Goal: Task Accomplishment & Management: Use online tool/utility

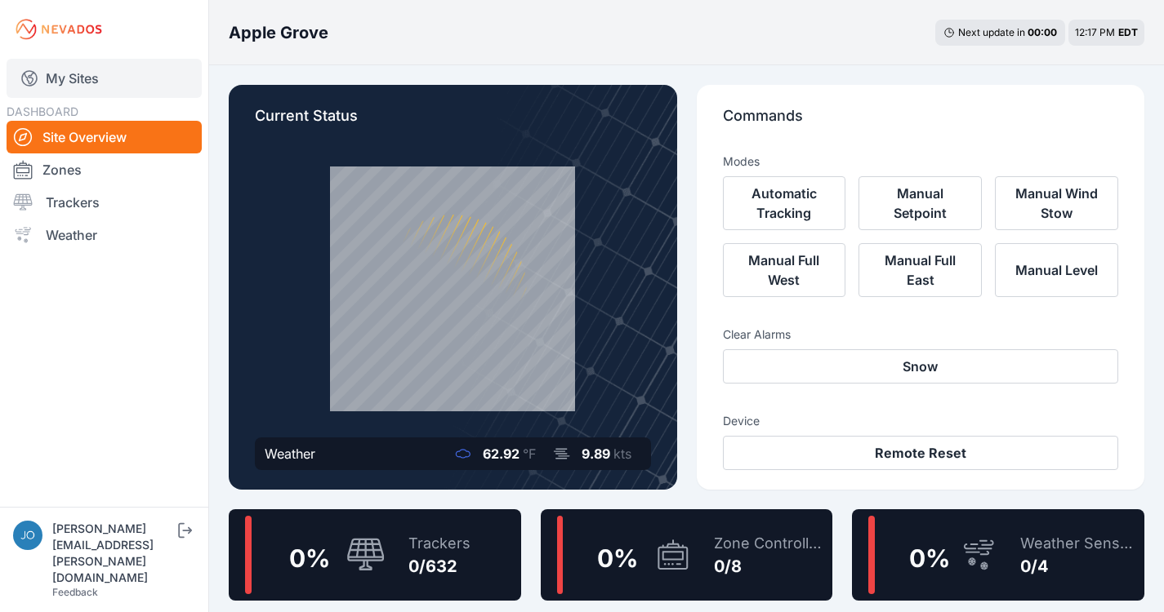
click at [29, 73] on icon at bounding box center [30, 79] width 20 height 20
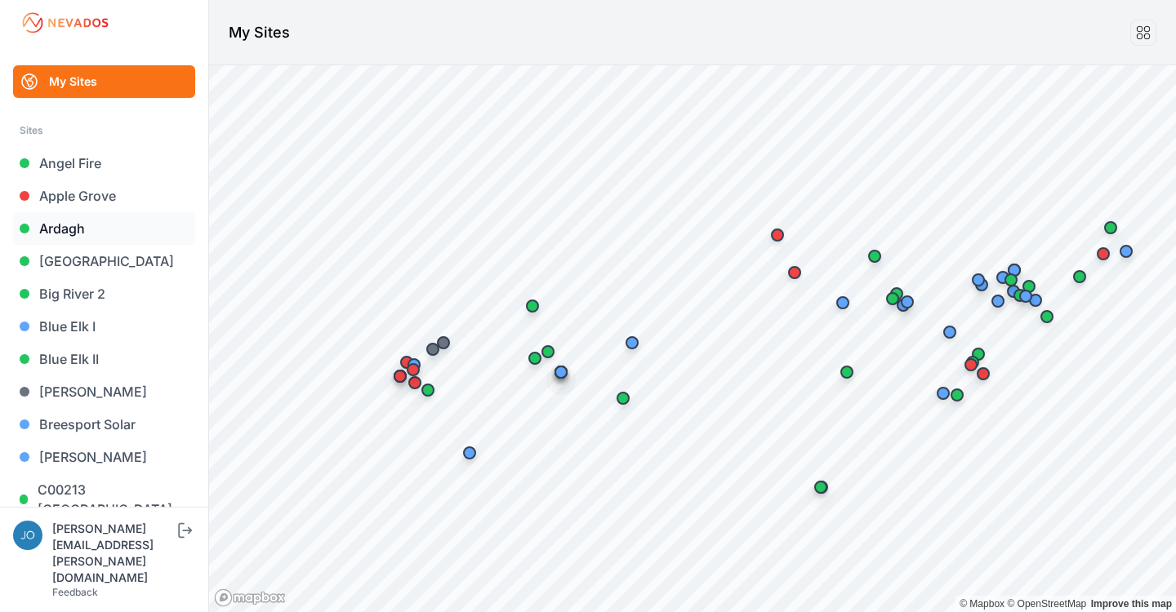
scroll to position [7, 0]
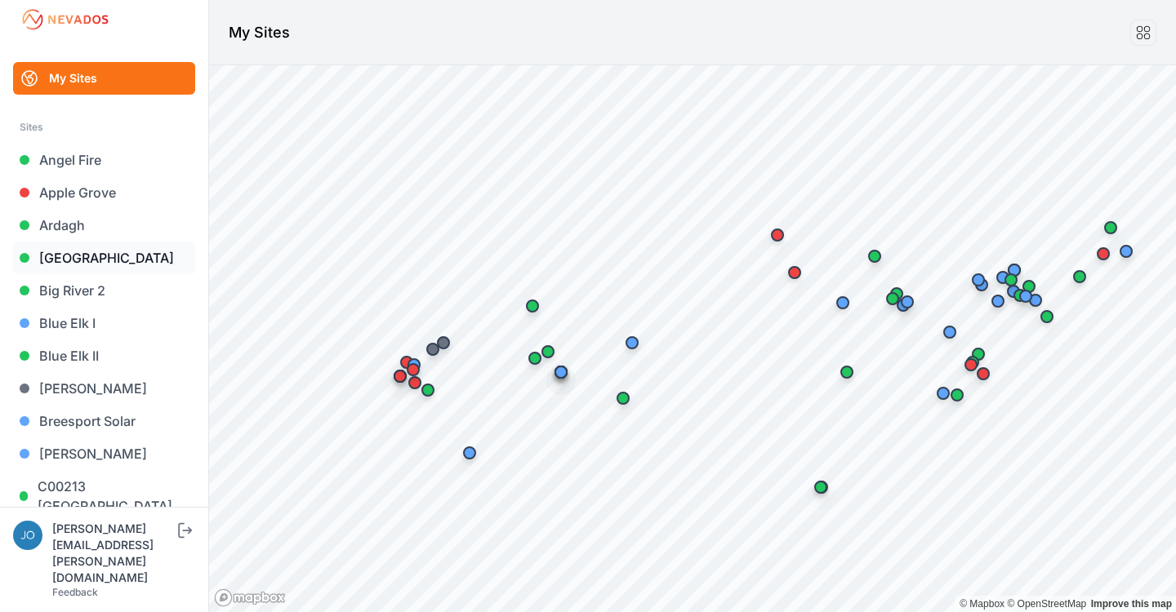
click at [73, 256] on link "[GEOGRAPHIC_DATA]" at bounding box center [104, 258] width 182 height 33
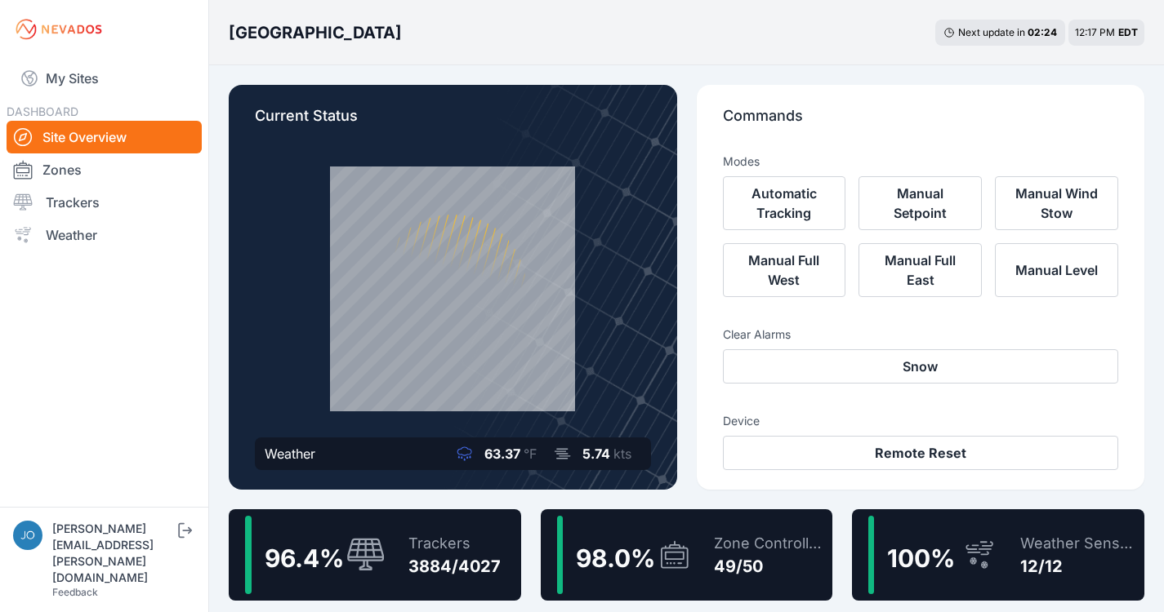
click at [420, 528] on div "Trackers 3884/4027" at bounding box center [446, 555] width 109 height 78
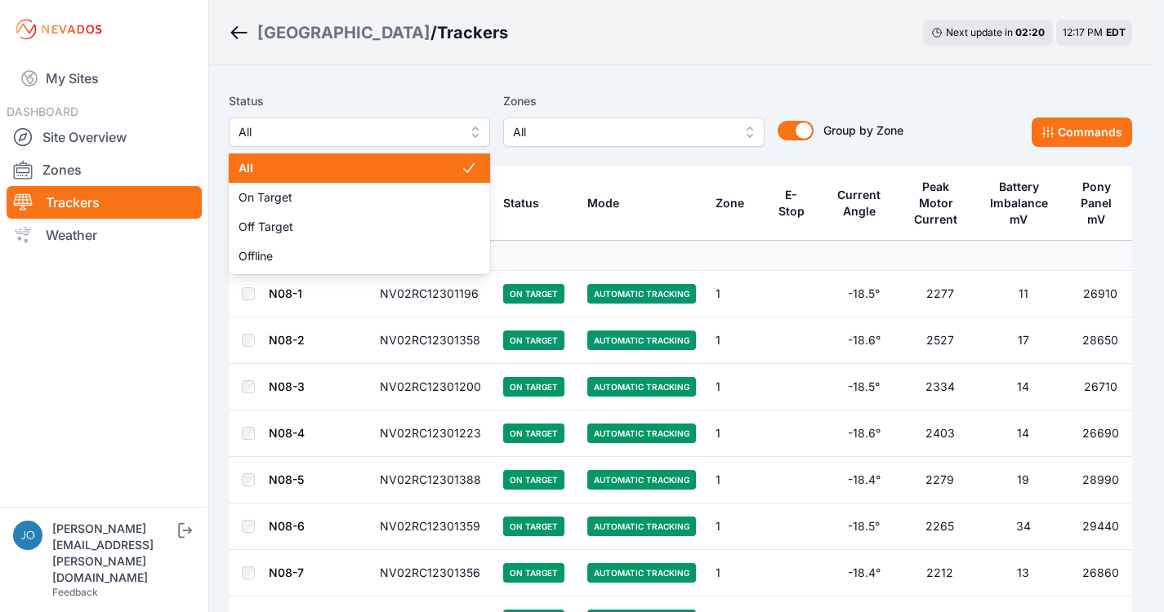
click at [302, 131] on span "All" at bounding box center [347, 132] width 219 height 20
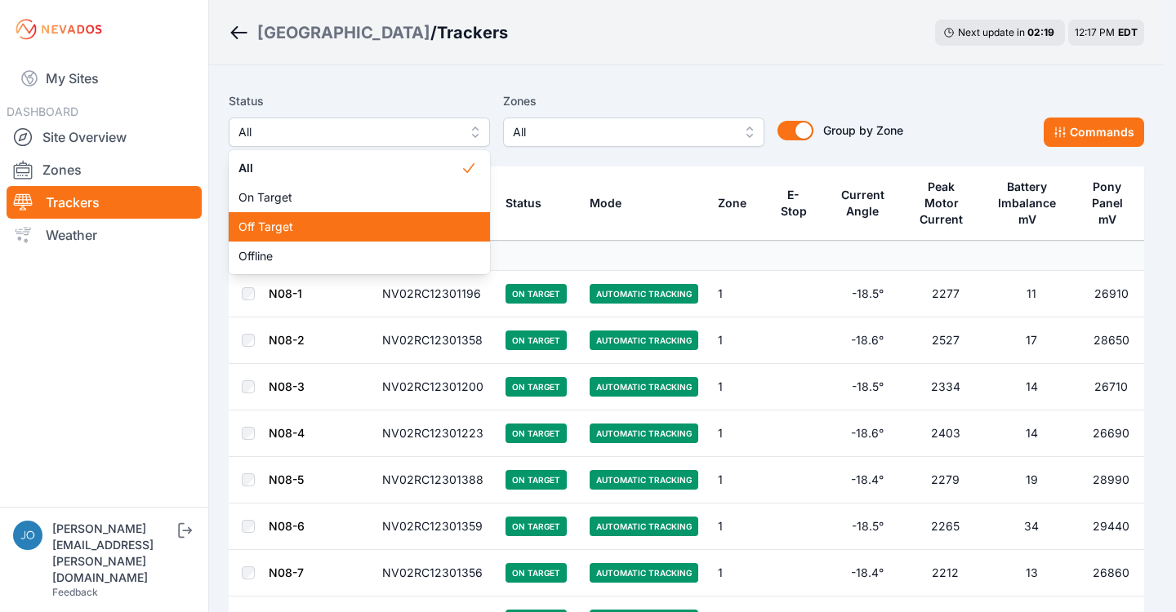
click at [302, 216] on div "Off Target" at bounding box center [359, 226] width 261 height 29
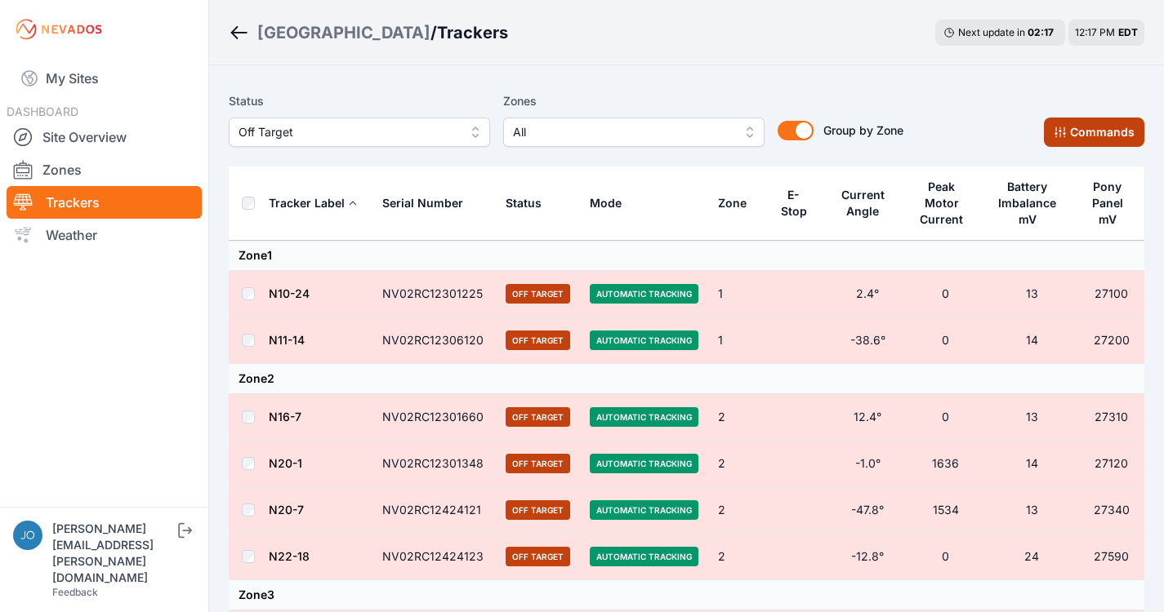
click at [1138, 137] on button "Commands" at bounding box center [1094, 132] width 100 height 29
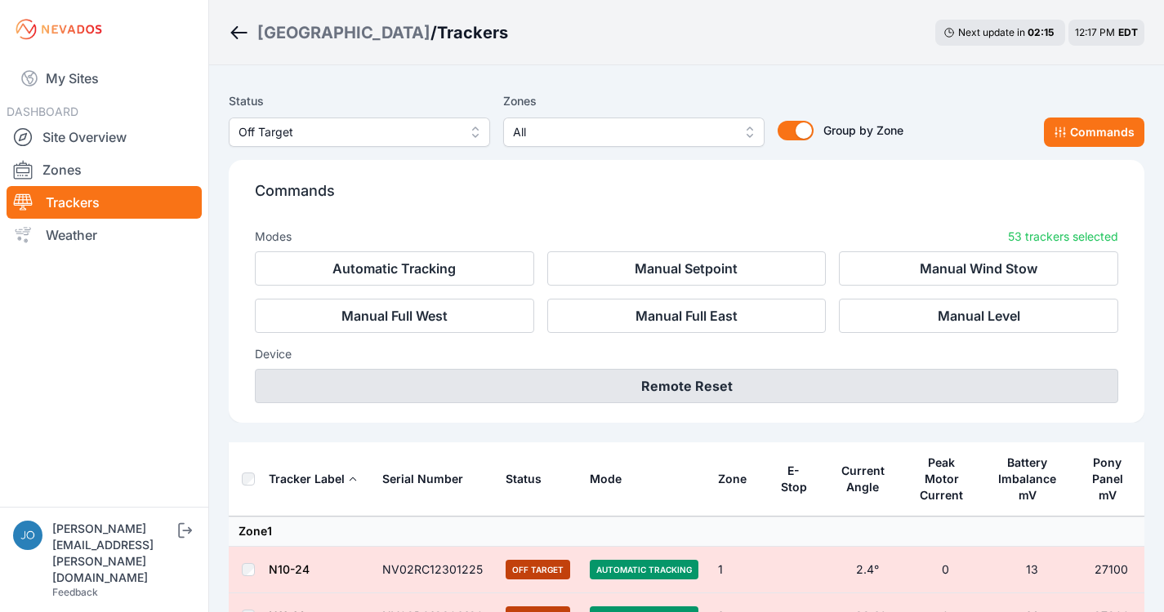
click at [709, 373] on button "Remote Reset" at bounding box center [686, 386] width 863 height 34
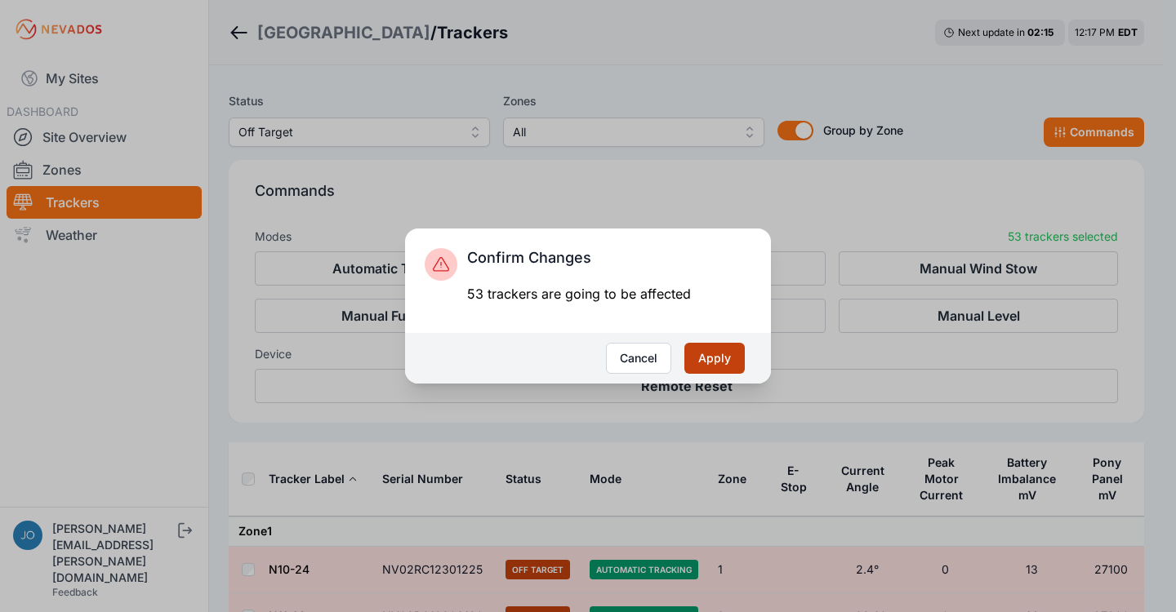
click at [724, 360] on button "Apply" at bounding box center [714, 358] width 60 height 31
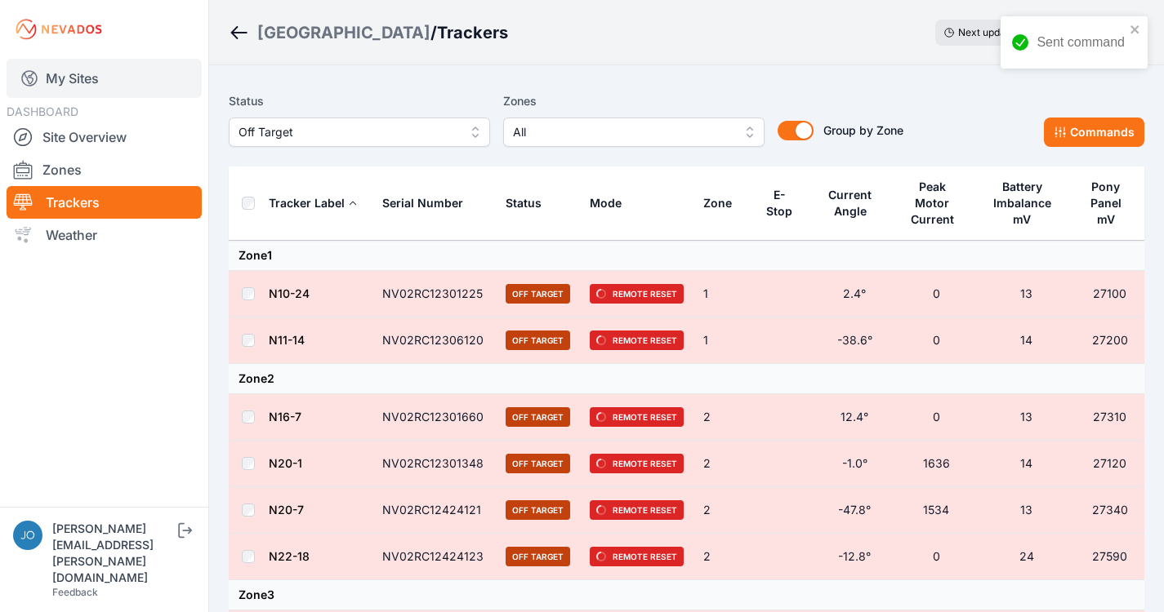
click at [70, 76] on link "My Sites" at bounding box center [104, 78] width 195 height 39
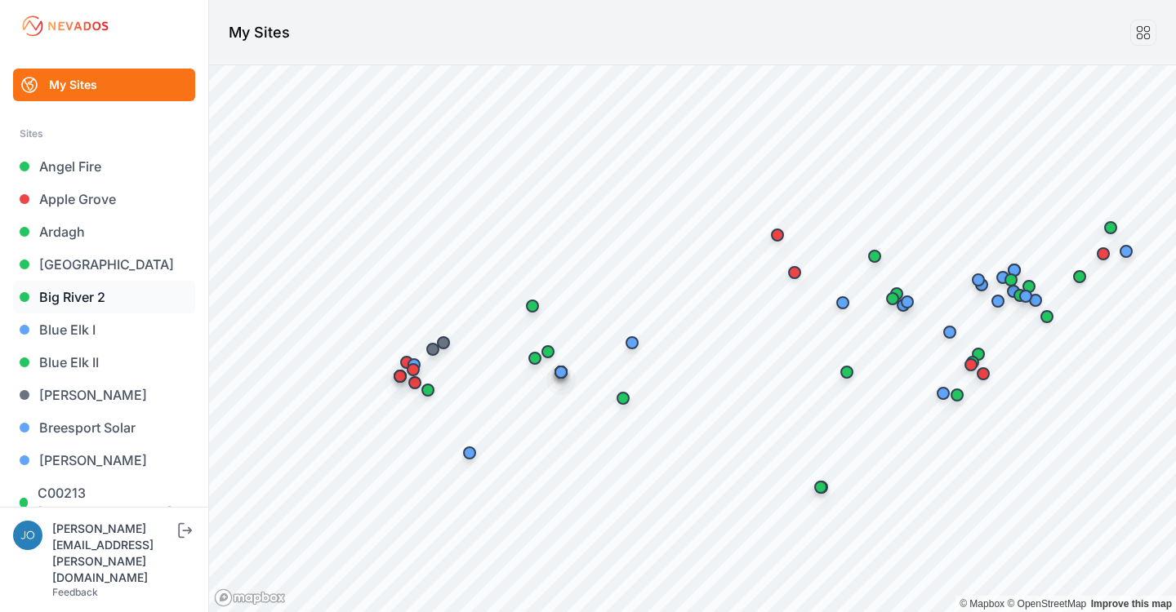
click at [73, 298] on link "Big River 2" at bounding box center [104, 297] width 182 height 33
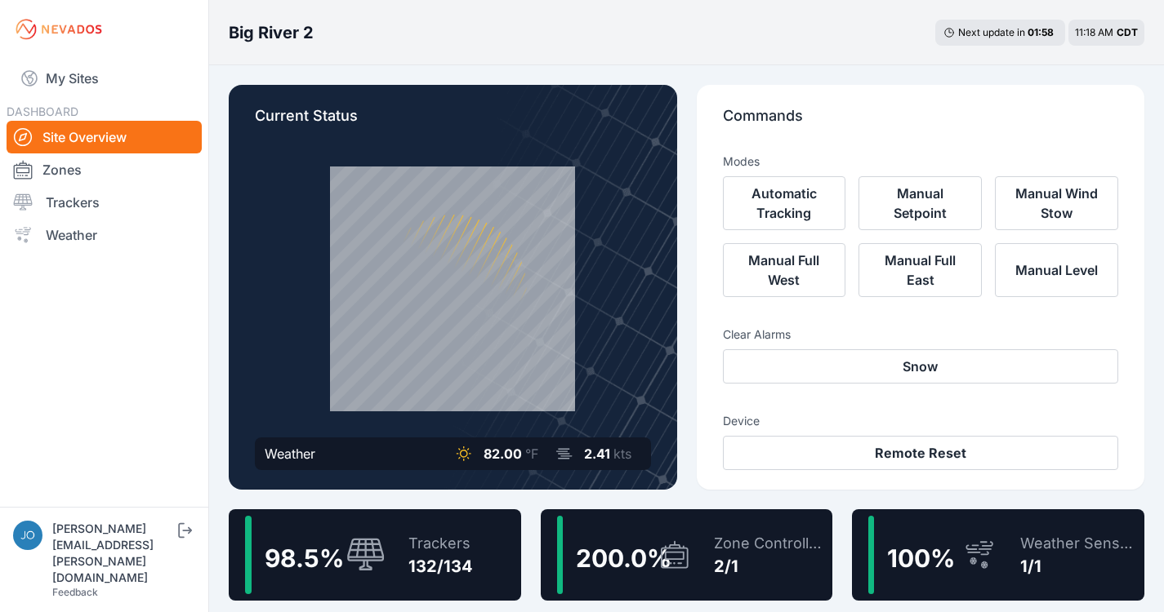
scroll to position [80, 0]
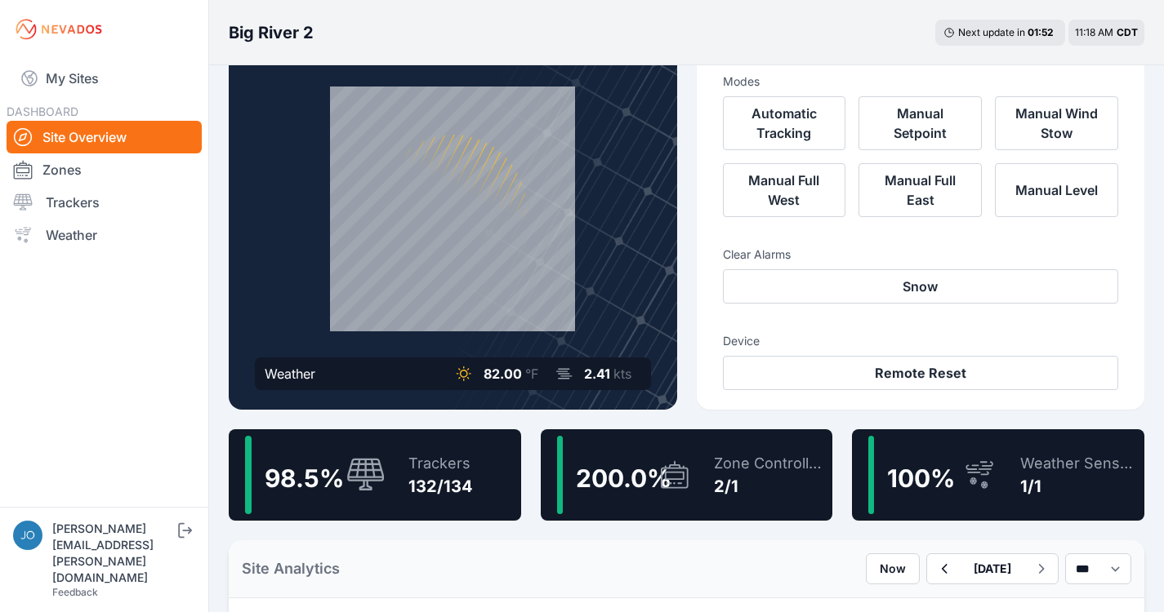
click at [447, 448] on div "Trackers 132/134" at bounding box center [432, 475] width 81 height 78
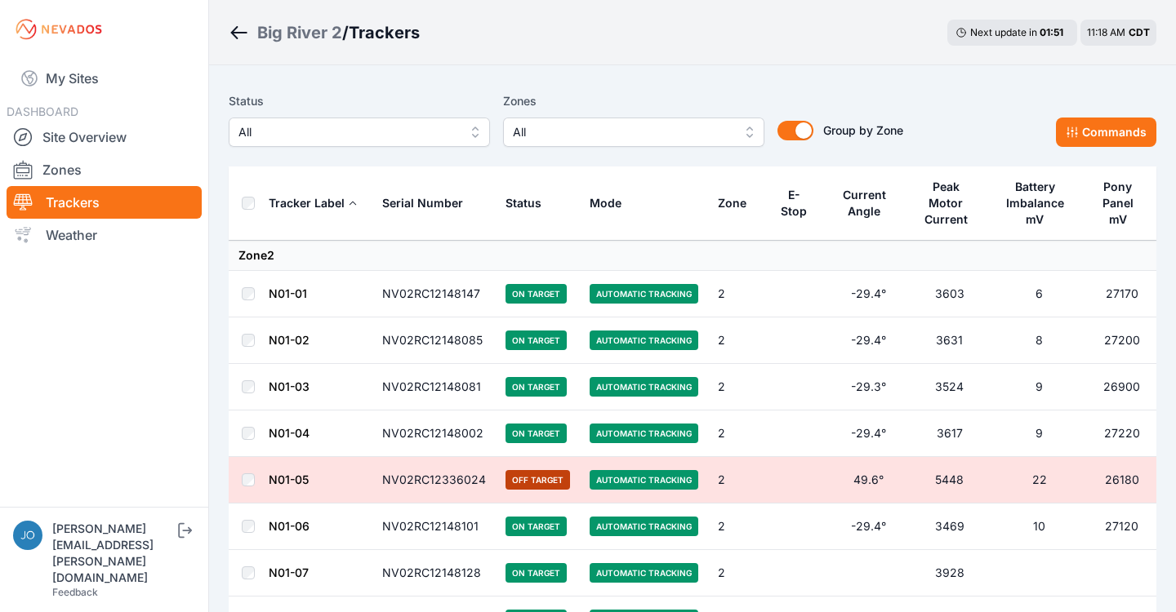
click at [375, 131] on span "All" at bounding box center [347, 132] width 219 height 20
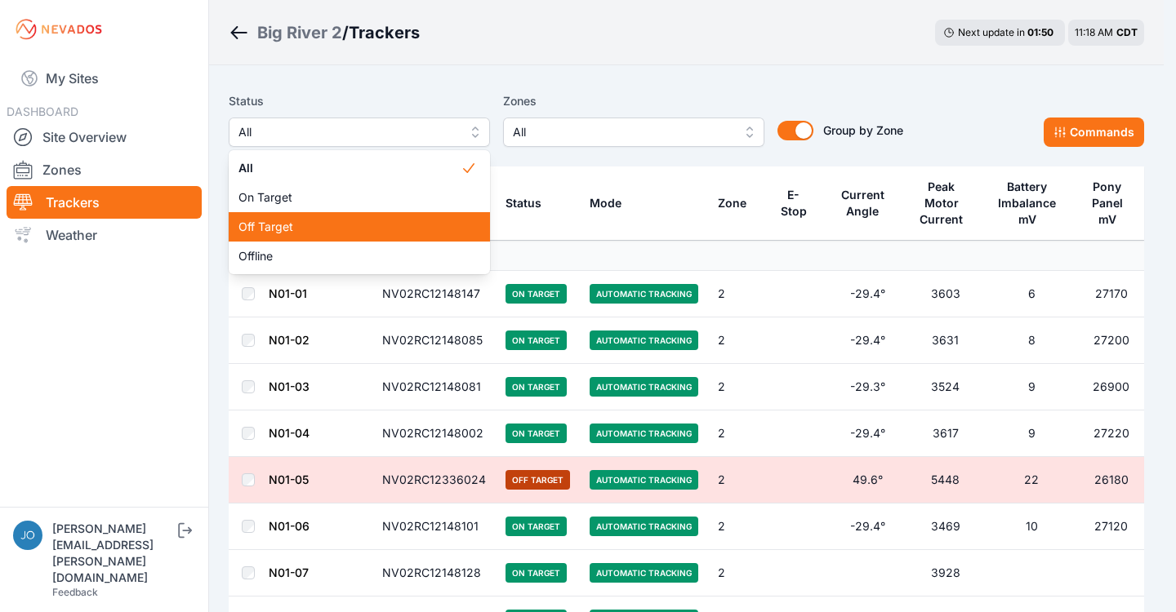
click at [298, 216] on div "Off Target" at bounding box center [359, 226] width 261 height 29
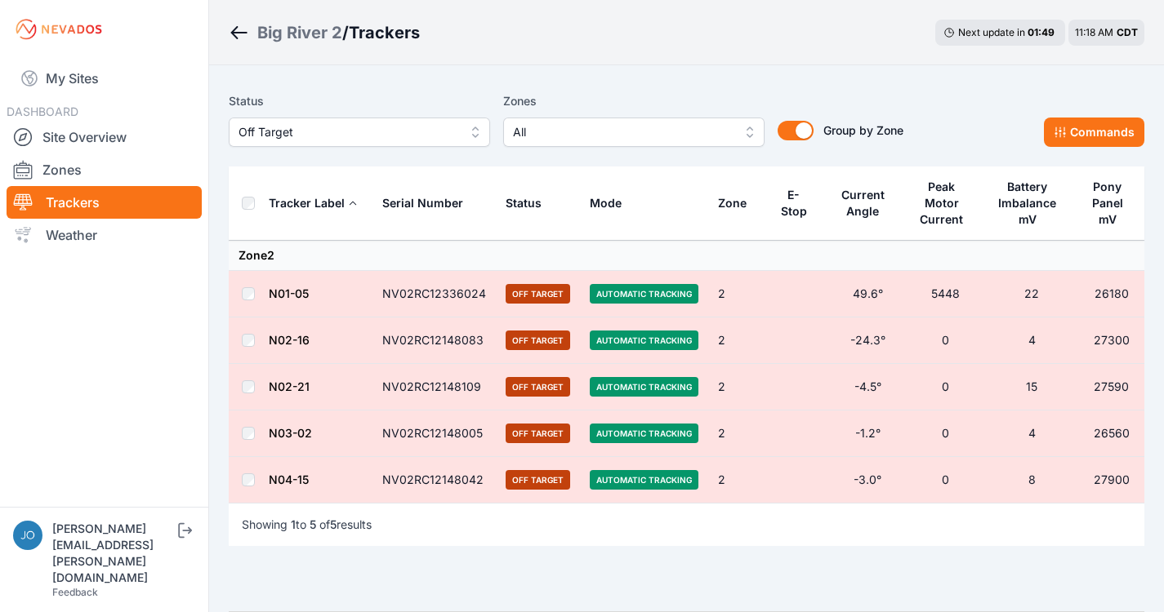
click at [239, 206] on th at bounding box center [248, 204] width 39 height 74
click at [260, 205] on th at bounding box center [248, 204] width 39 height 74
click at [1093, 134] on button "Commands" at bounding box center [1094, 132] width 100 height 29
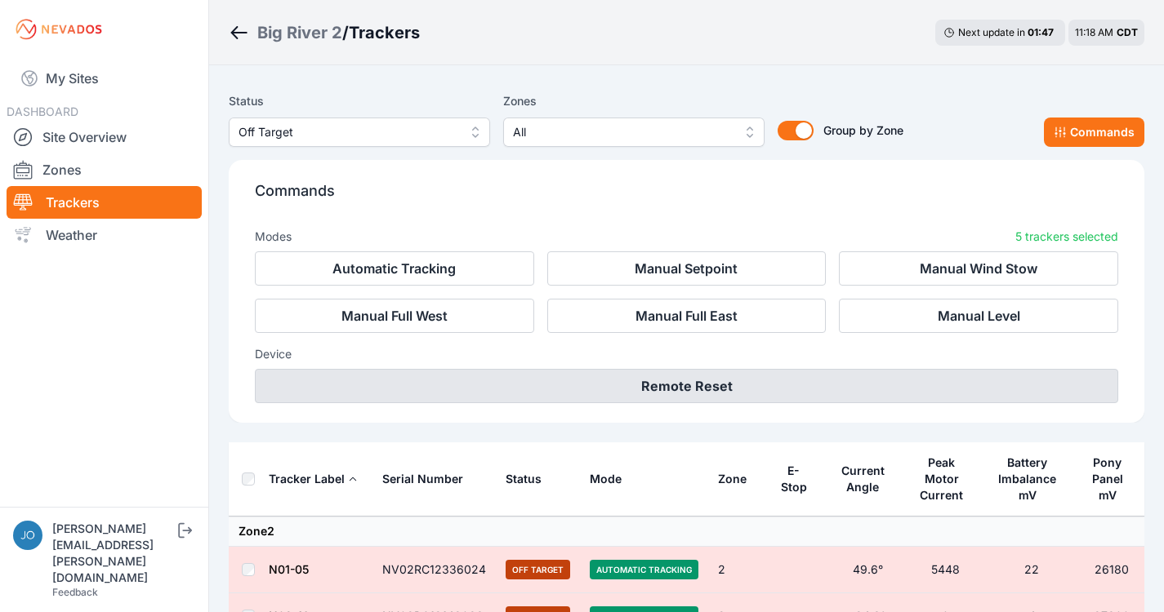
click at [759, 385] on button "Remote Reset" at bounding box center [686, 386] width 863 height 34
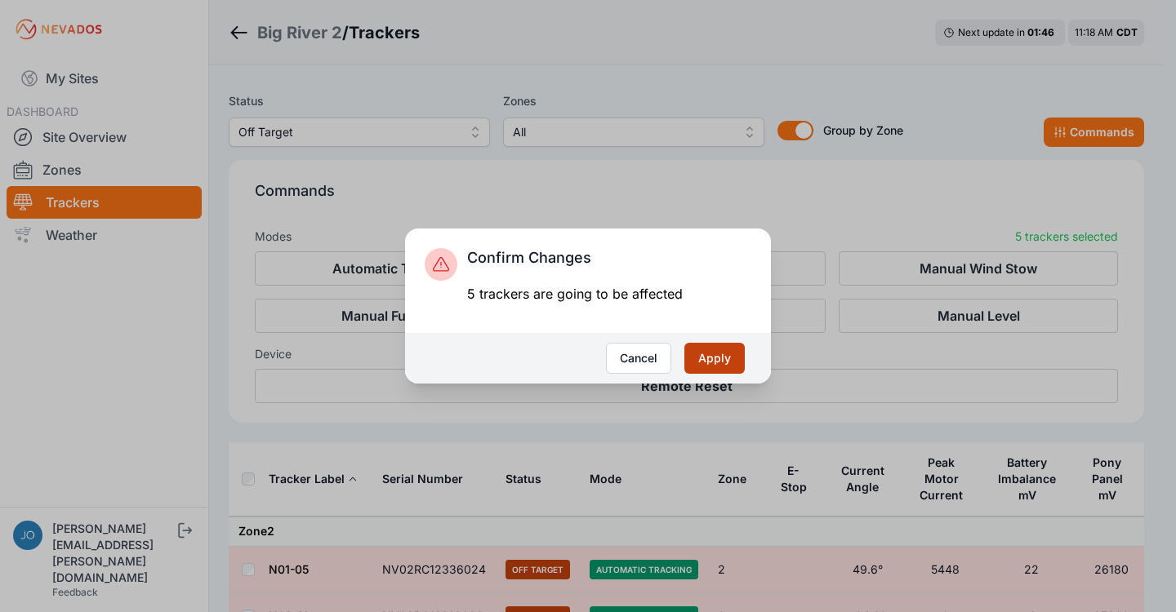
click at [694, 354] on button "Apply" at bounding box center [714, 358] width 60 height 31
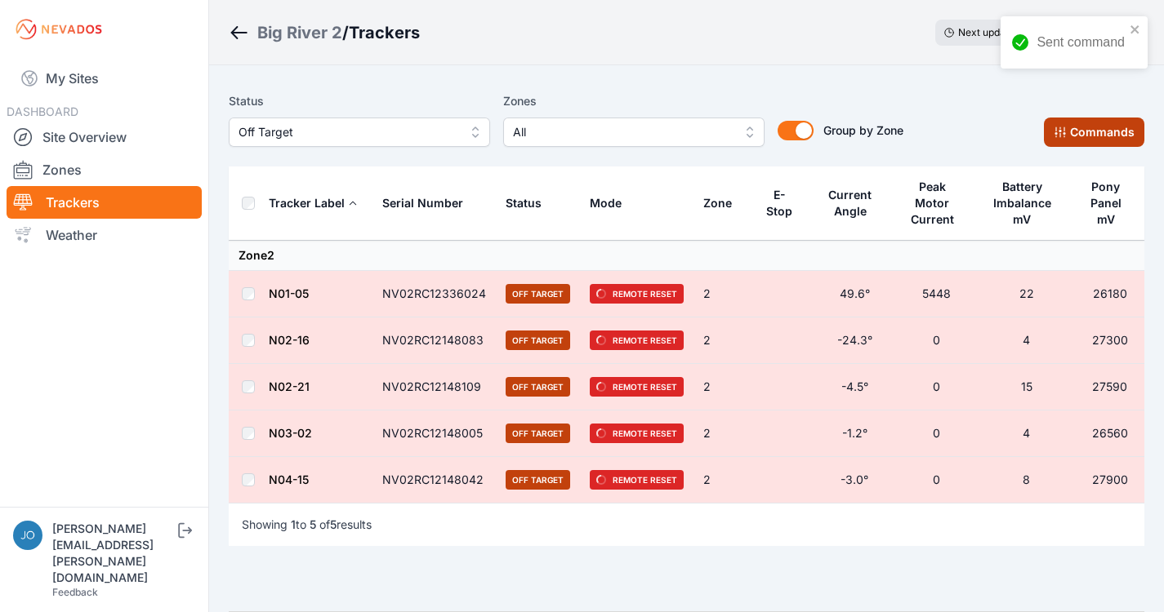
click at [1094, 136] on button "Commands" at bounding box center [1094, 132] width 100 height 29
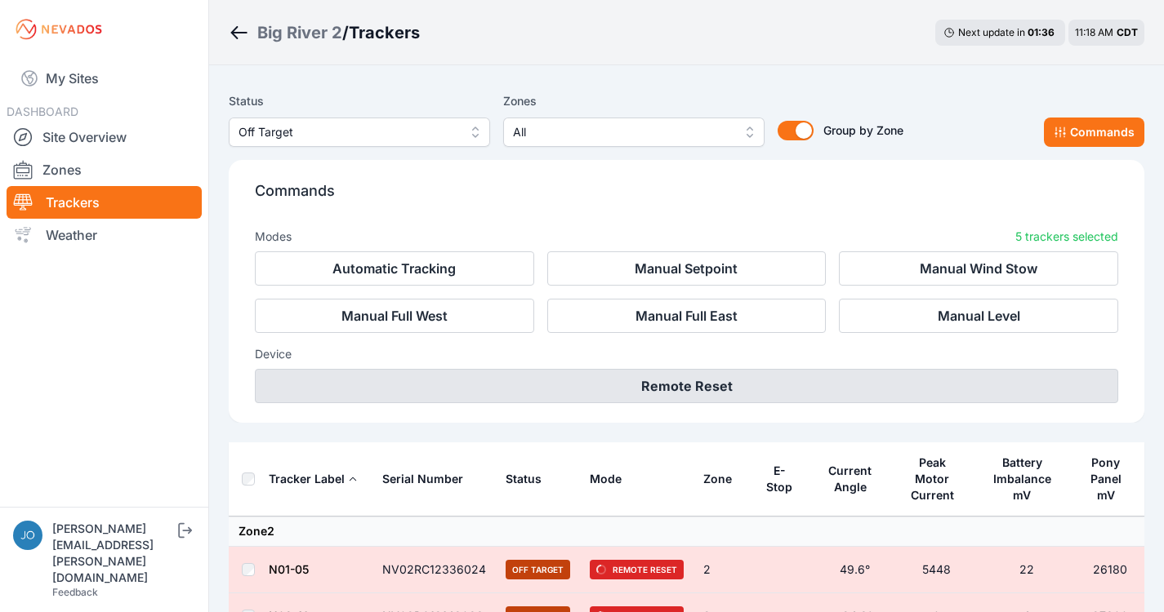
click at [754, 388] on button "Remote Reset" at bounding box center [686, 386] width 863 height 34
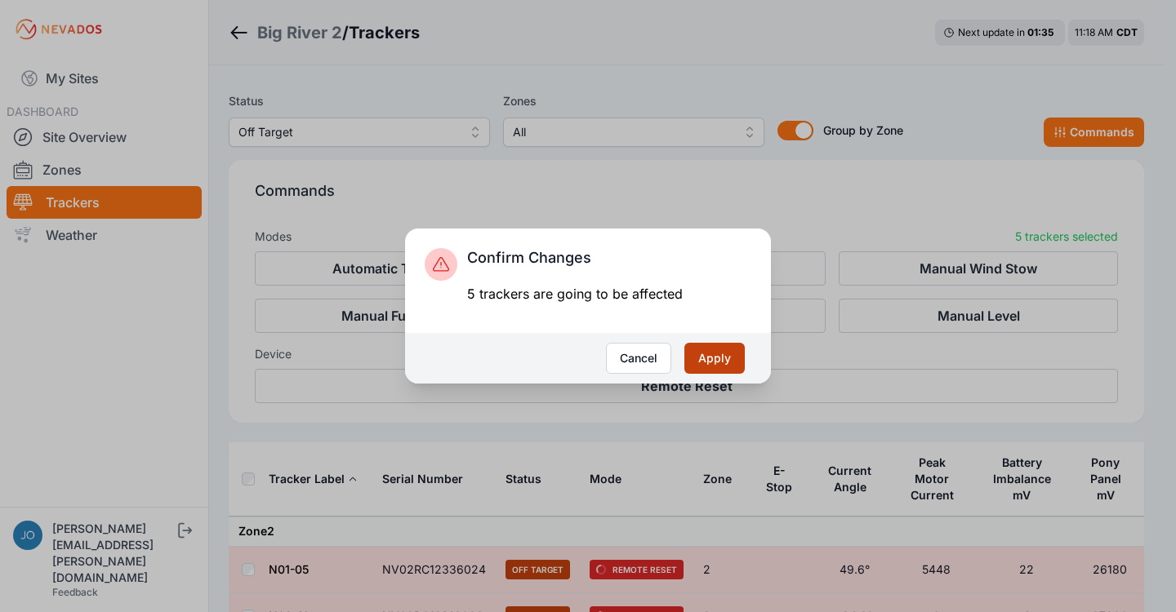
click at [727, 354] on button "Apply" at bounding box center [714, 358] width 60 height 31
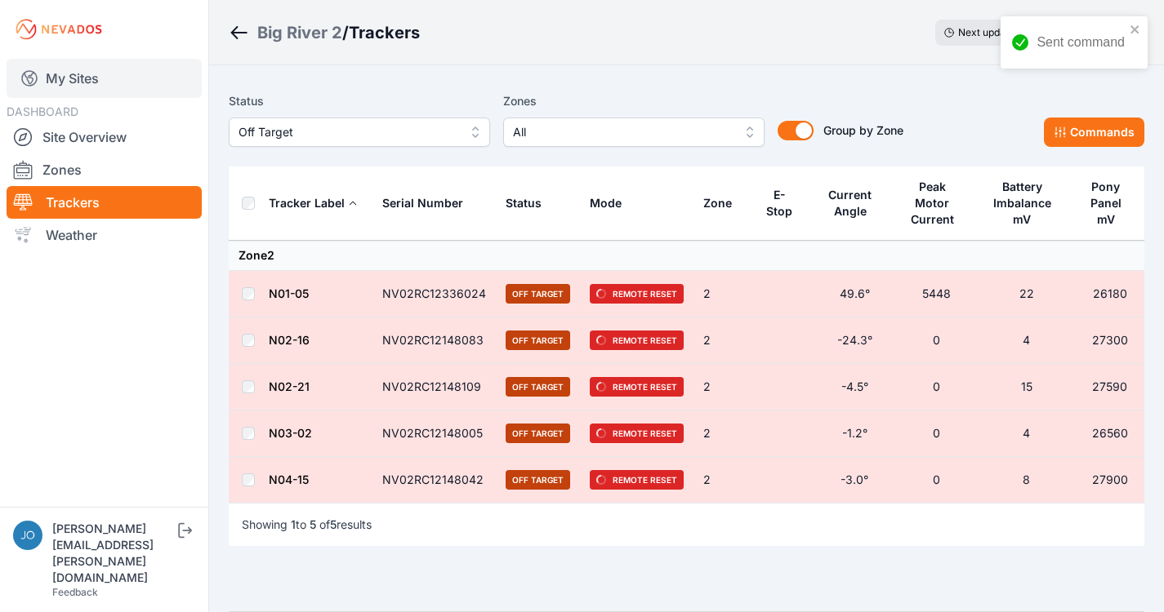
click at [50, 71] on link "My Sites" at bounding box center [104, 78] width 195 height 39
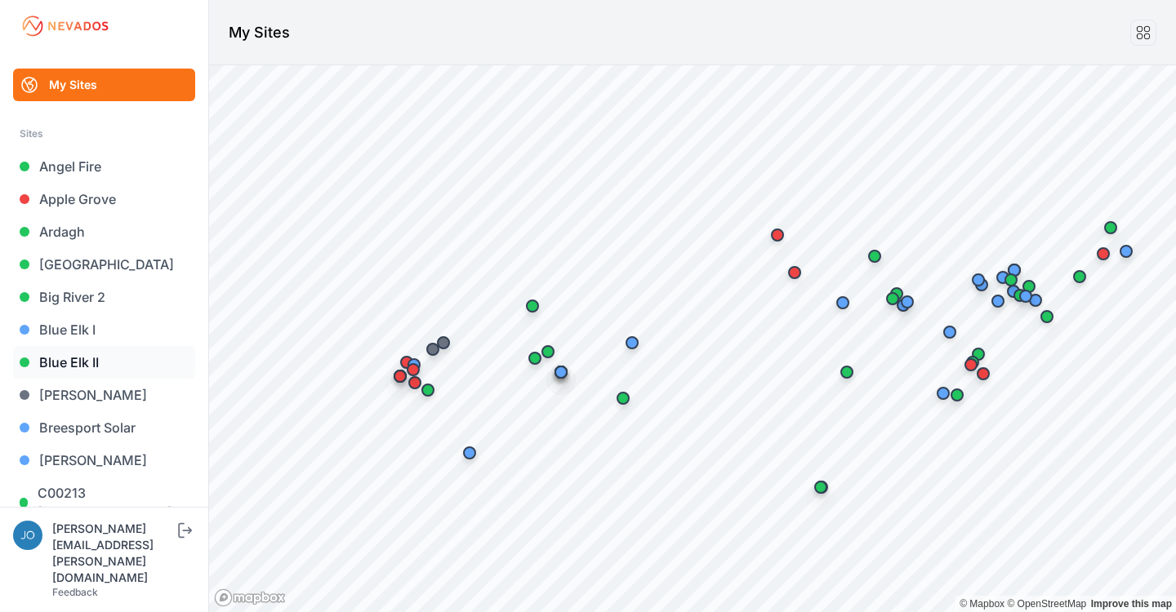
click at [54, 360] on link "Blue Elk II" at bounding box center [104, 362] width 182 height 33
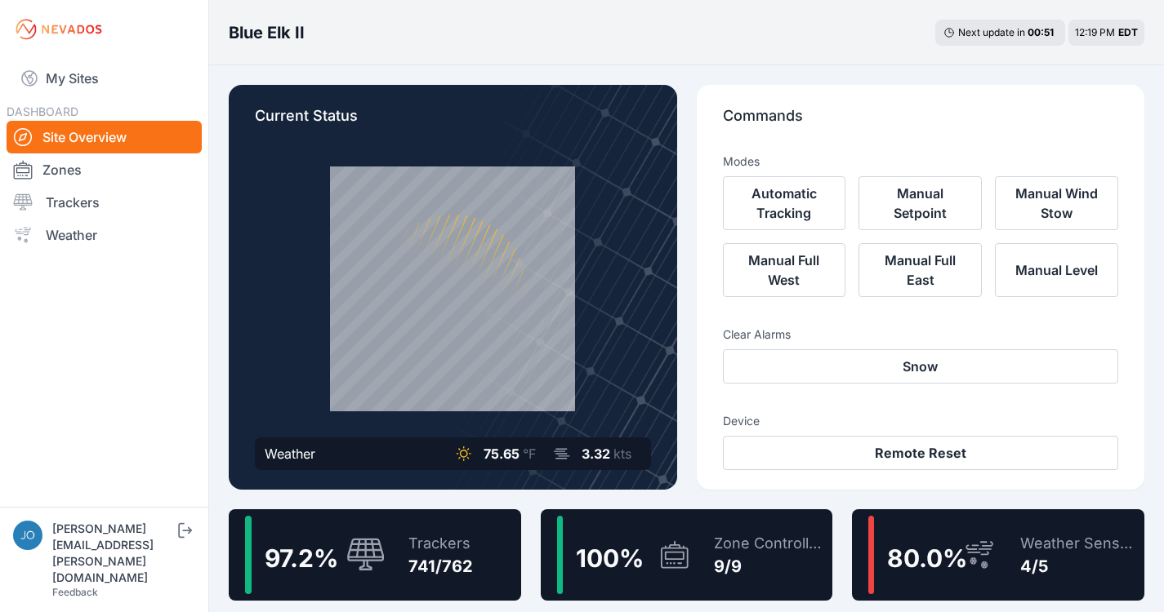
click at [481, 538] on div "97.2 % Trackers 741/762" at bounding box center [375, 555] width 292 height 91
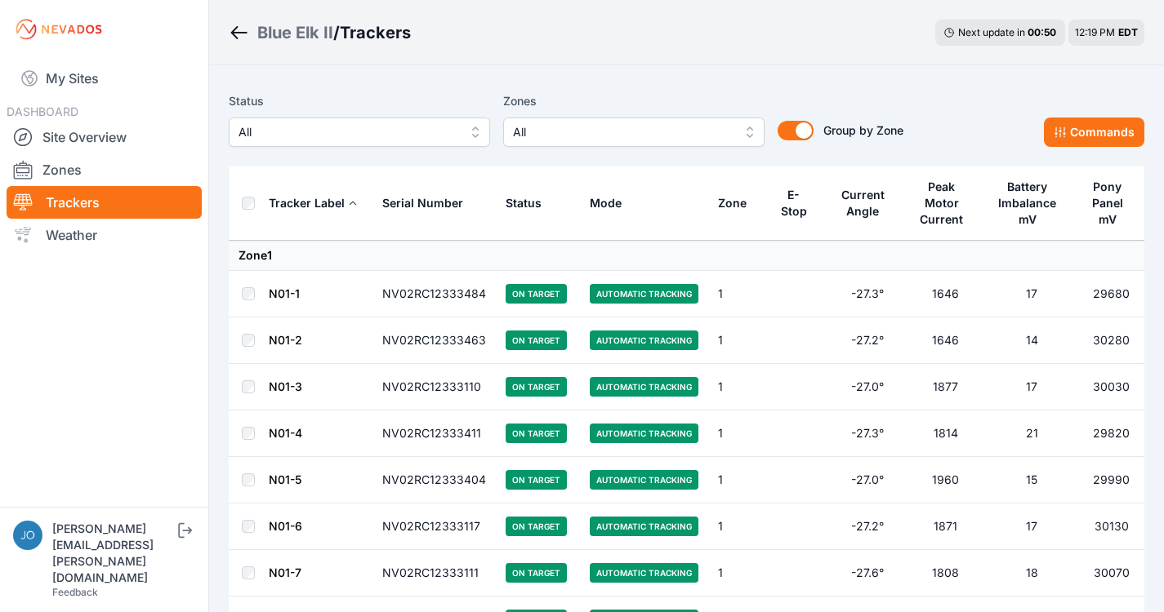
click at [310, 142] on button "All" at bounding box center [359, 132] width 261 height 29
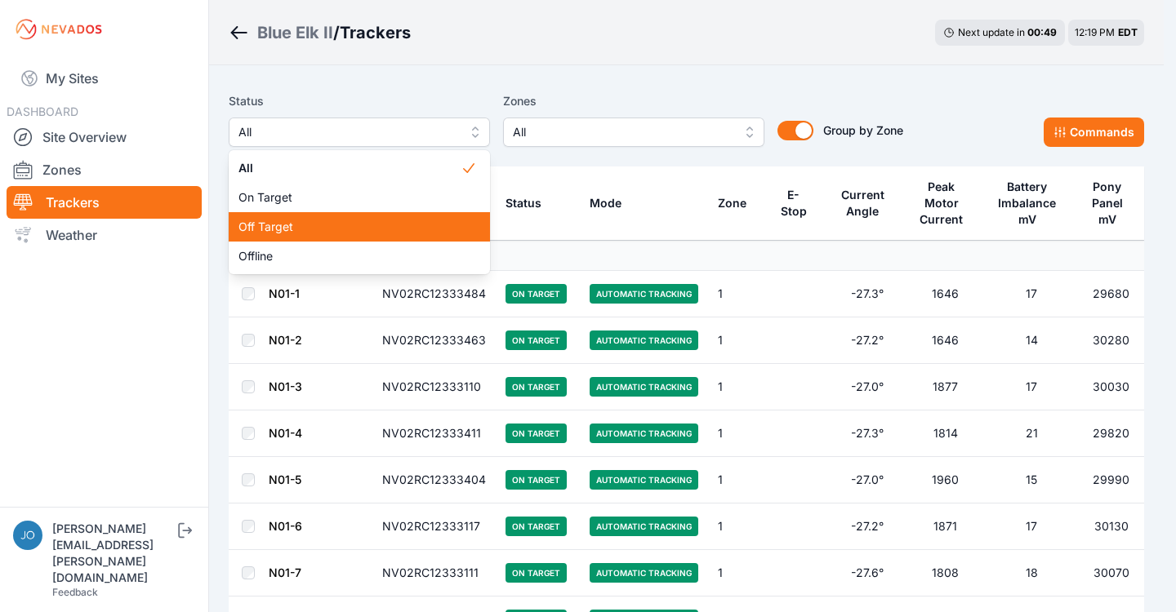
click at [268, 220] on span "Off Target" at bounding box center [349, 227] width 222 height 16
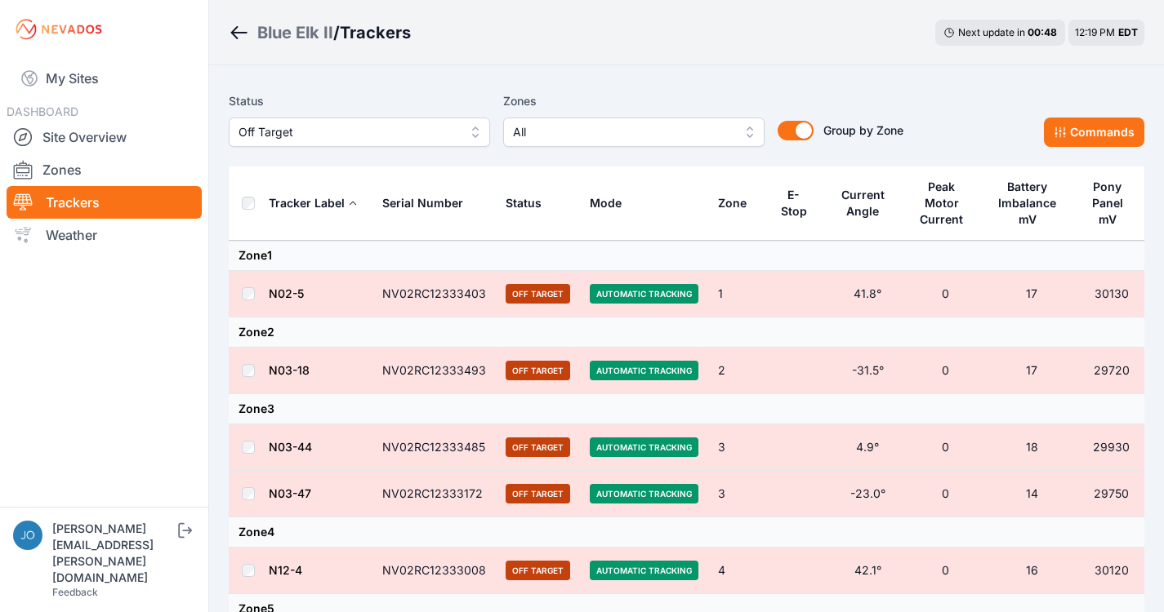
click at [238, 205] on th at bounding box center [248, 204] width 39 height 74
click at [1057, 137] on icon at bounding box center [1059, 132] width 13 height 13
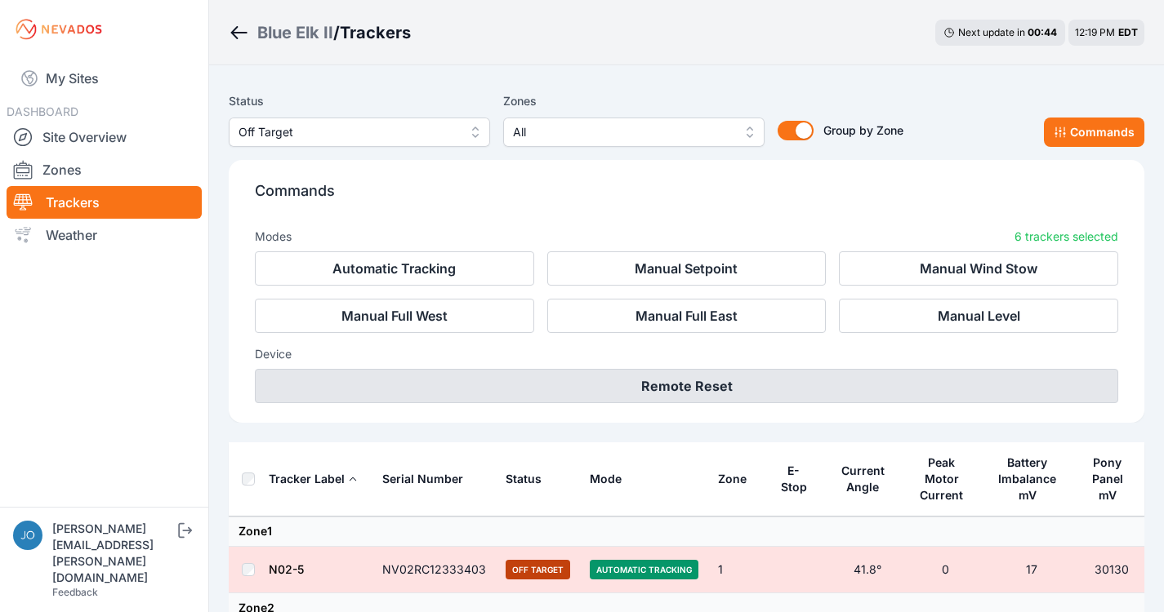
click at [671, 391] on button "Remote Reset" at bounding box center [686, 386] width 863 height 34
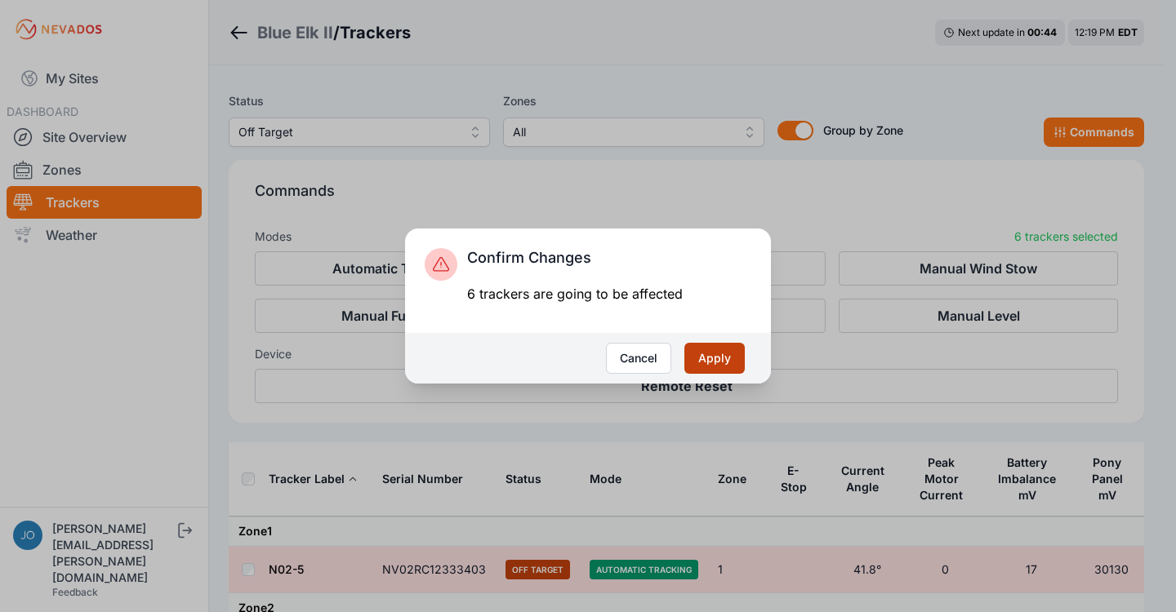
click at [704, 362] on button "Apply" at bounding box center [714, 358] width 60 height 31
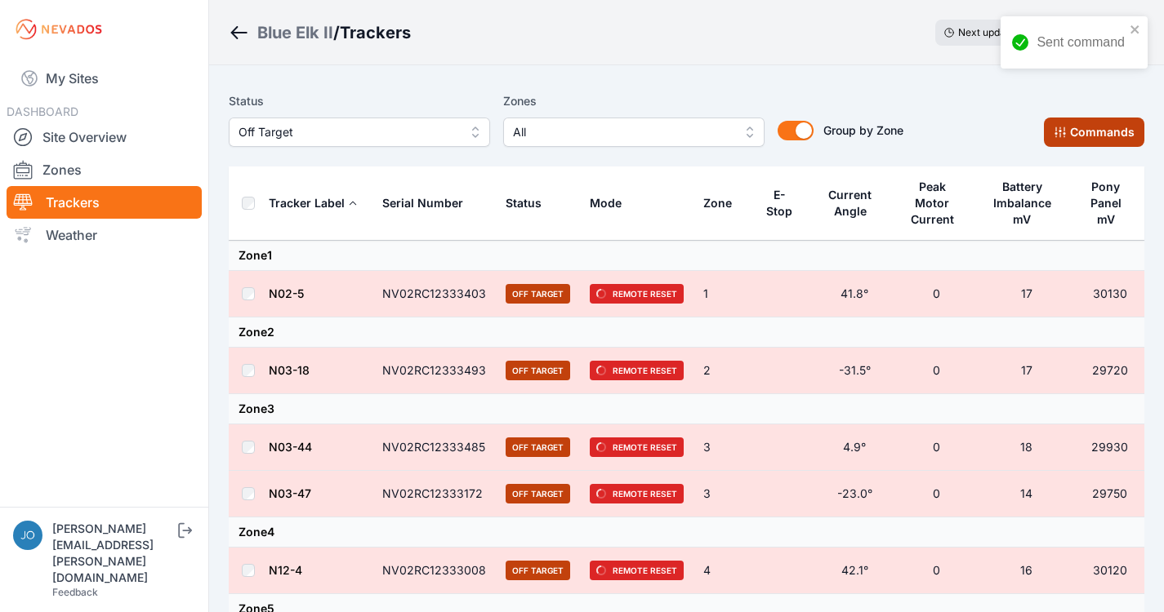
click at [1095, 127] on button "Commands" at bounding box center [1094, 132] width 100 height 29
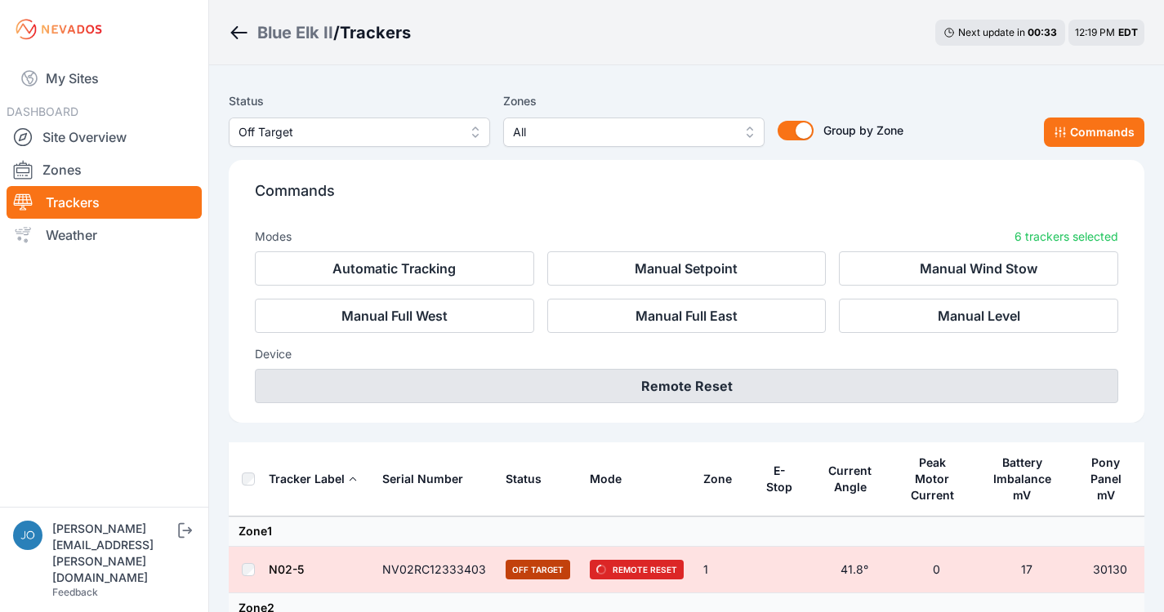
click at [706, 396] on button "Remote Reset" at bounding box center [686, 386] width 863 height 34
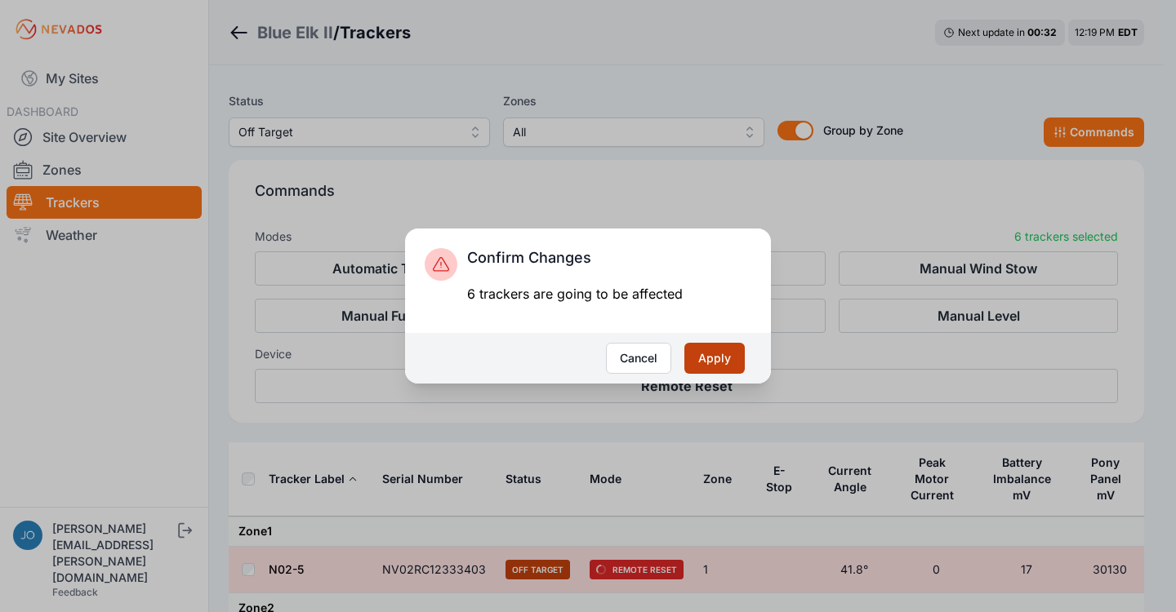
click at [710, 360] on button "Apply" at bounding box center [714, 358] width 60 height 31
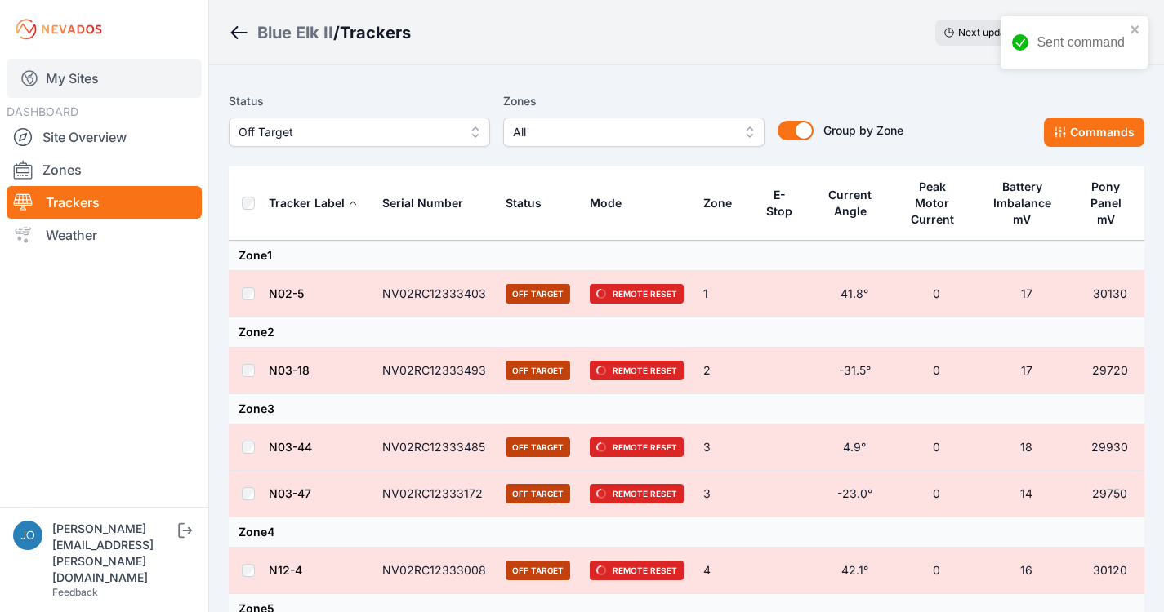
click at [73, 75] on link "My Sites" at bounding box center [104, 78] width 195 height 39
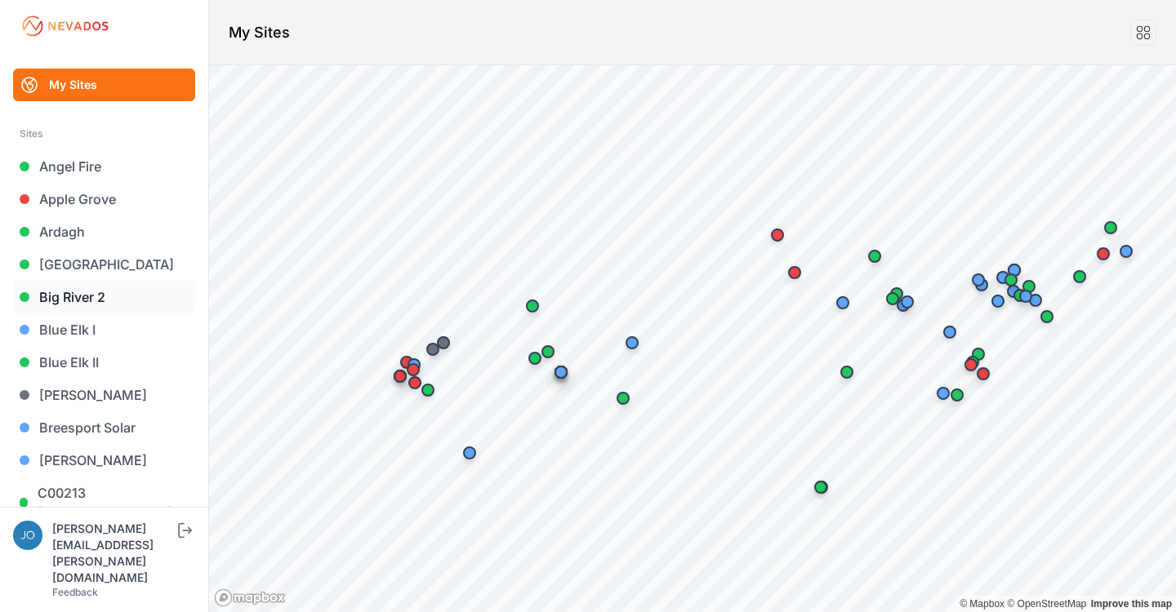
click at [71, 296] on link "Big River 2" at bounding box center [104, 297] width 182 height 33
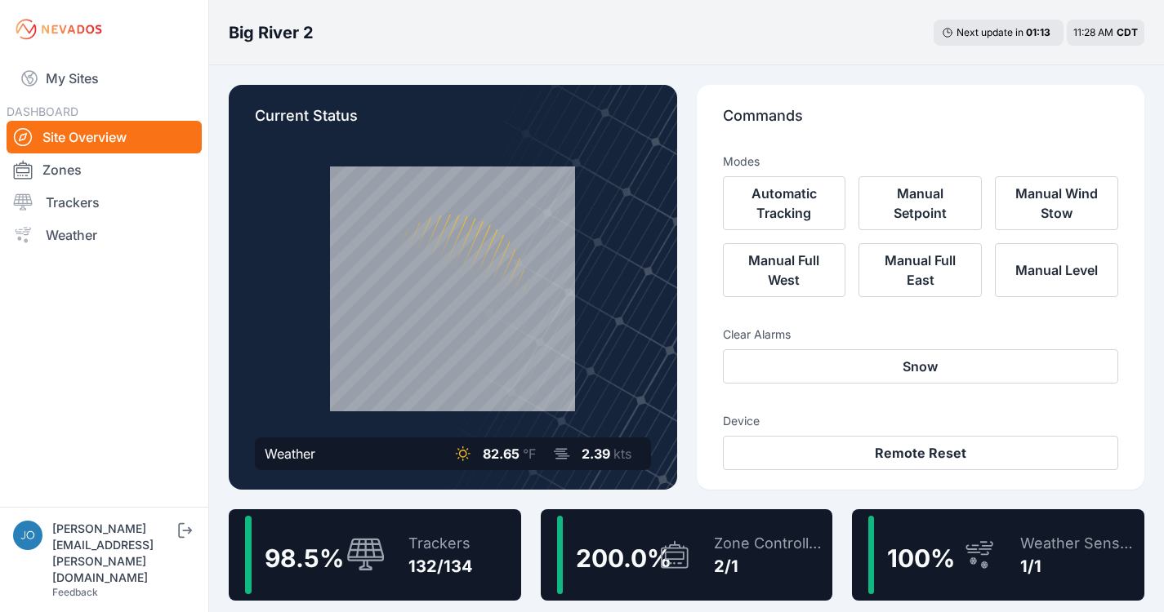
scroll to position [24, 0]
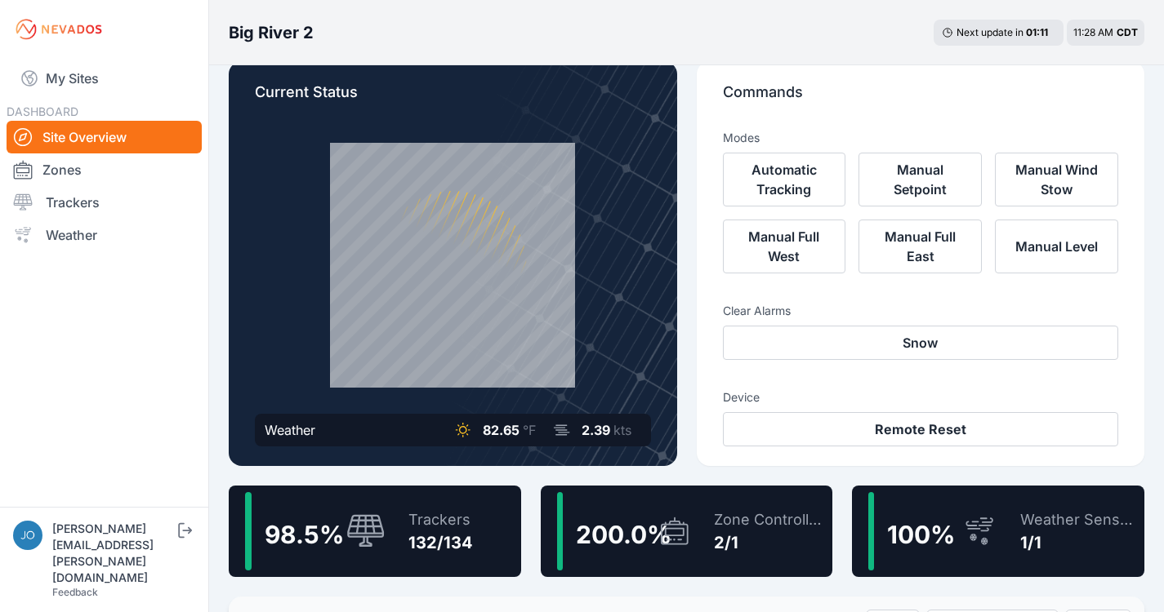
click at [406, 549] on div "Trackers 132/134" at bounding box center [432, 531] width 81 height 78
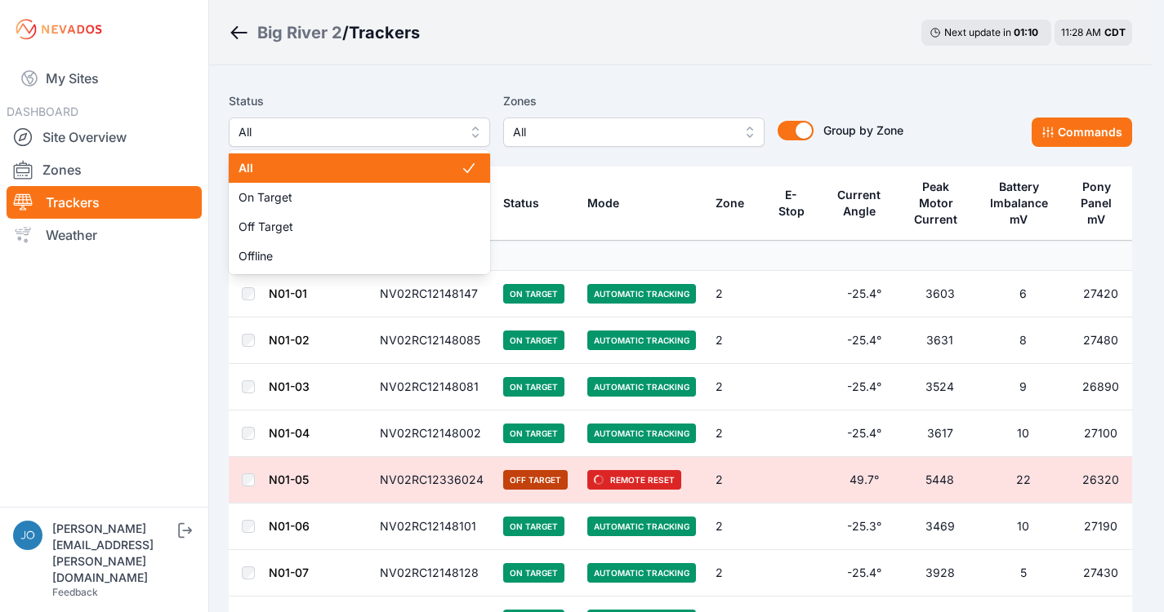
click at [382, 145] on button "All" at bounding box center [359, 132] width 261 height 29
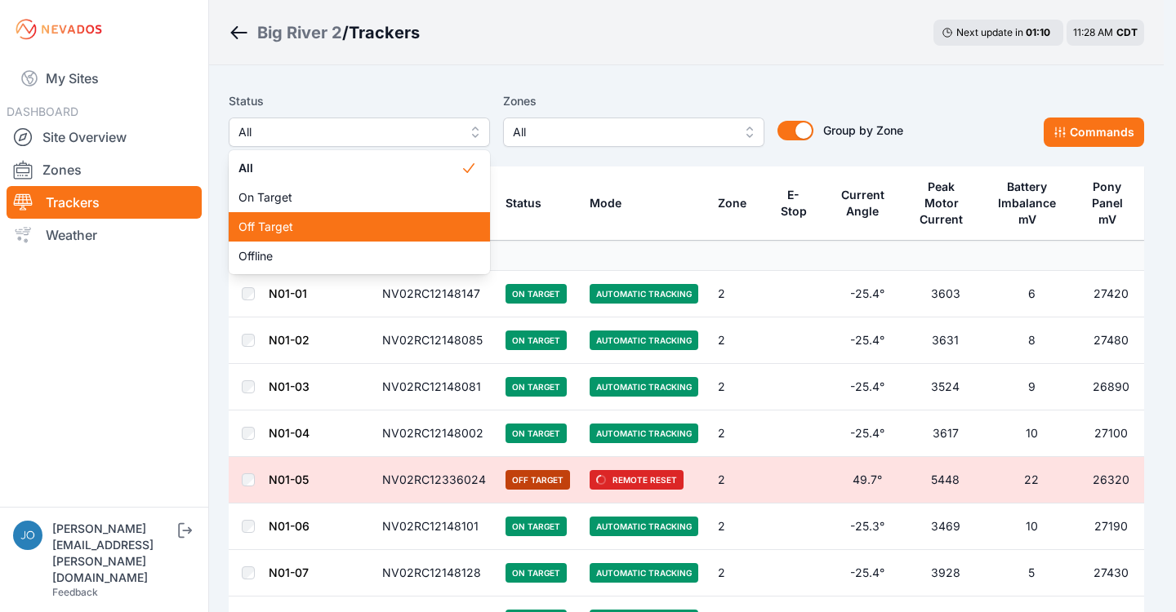
click at [331, 226] on span "Off Target" at bounding box center [349, 227] width 222 height 16
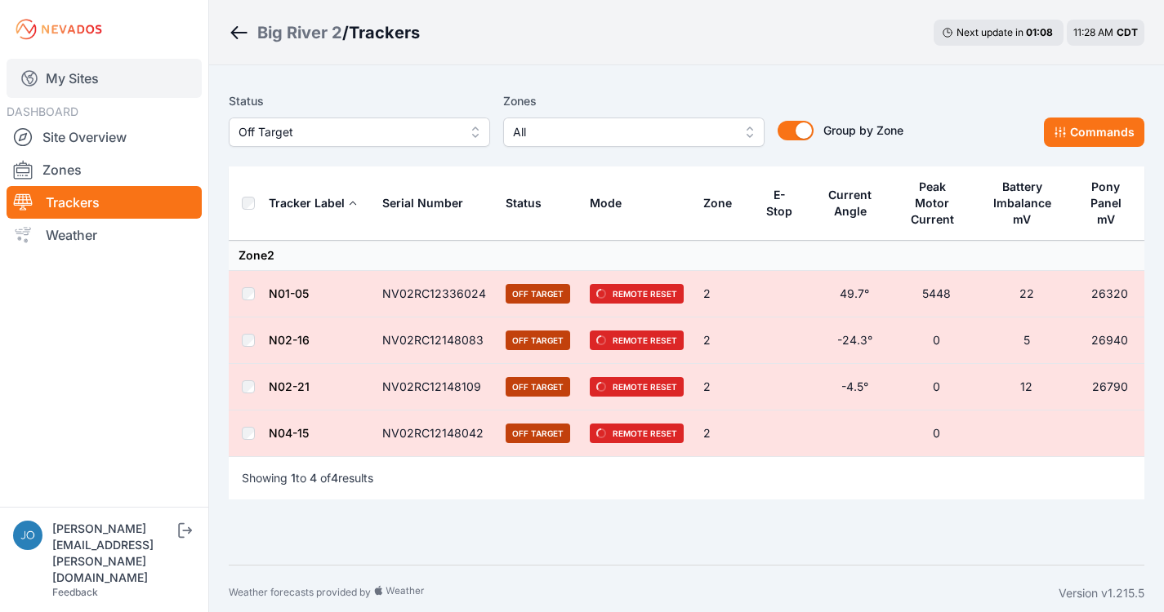
click at [76, 91] on link "My Sites" at bounding box center [104, 78] width 195 height 39
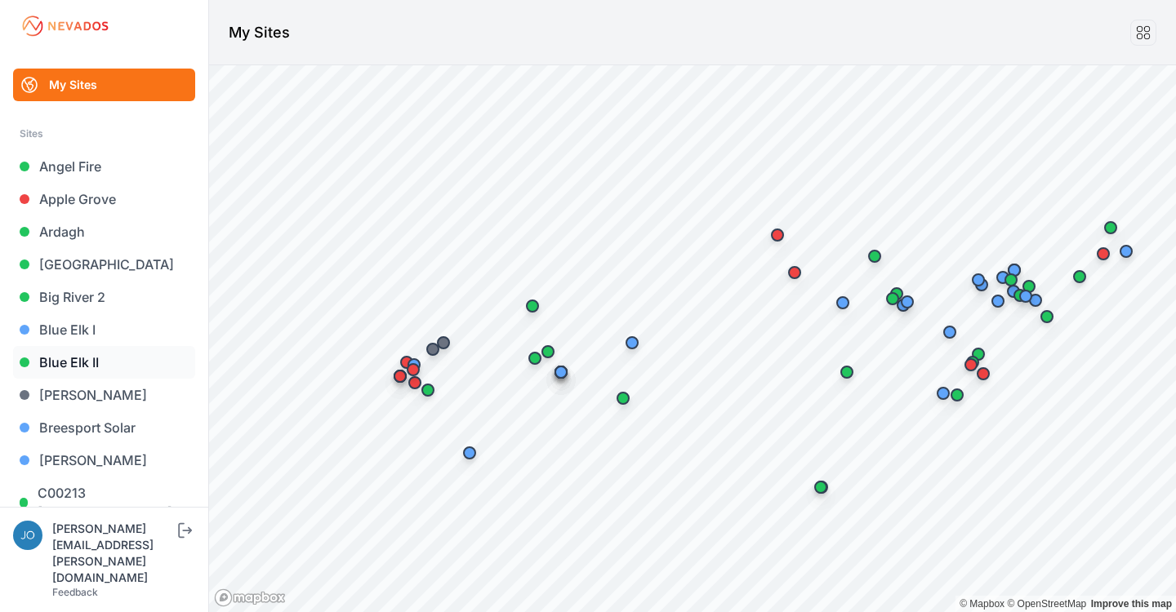
click at [83, 356] on link "Blue Elk II" at bounding box center [104, 362] width 182 height 33
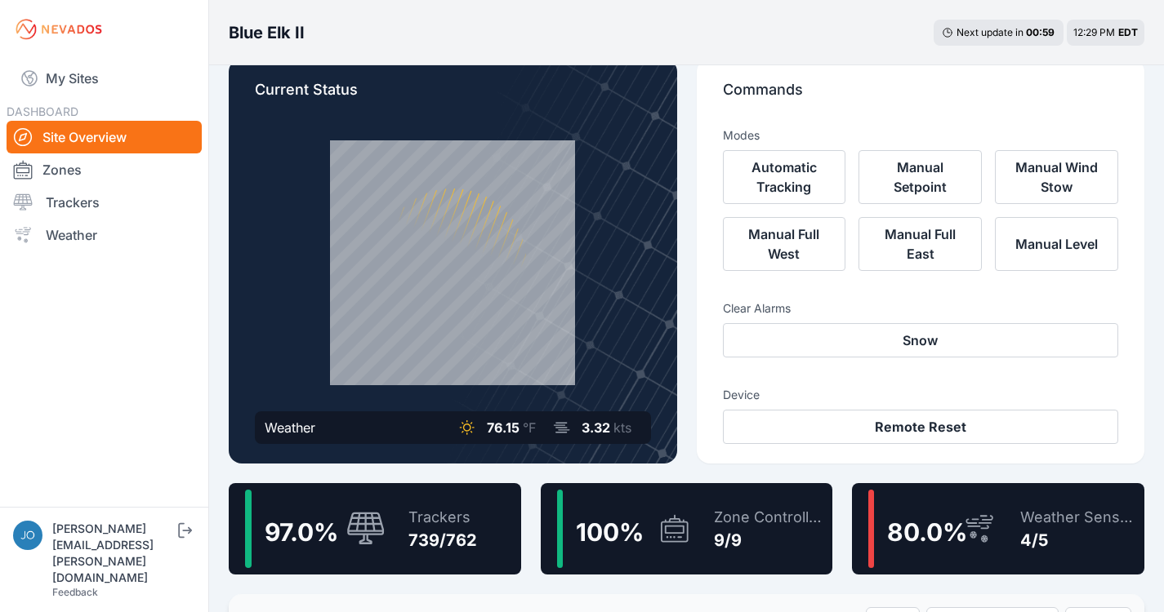
scroll to position [51, 0]
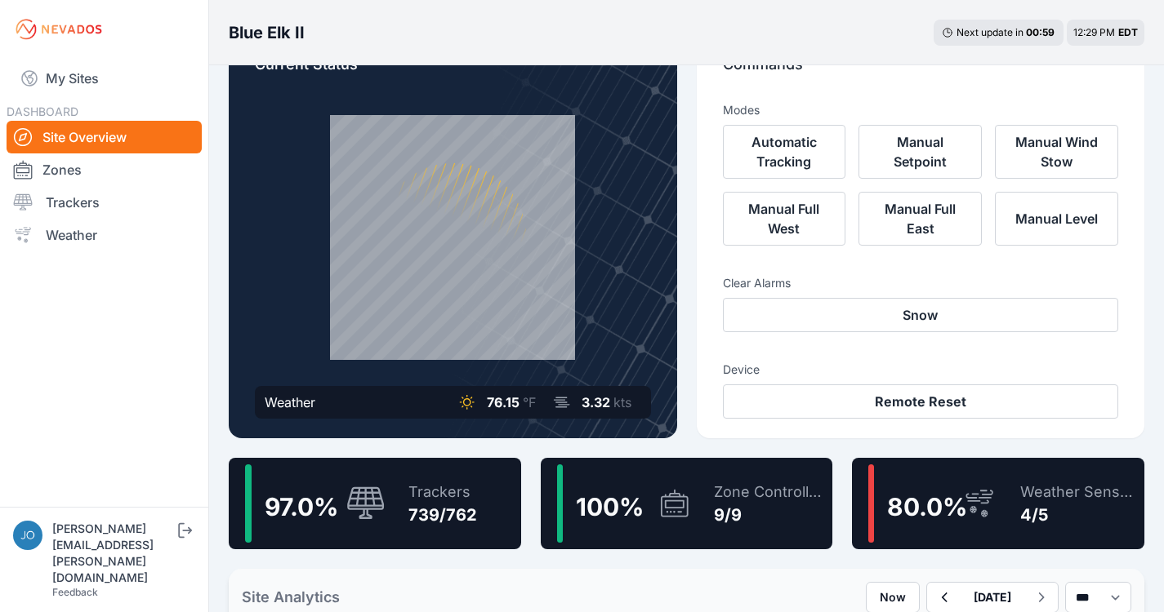
click at [465, 480] on div "Trackers 739/762" at bounding box center [434, 504] width 85 height 78
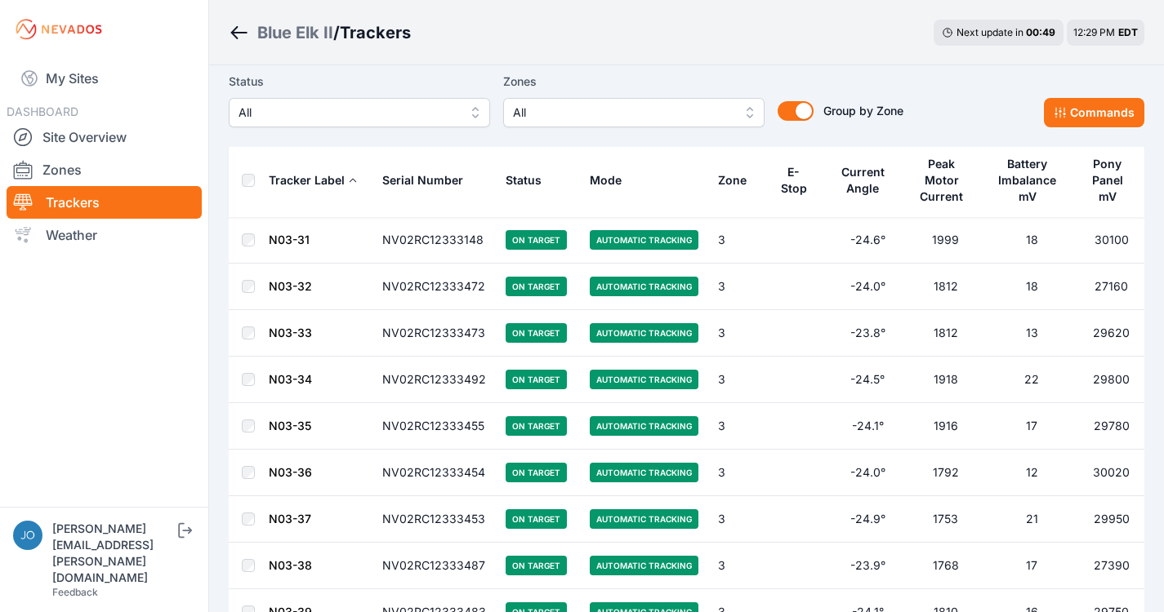
scroll to position [9216, 0]
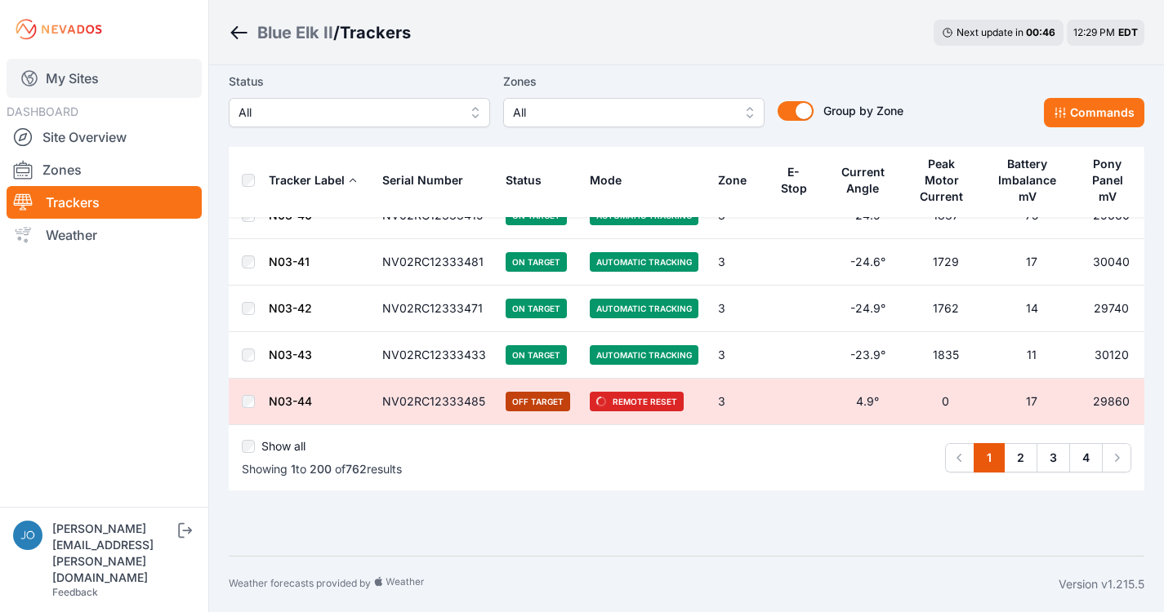
click at [84, 91] on link "My Sites" at bounding box center [104, 78] width 195 height 39
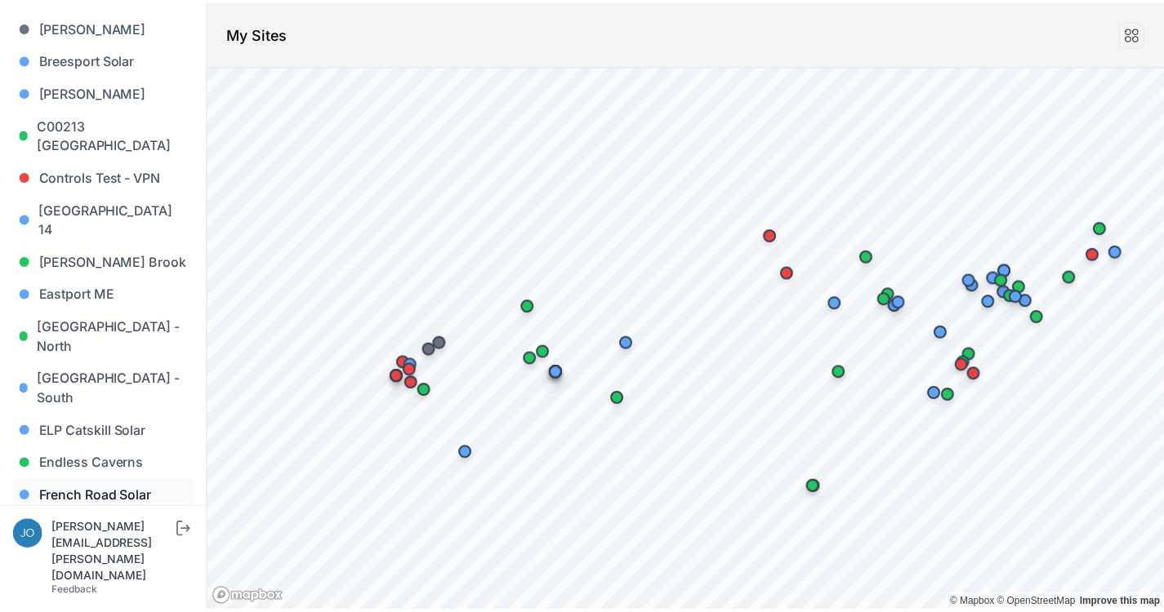
scroll to position [547, 0]
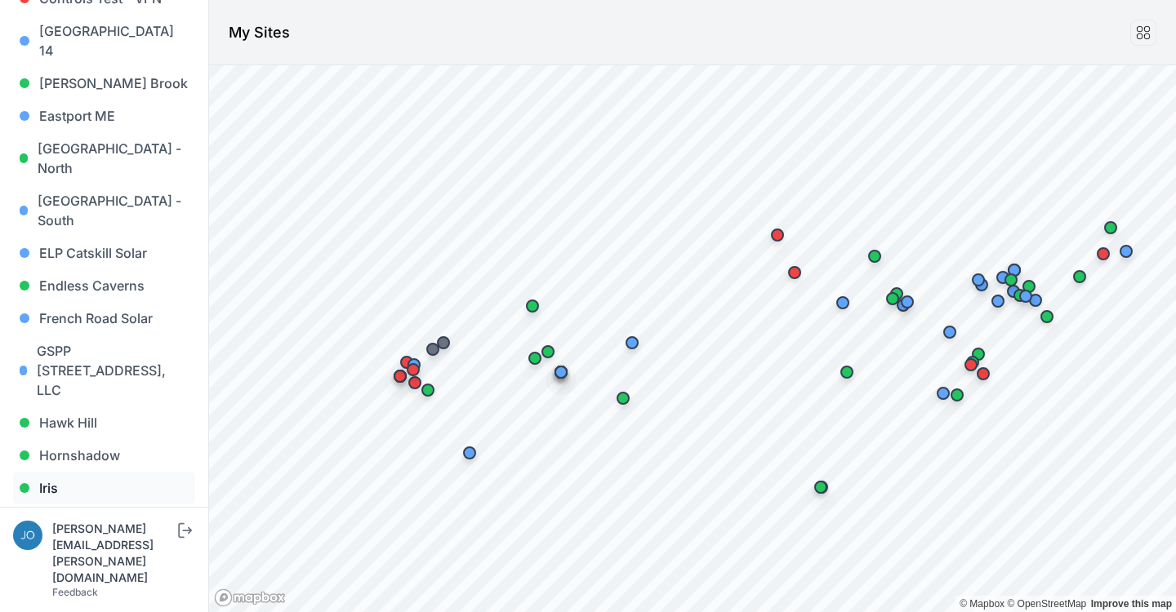
click at [52, 472] on link "Iris" at bounding box center [104, 488] width 182 height 33
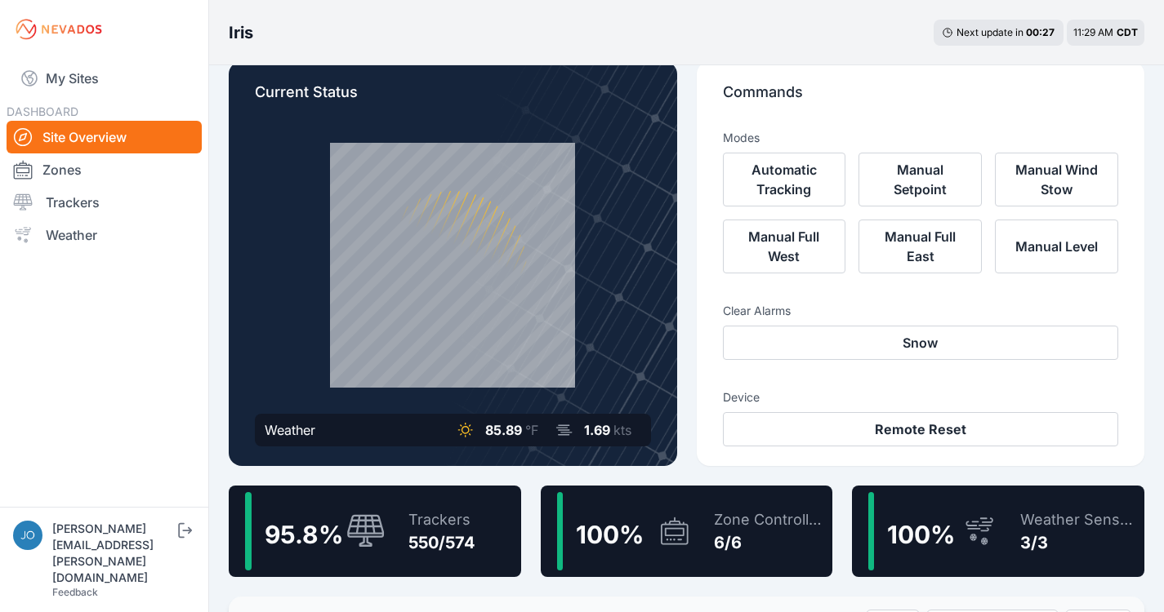
scroll to position [84, 0]
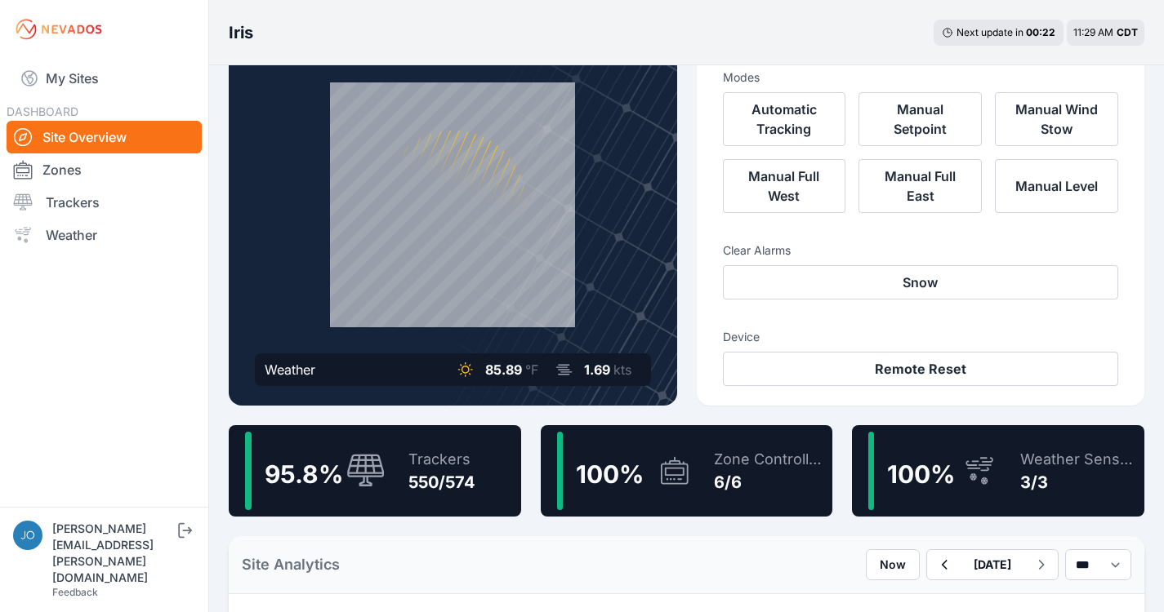
click at [385, 466] on div "95.8 % Trackers 550/574" at bounding box center [375, 470] width 292 height 91
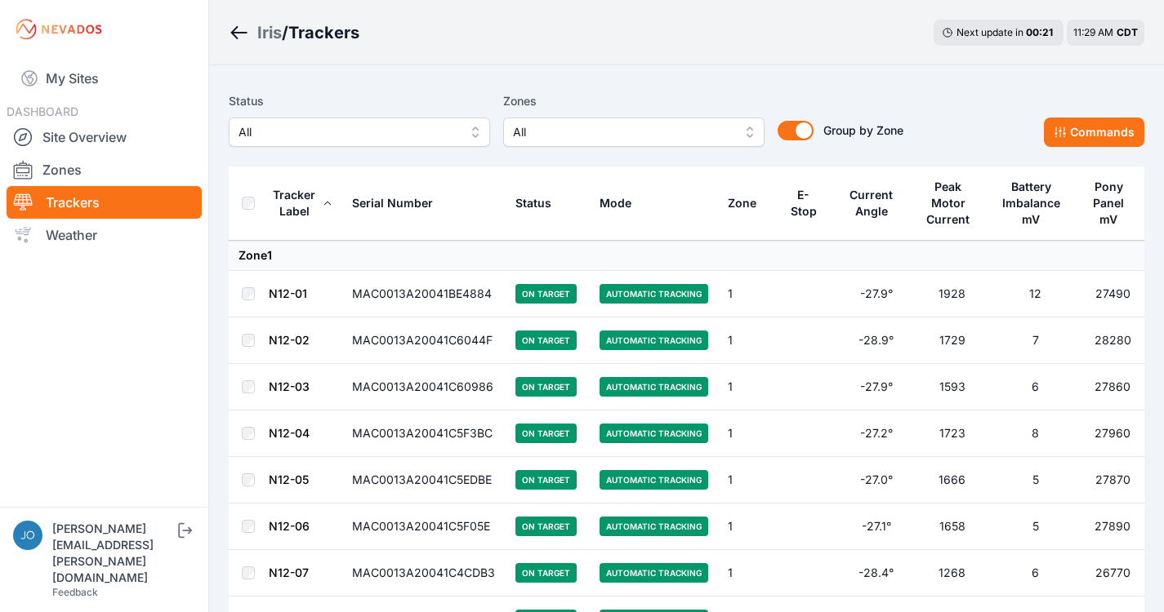
click at [417, 136] on span "All" at bounding box center [347, 132] width 219 height 20
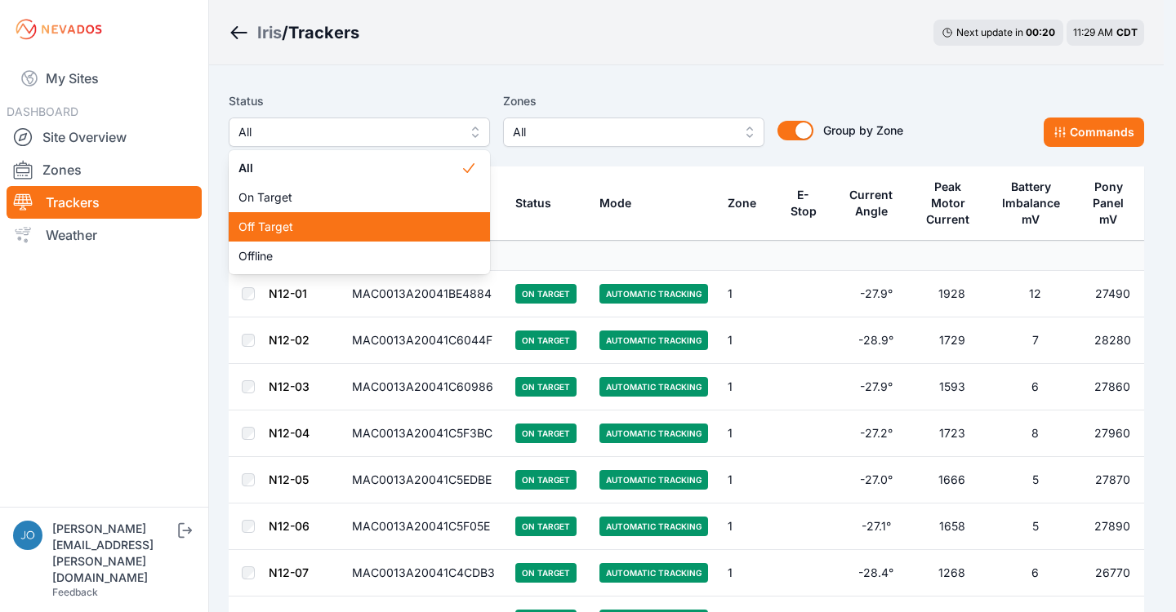
click at [310, 217] on div "Off Target" at bounding box center [359, 226] width 261 height 29
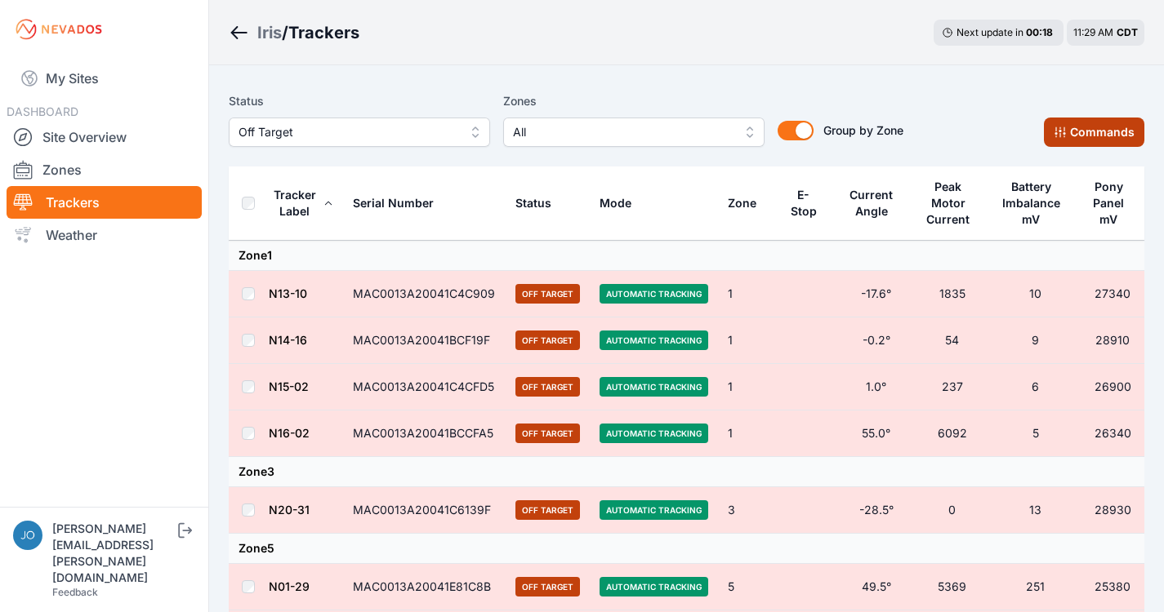
click at [1059, 125] on button "Commands" at bounding box center [1094, 132] width 100 height 29
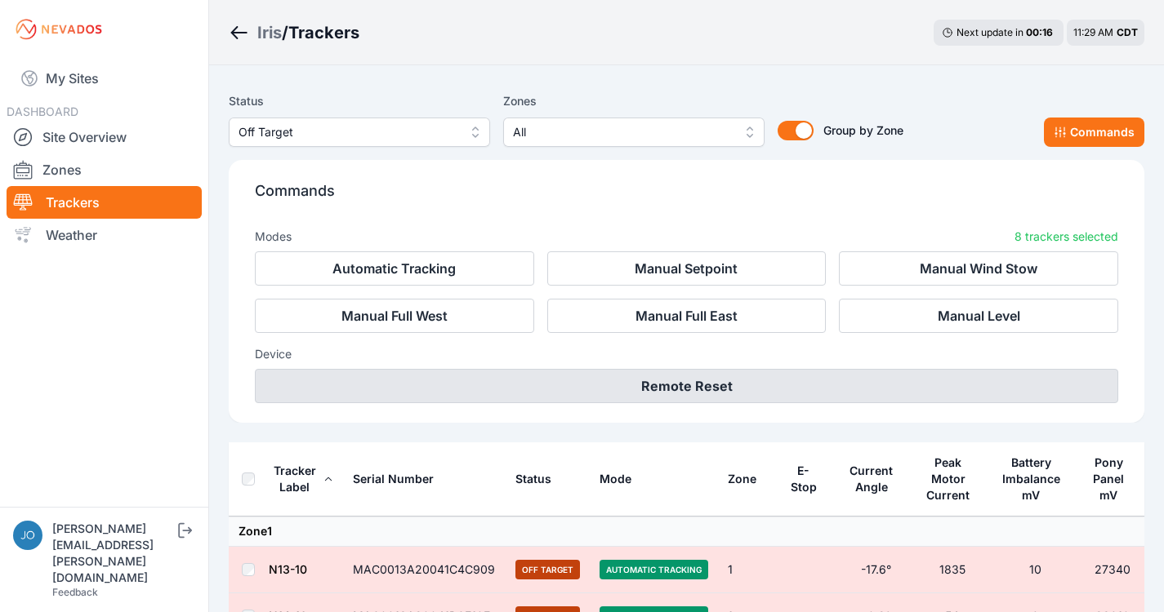
click at [701, 381] on button "Remote Reset" at bounding box center [686, 386] width 863 height 34
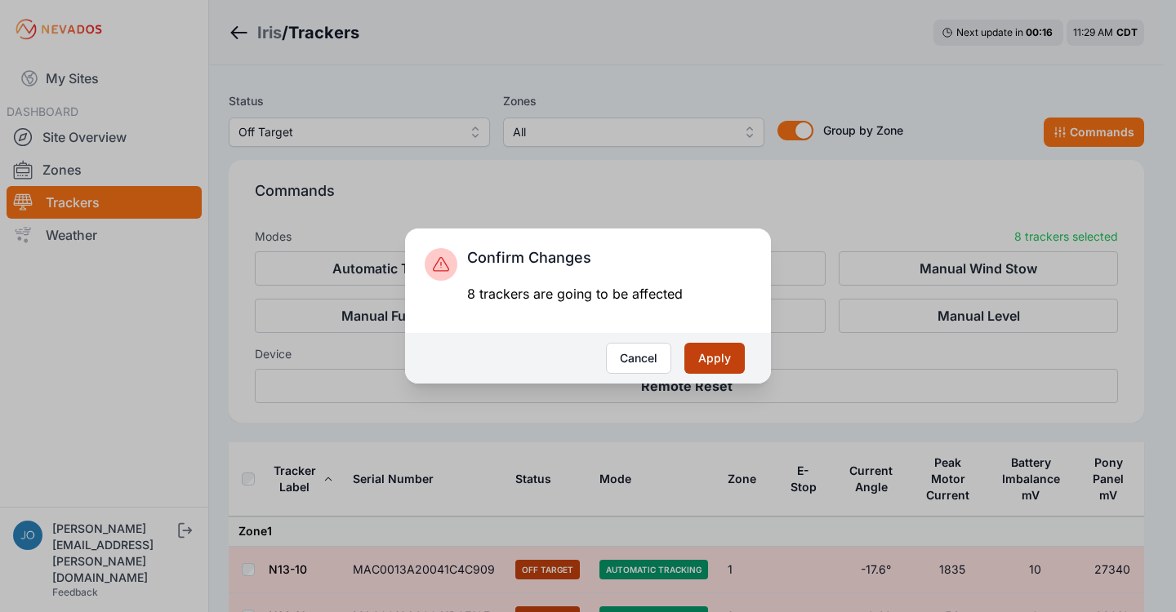
click at [719, 352] on button "Apply" at bounding box center [714, 358] width 60 height 31
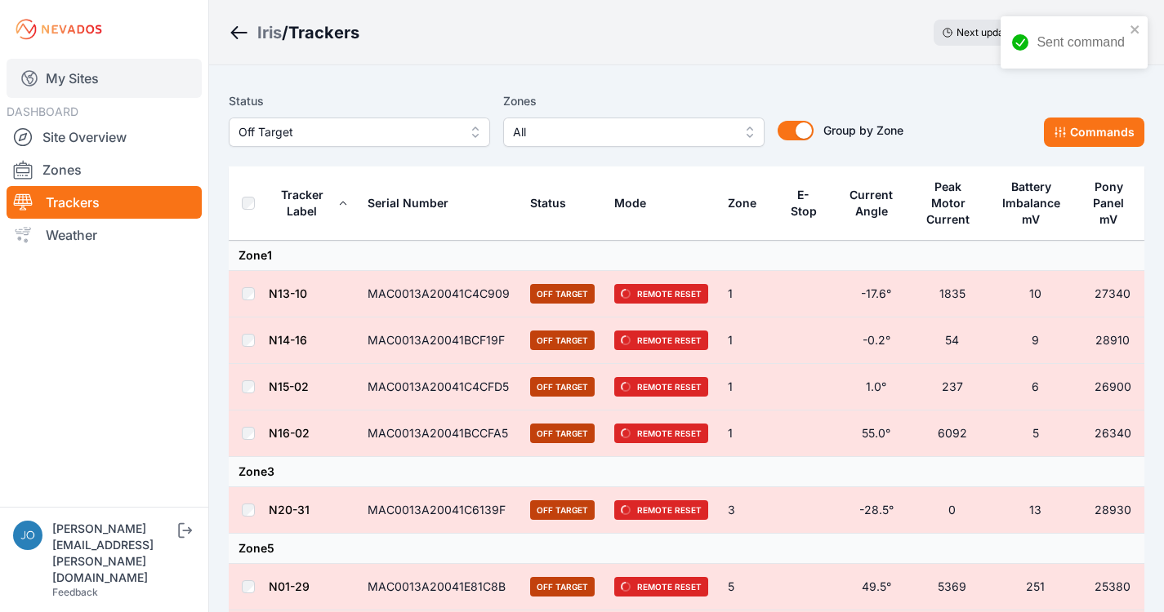
click at [53, 78] on link "My Sites" at bounding box center [104, 78] width 195 height 39
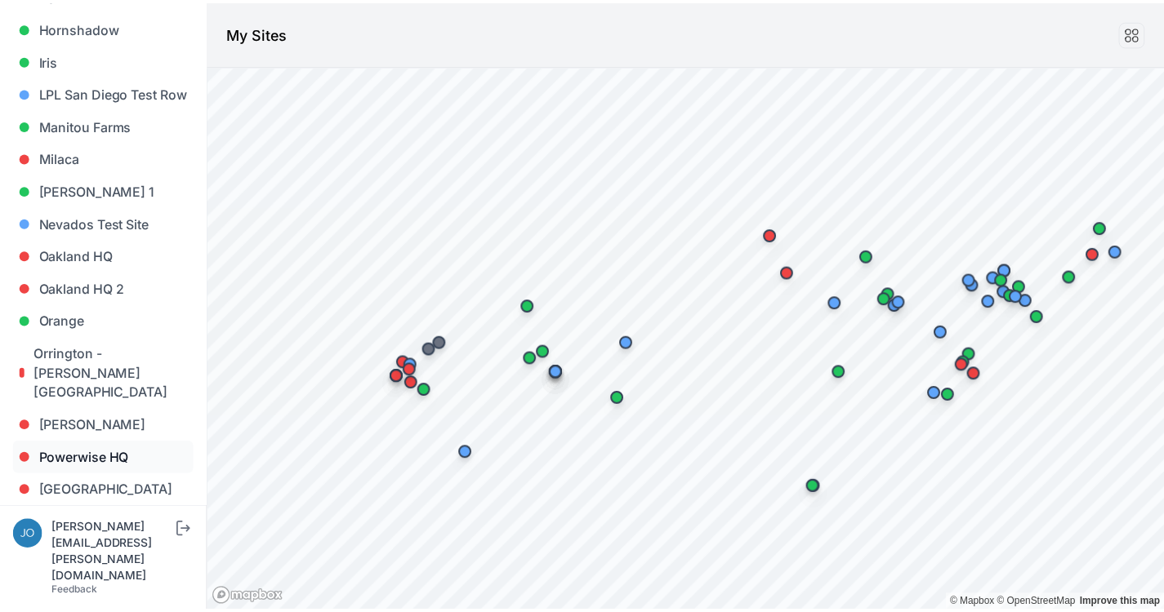
scroll to position [1009, 0]
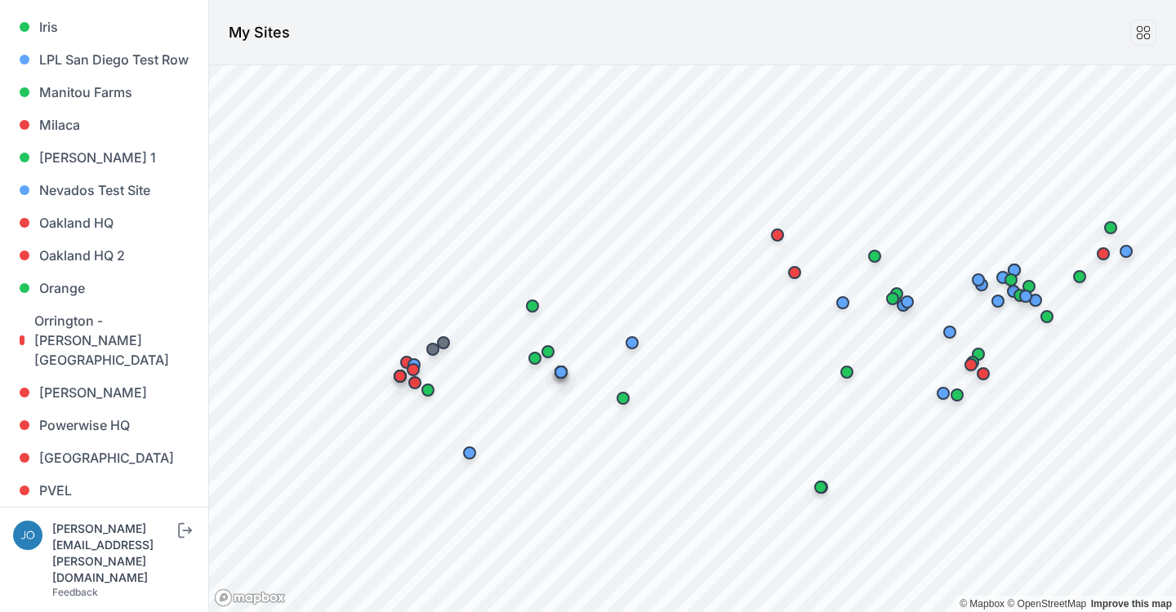
click at [71, 507] on link "River Fork" at bounding box center [104, 523] width 182 height 33
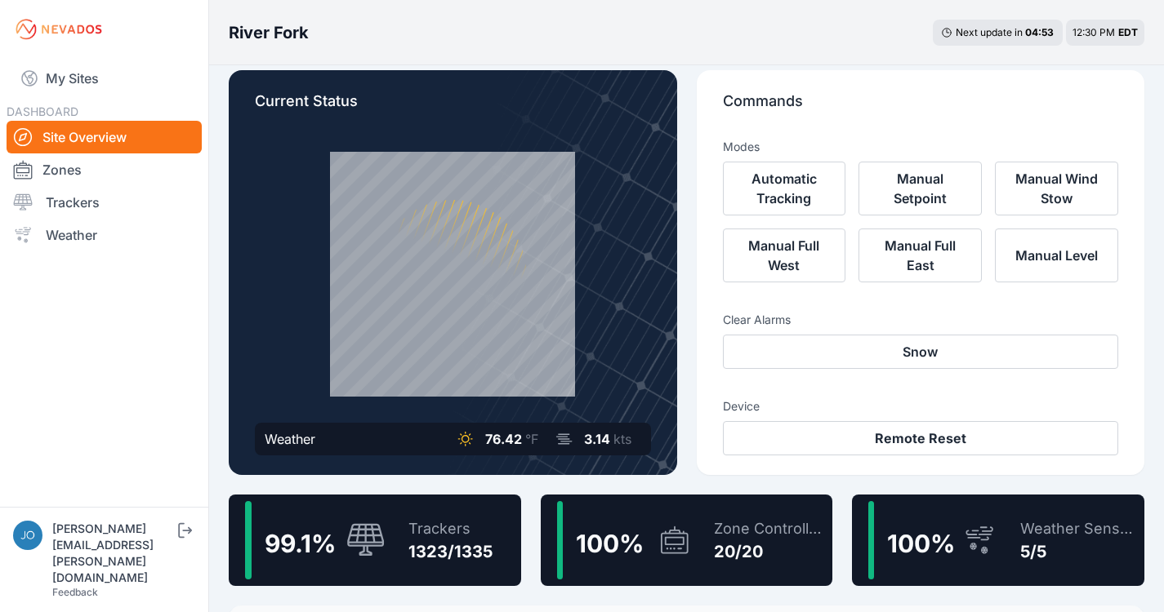
scroll to position [34, 0]
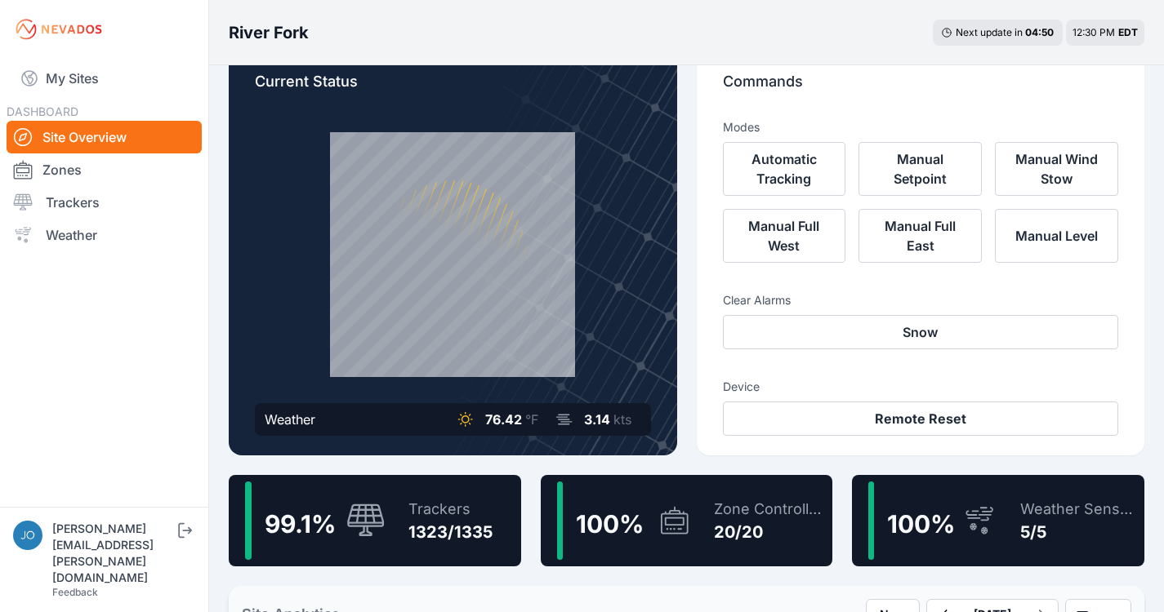
click at [423, 494] on div "Trackers 1323/1335" at bounding box center [442, 521] width 100 height 78
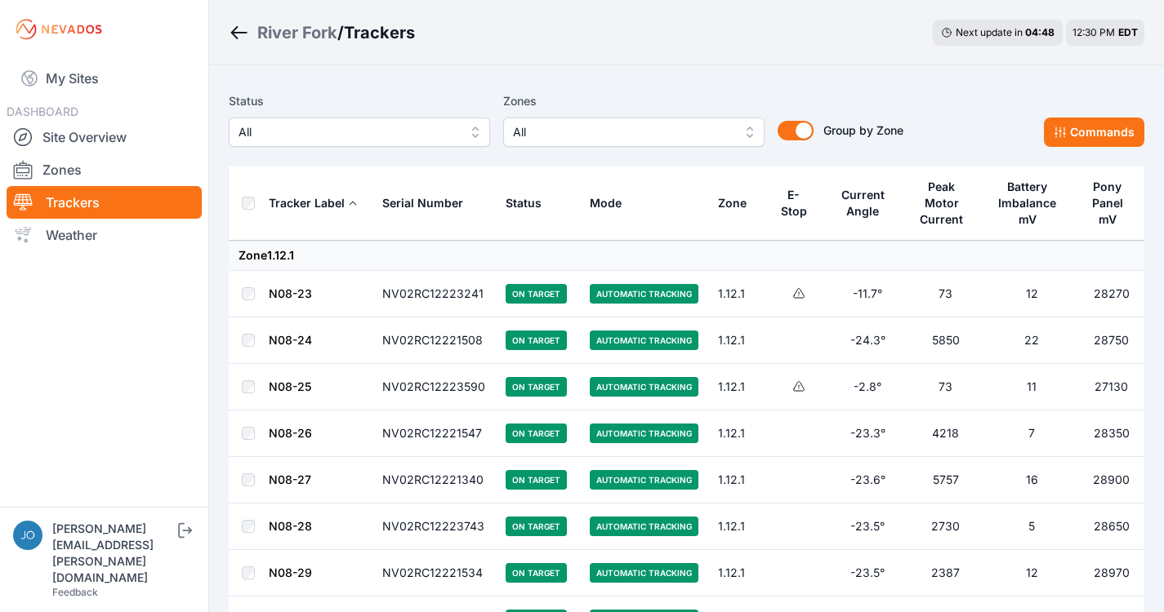
click at [374, 137] on span "All" at bounding box center [347, 132] width 219 height 20
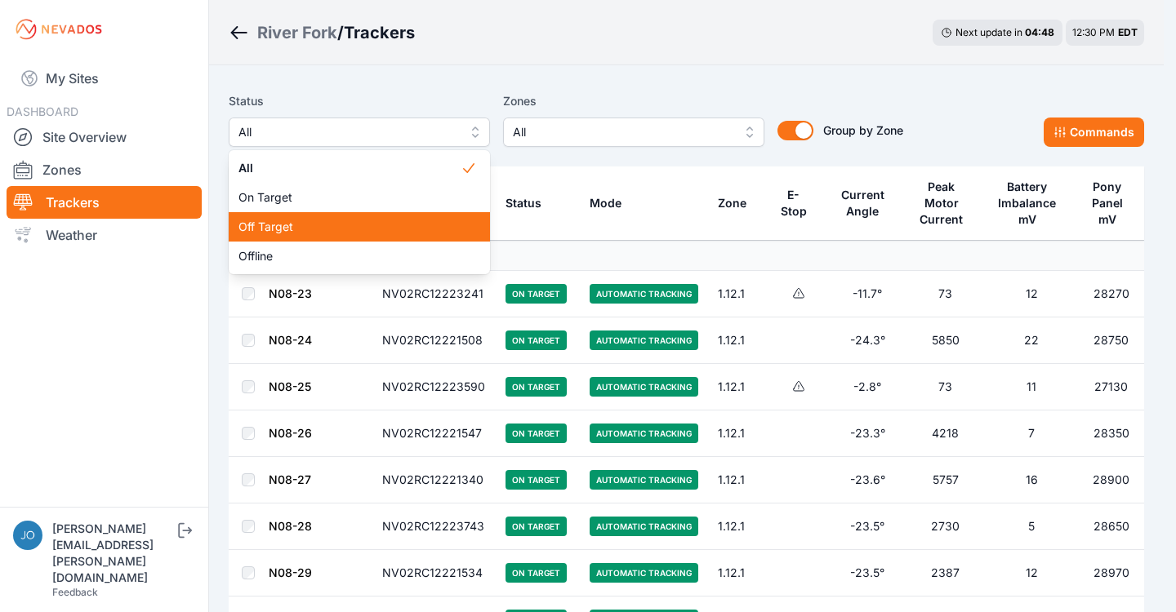
click at [287, 229] on span "Off Target" at bounding box center [349, 227] width 222 height 16
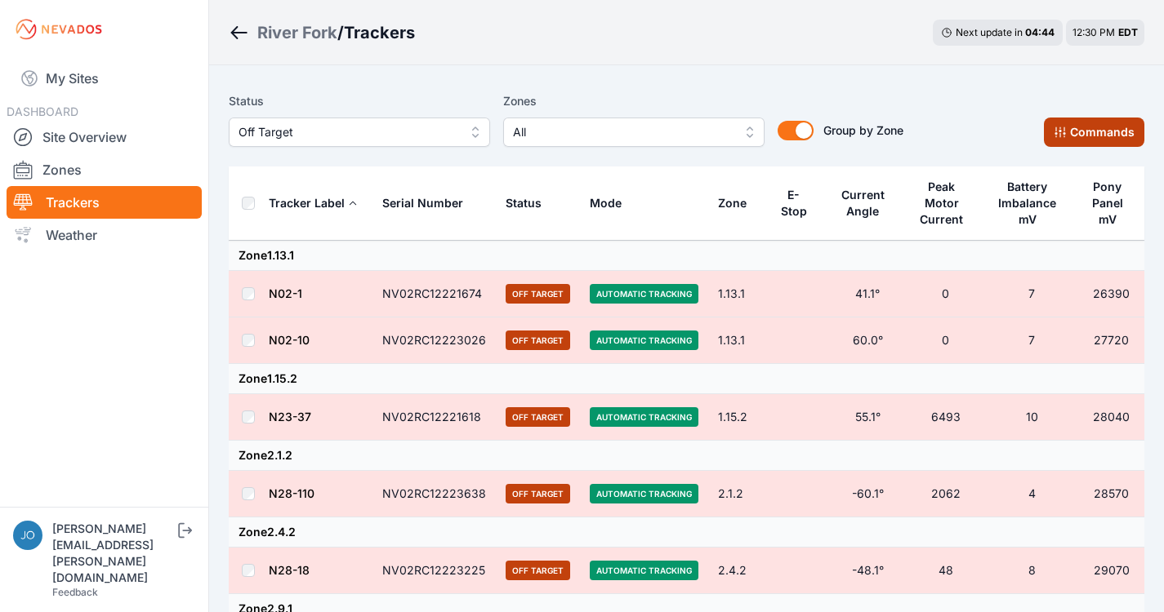
click at [1078, 140] on button "Commands" at bounding box center [1094, 132] width 100 height 29
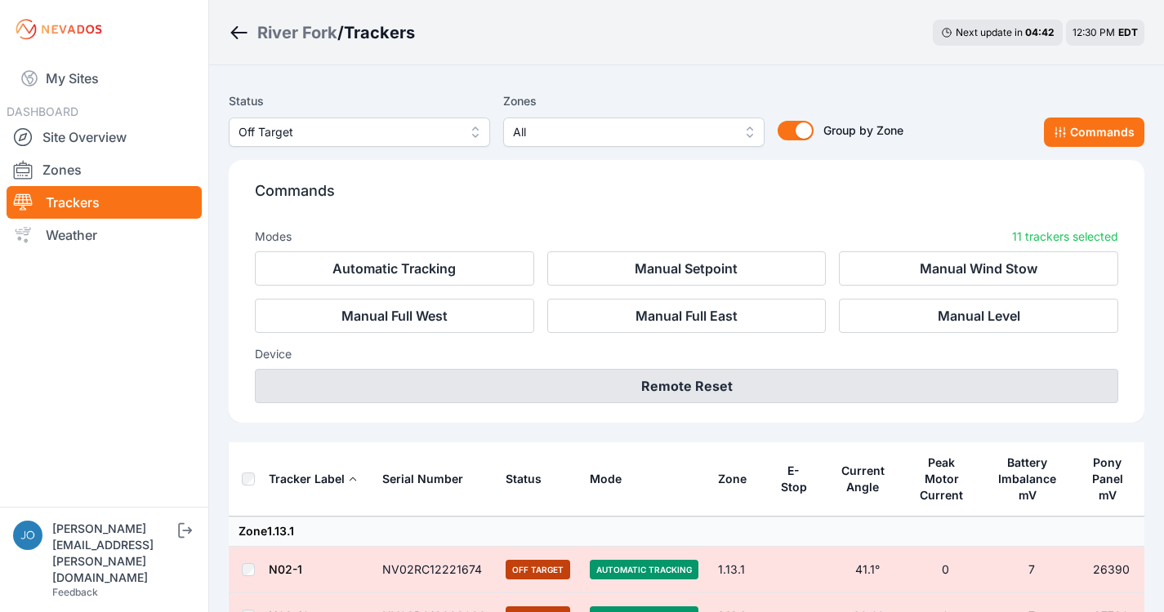
click at [693, 393] on button "Remote Reset" at bounding box center [686, 386] width 863 height 34
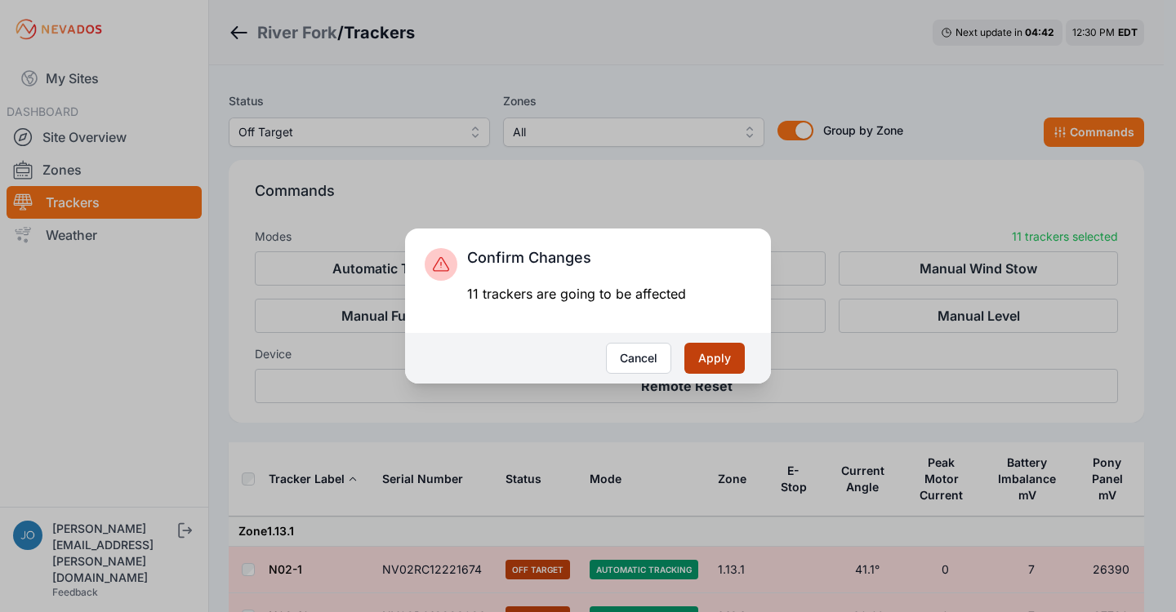
click at [710, 363] on button "Apply" at bounding box center [714, 358] width 60 height 31
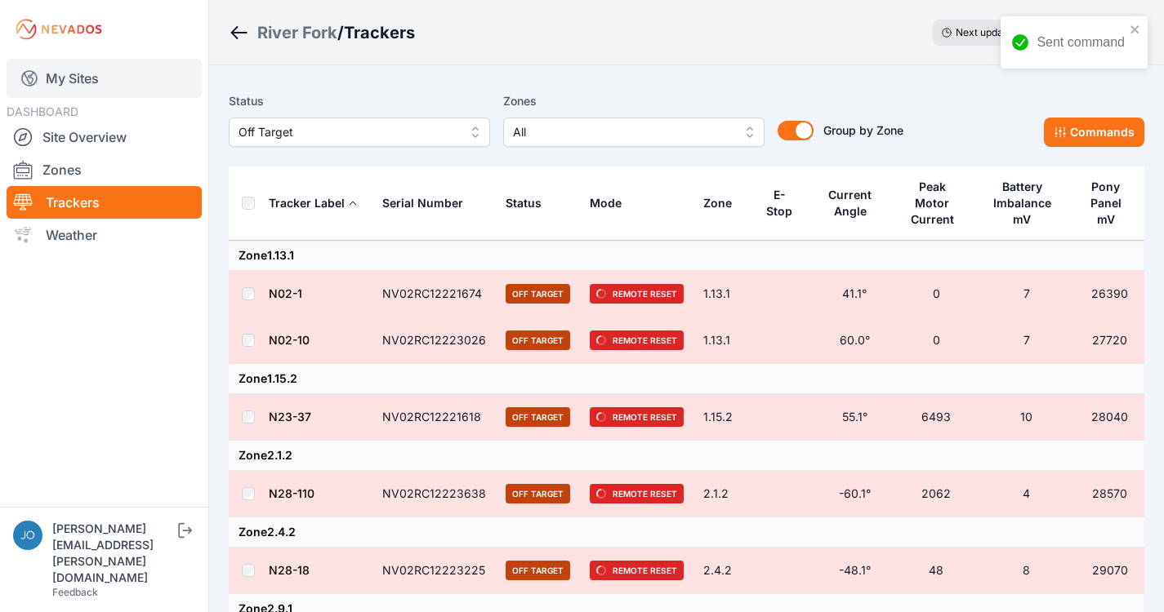
click at [51, 72] on link "My Sites" at bounding box center [104, 78] width 195 height 39
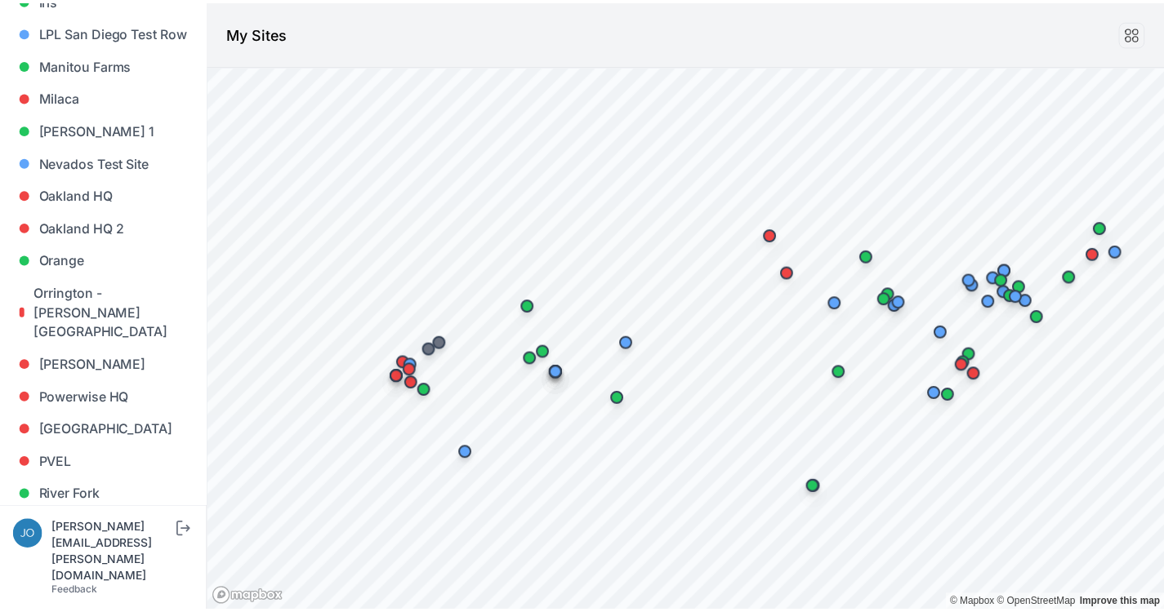
scroll to position [1048, 0]
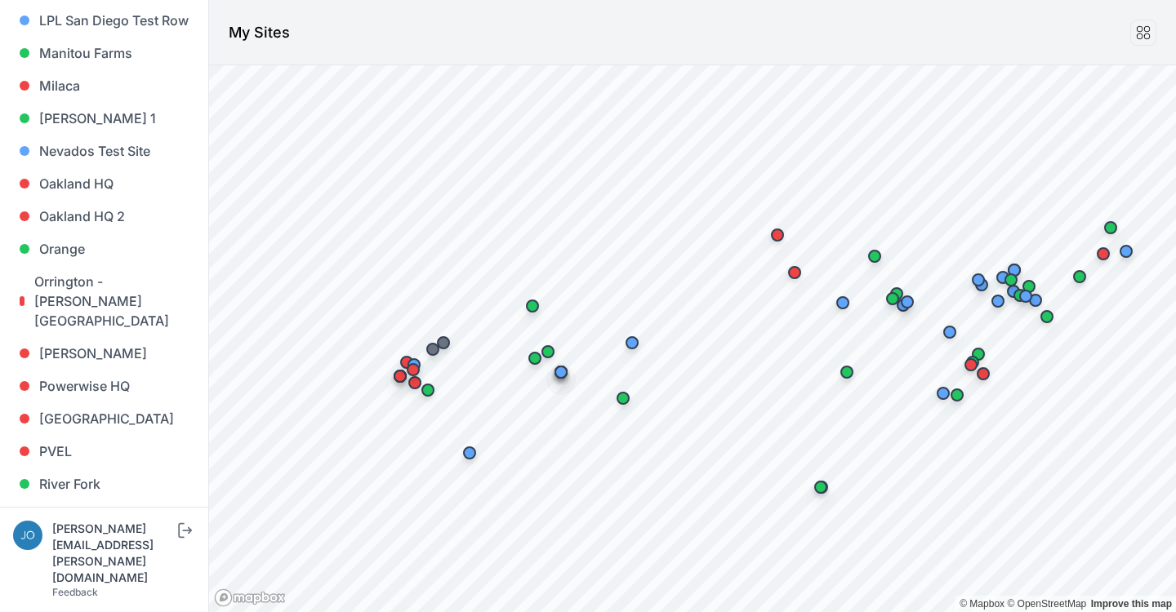
click at [98, 533] on link "[PERSON_NAME]" at bounding box center [104, 549] width 182 height 33
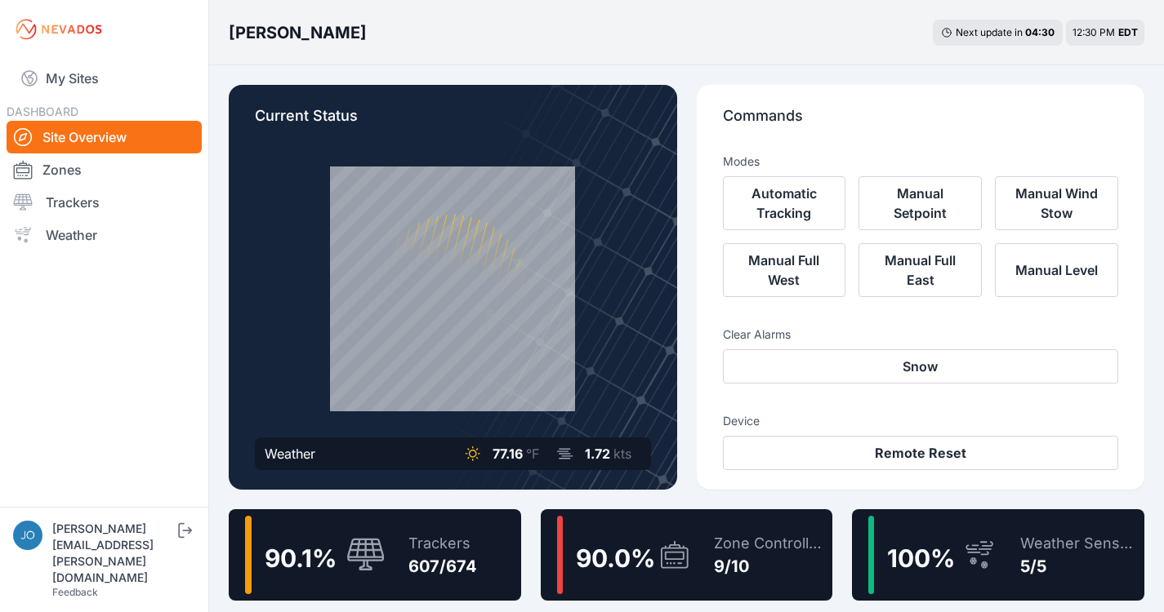
scroll to position [60, 0]
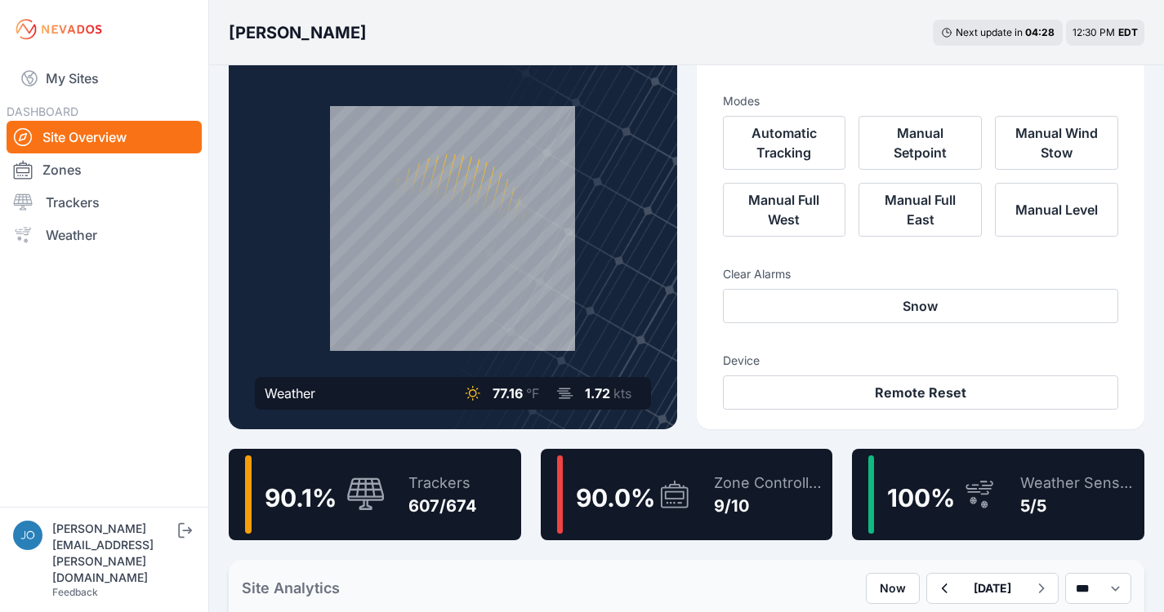
click at [435, 484] on div "Trackers" at bounding box center [442, 483] width 69 height 23
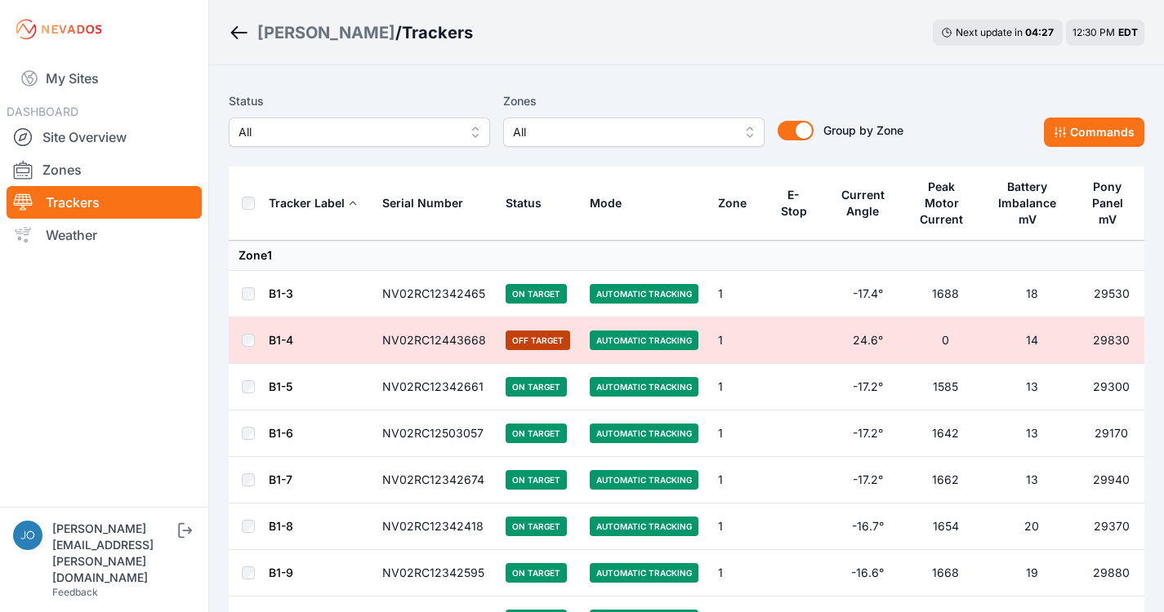
click at [365, 149] on div "Status All Zones All Group by Zone Group by Zone Commands" at bounding box center [686, 126] width 915 height 82
click at [368, 139] on span "All" at bounding box center [347, 132] width 219 height 20
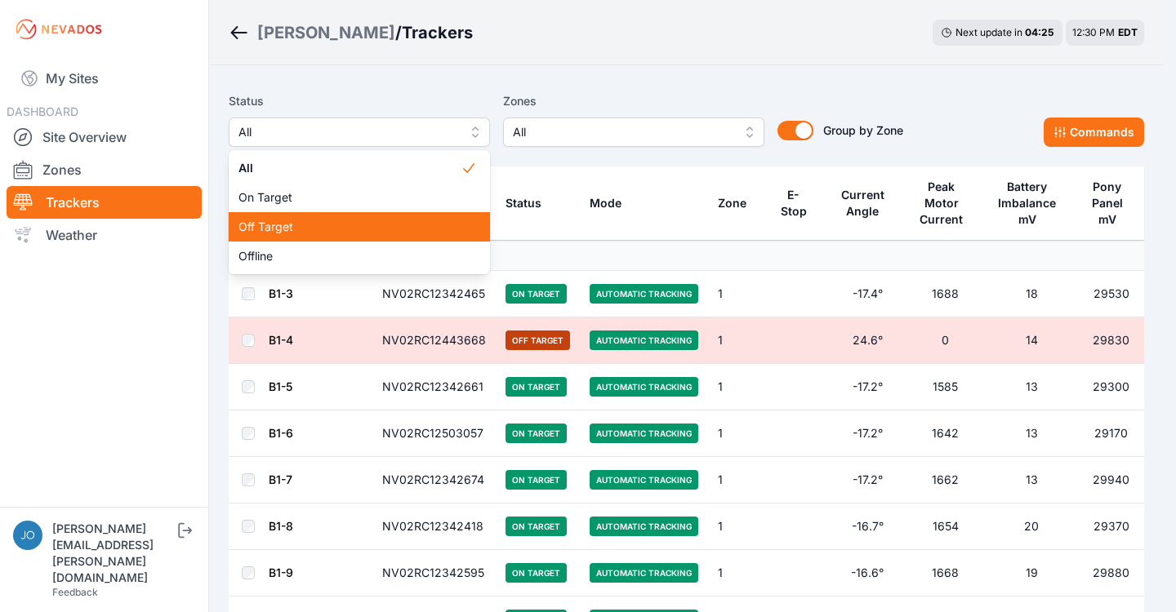
click at [329, 221] on span "Off Target" at bounding box center [349, 227] width 222 height 16
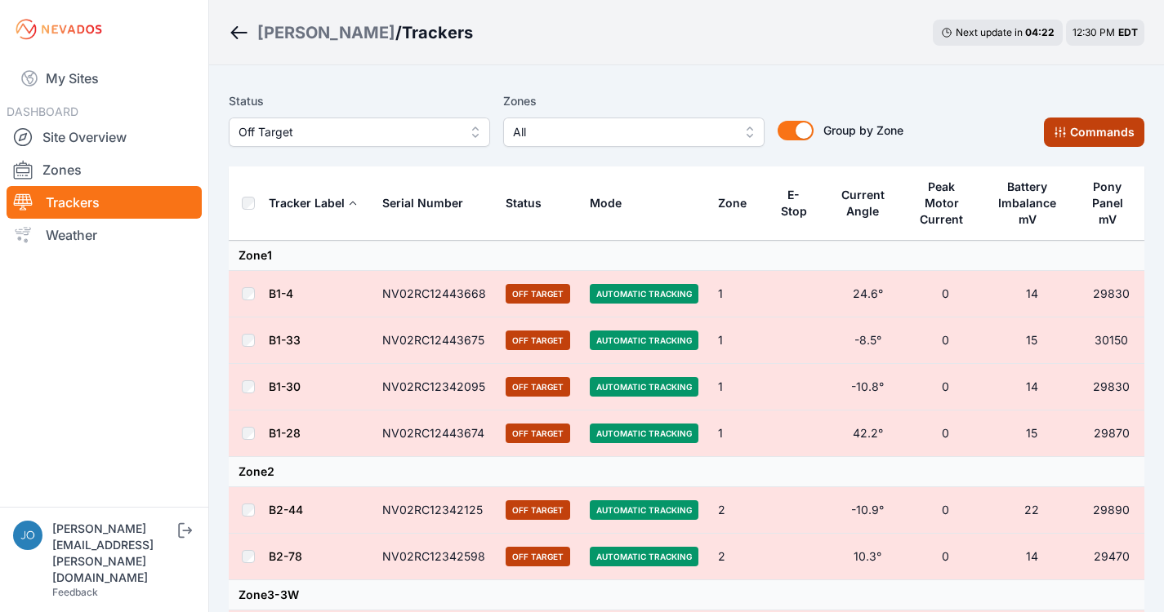
click at [1102, 131] on button "Commands" at bounding box center [1094, 132] width 100 height 29
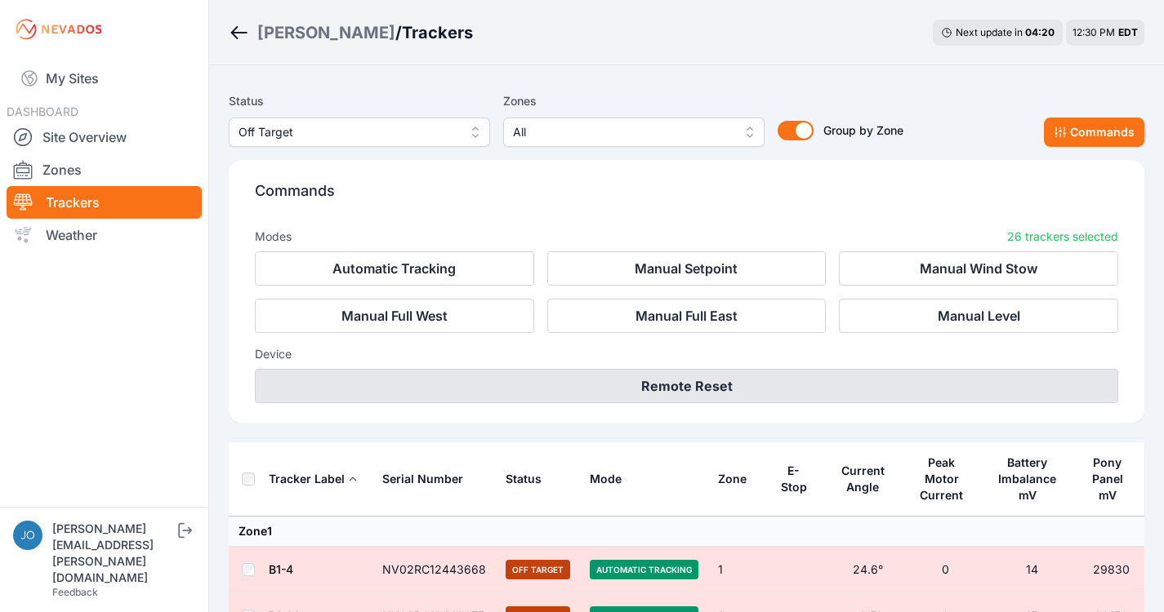
click at [731, 389] on button "Remote Reset" at bounding box center [686, 386] width 863 height 34
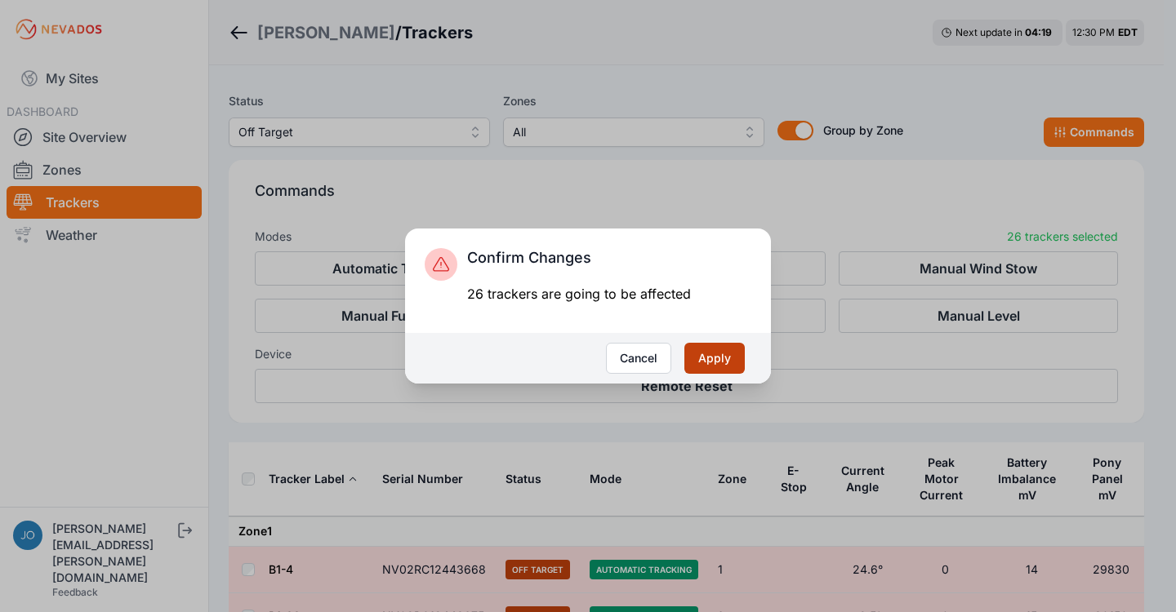
click at [714, 359] on button "Apply" at bounding box center [714, 358] width 60 height 31
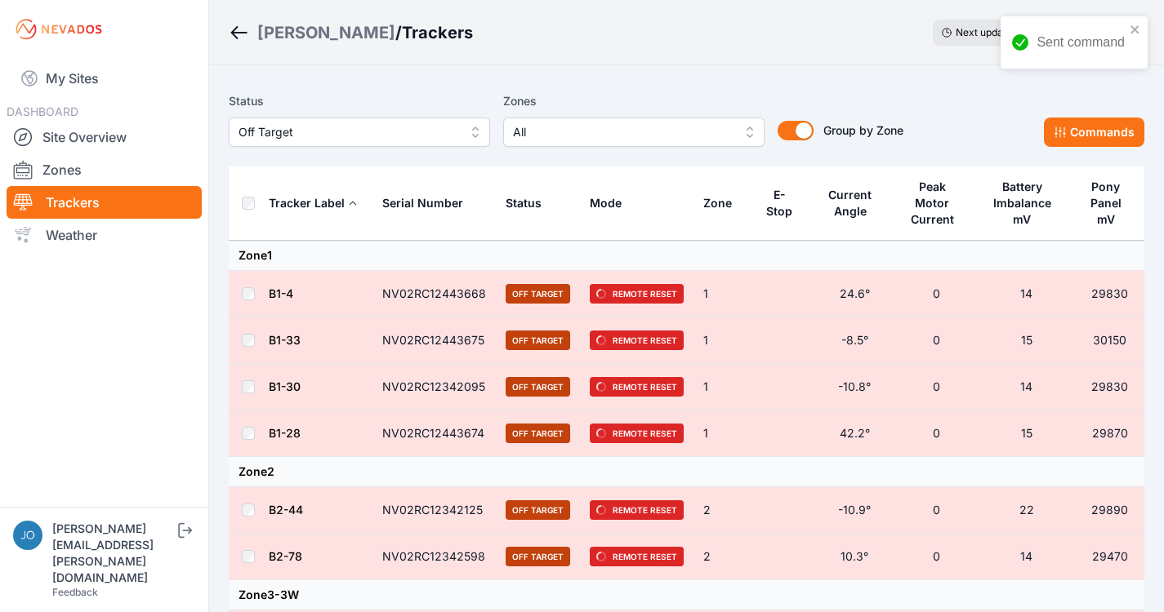
click at [356, 132] on span "Off Target" at bounding box center [347, 132] width 219 height 20
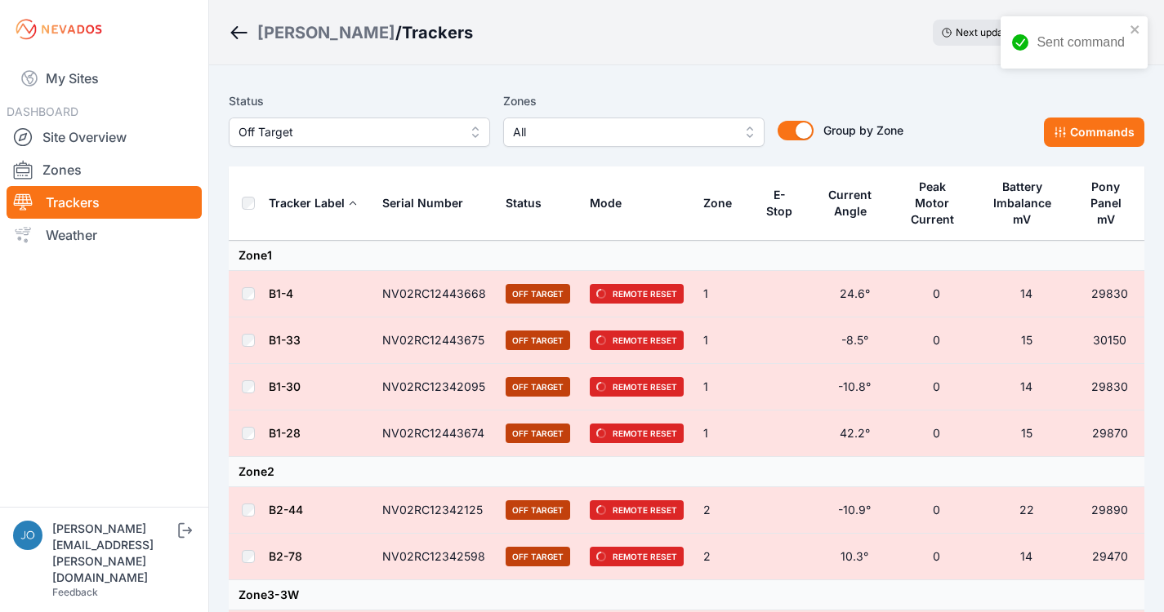
click at [278, 38] on div "[PERSON_NAME]" at bounding box center [326, 32] width 138 height 23
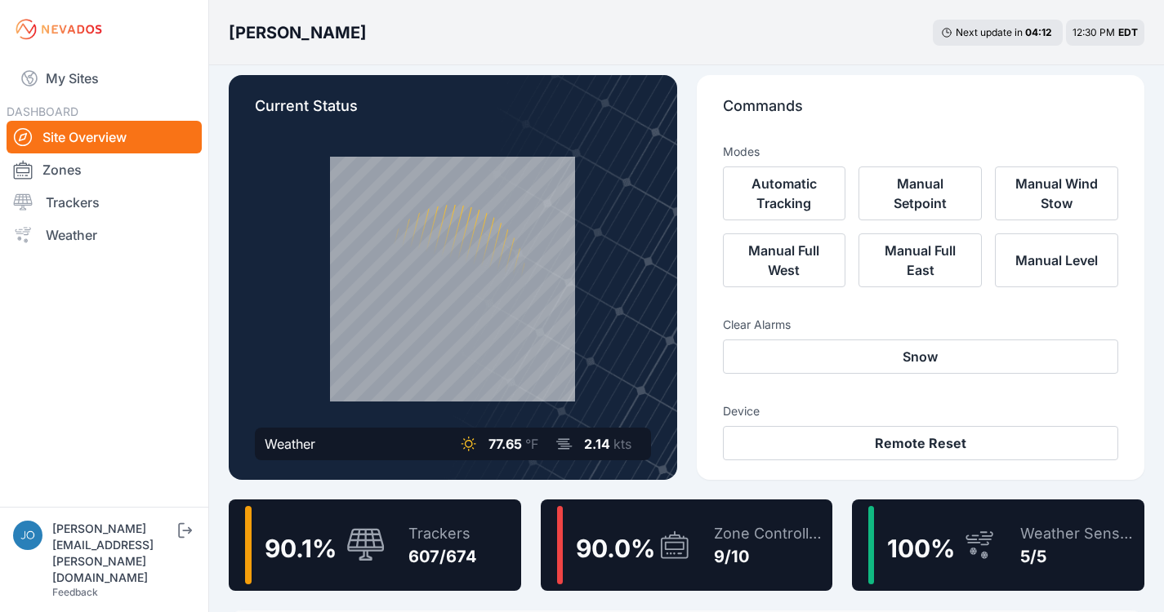
scroll to position [13, 0]
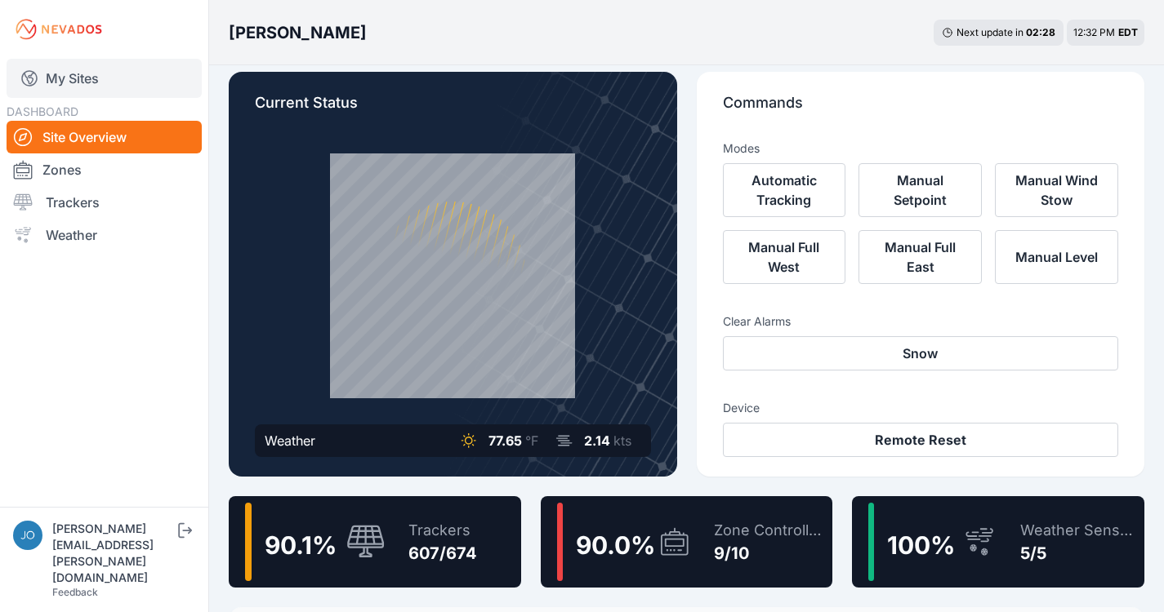
click at [95, 73] on link "My Sites" at bounding box center [104, 78] width 195 height 39
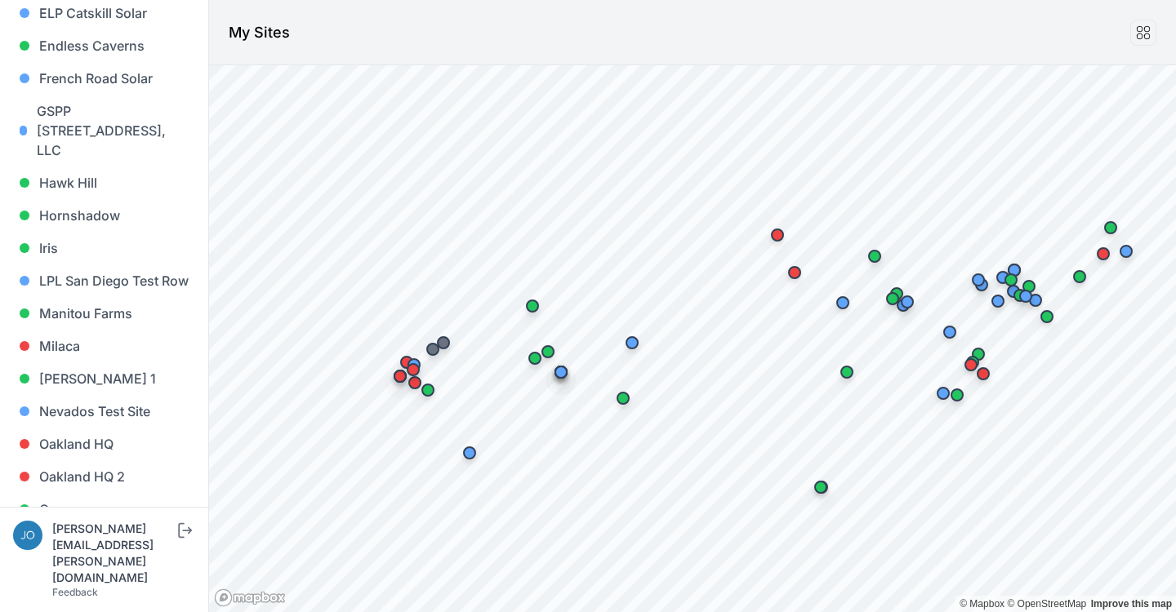
scroll to position [1678, 0]
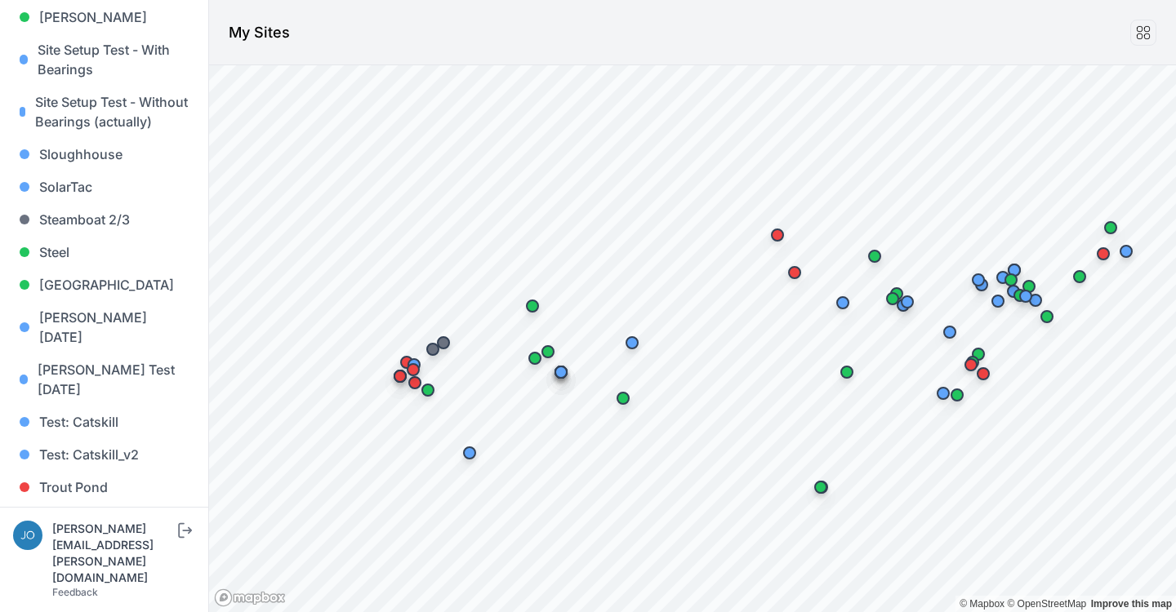
click at [75, 537] on link "Whitetail" at bounding box center [104, 553] width 182 height 33
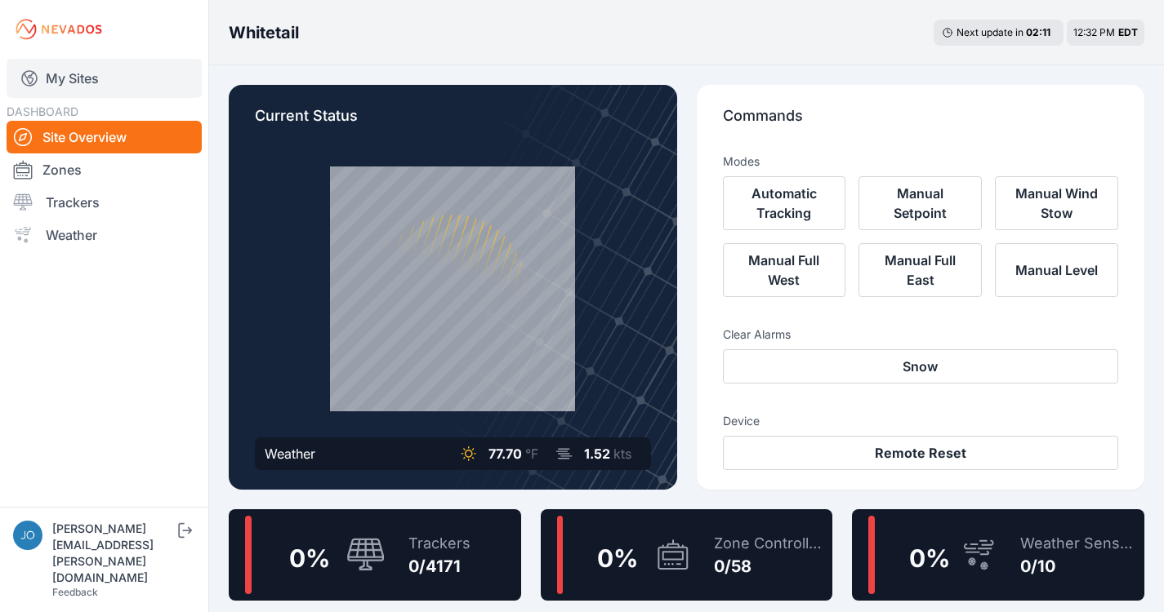
click at [88, 71] on link "My Sites" at bounding box center [104, 78] width 195 height 39
click at [77, 78] on link "My Sites" at bounding box center [104, 78] width 195 height 39
click at [83, 78] on link "My Sites" at bounding box center [104, 78] width 195 height 39
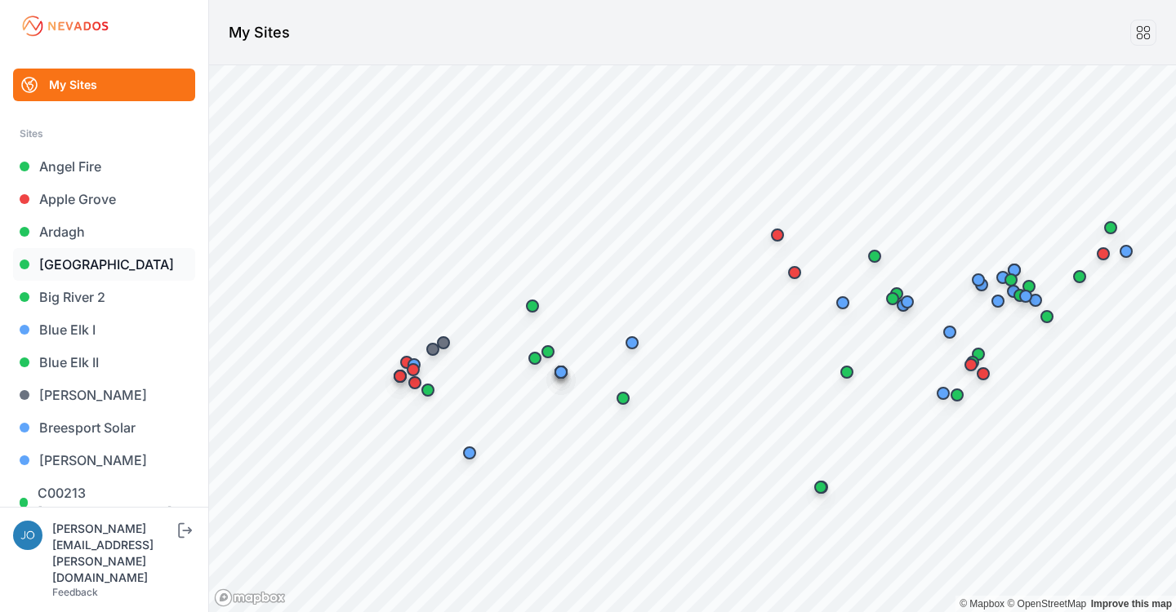
click at [78, 269] on link "Bartonsville" at bounding box center [104, 264] width 182 height 33
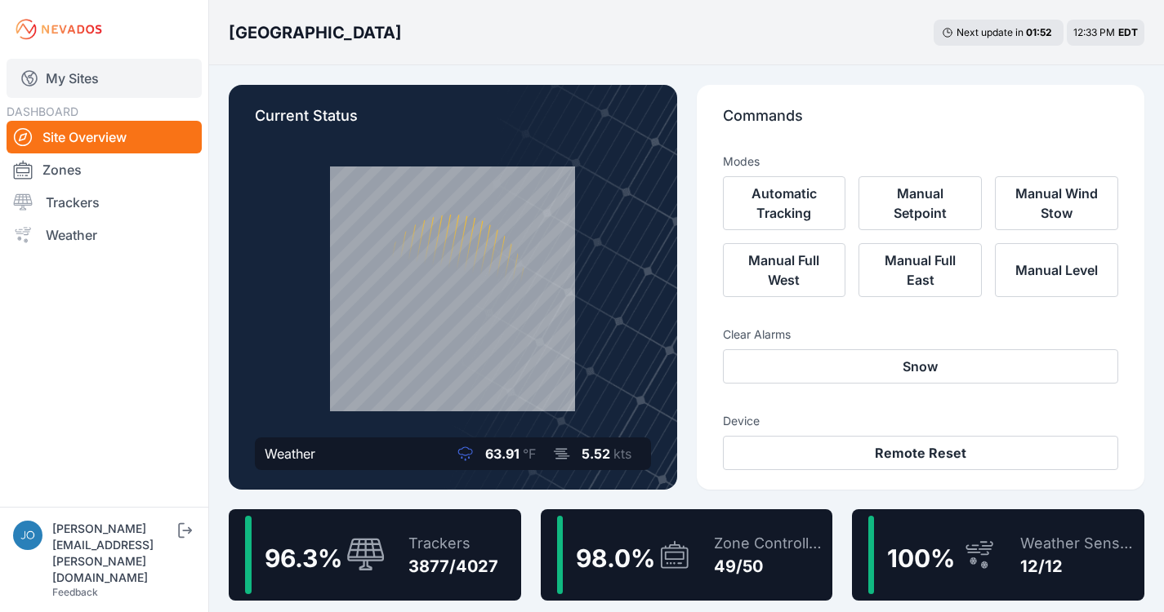
click at [85, 82] on link "My Sites" at bounding box center [104, 78] width 195 height 39
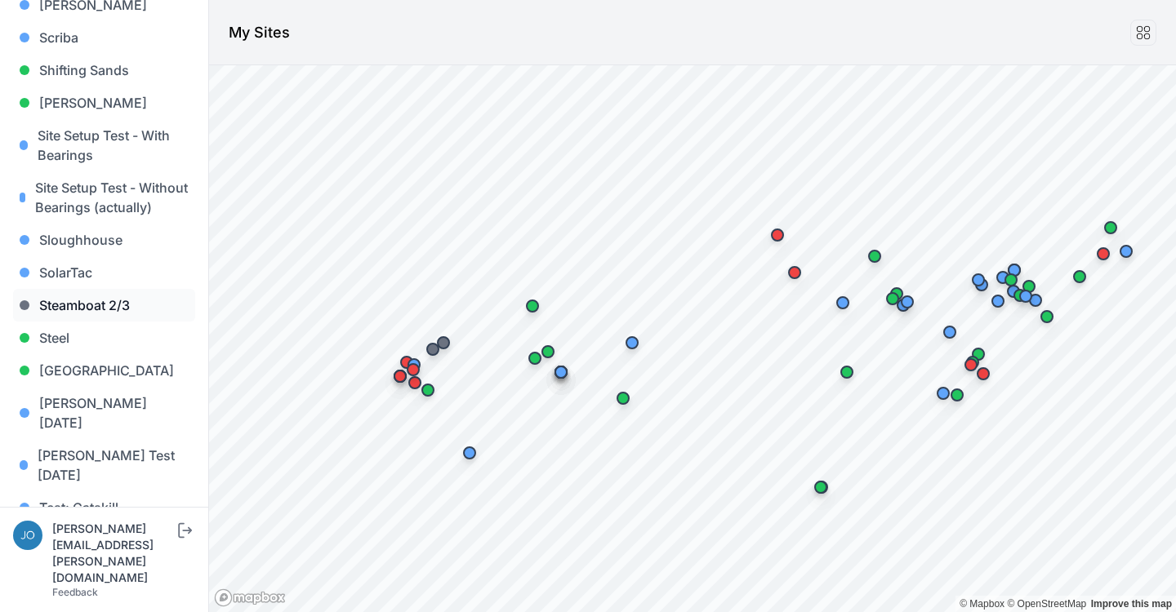
scroll to position [1678, 0]
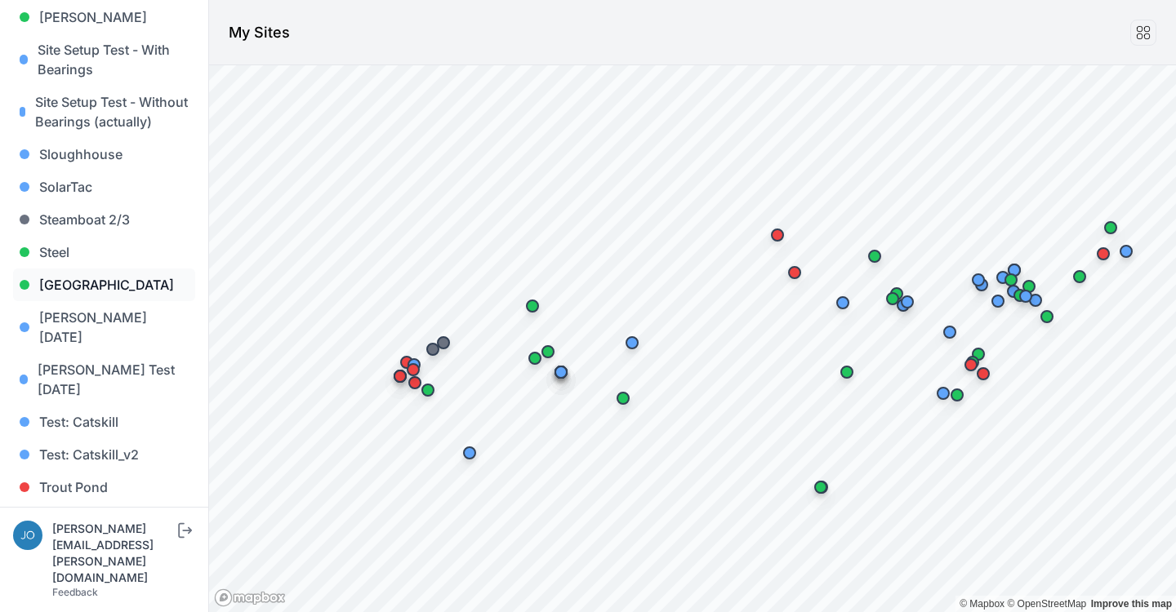
click at [51, 269] on link "[GEOGRAPHIC_DATA]" at bounding box center [104, 285] width 182 height 33
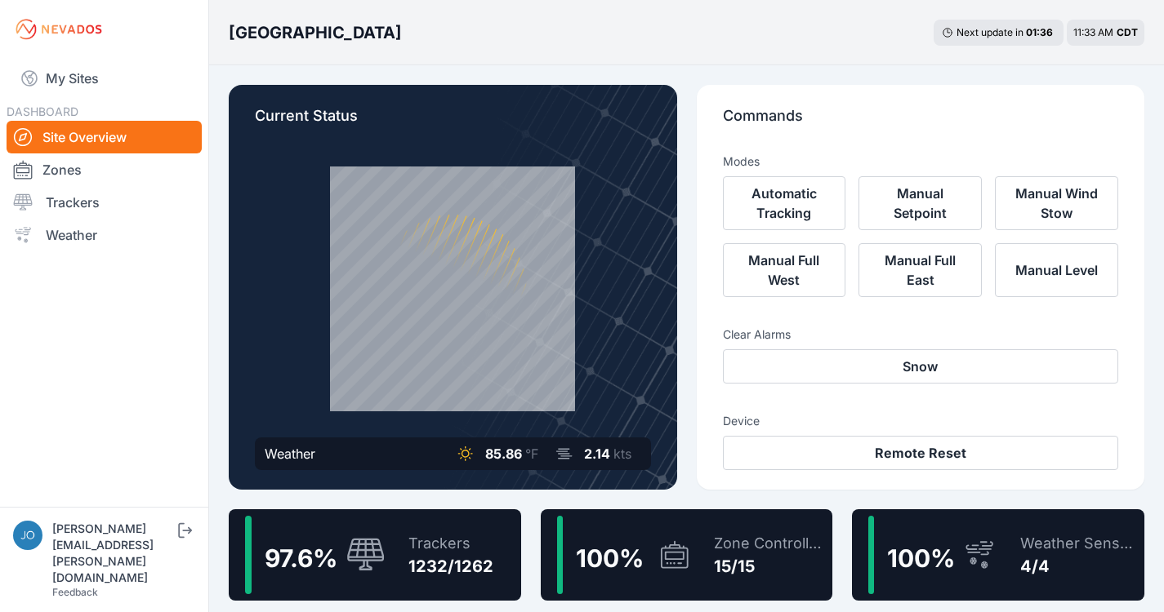
click at [489, 533] on div "Trackers" at bounding box center [450, 543] width 85 height 23
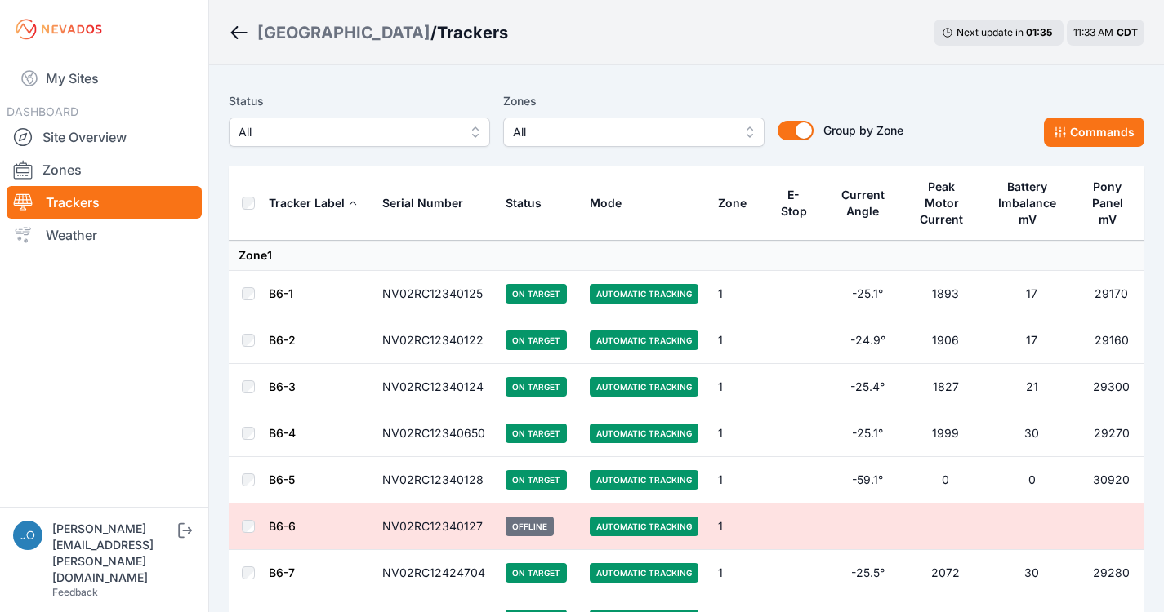
click at [376, 136] on span "All" at bounding box center [347, 132] width 219 height 20
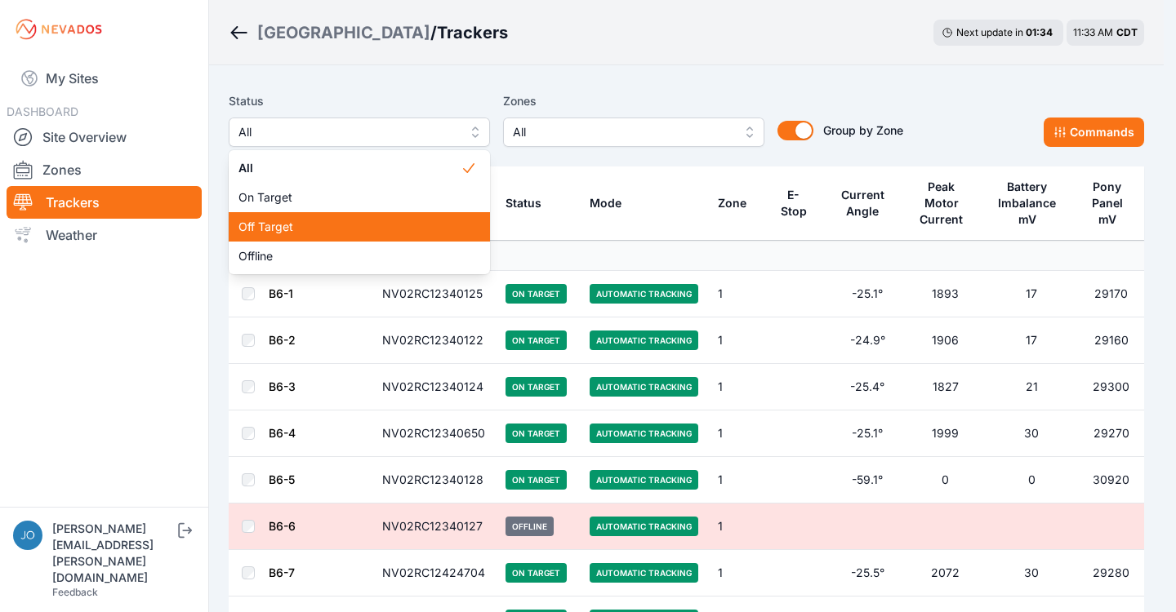
click at [324, 229] on span "Off Target" at bounding box center [349, 227] width 222 height 16
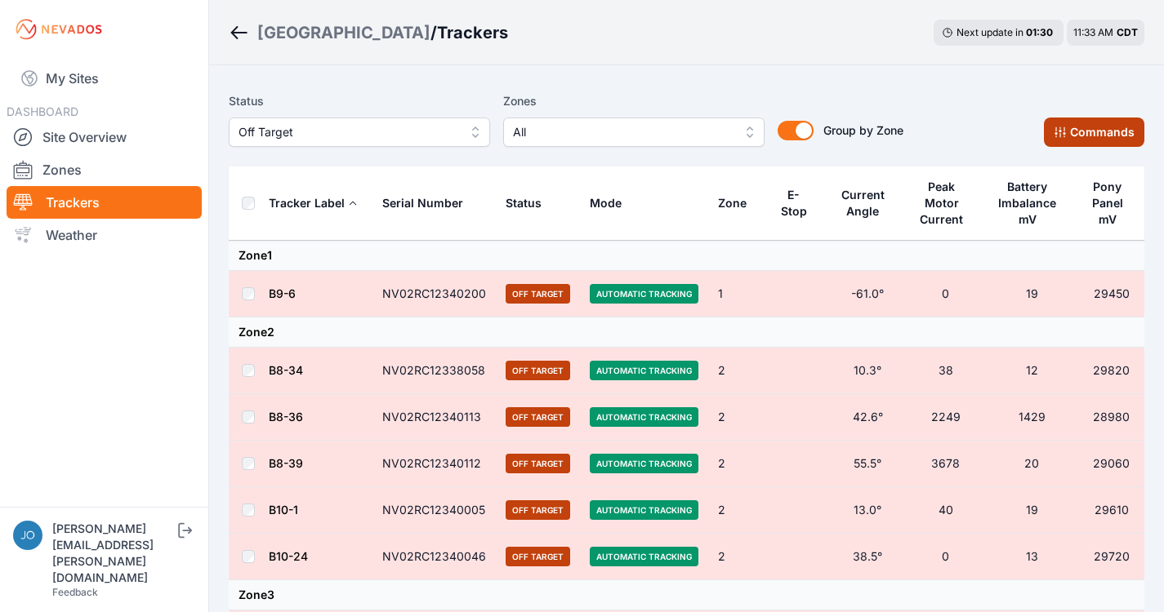
click at [1102, 140] on button "Commands" at bounding box center [1094, 132] width 100 height 29
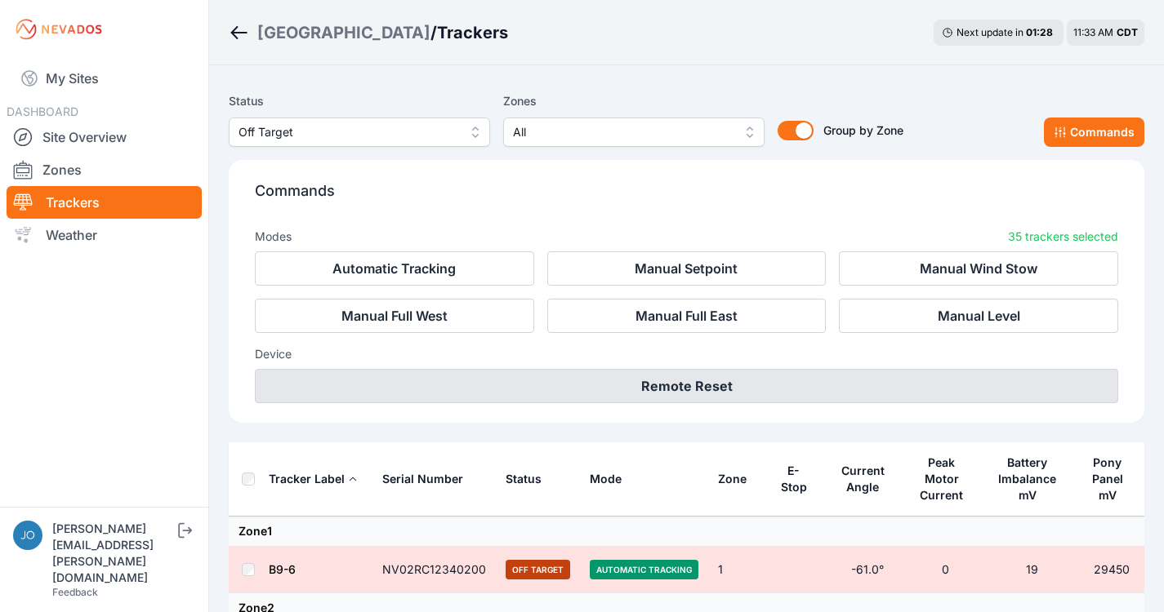
click at [704, 391] on button "Remote Reset" at bounding box center [686, 386] width 863 height 34
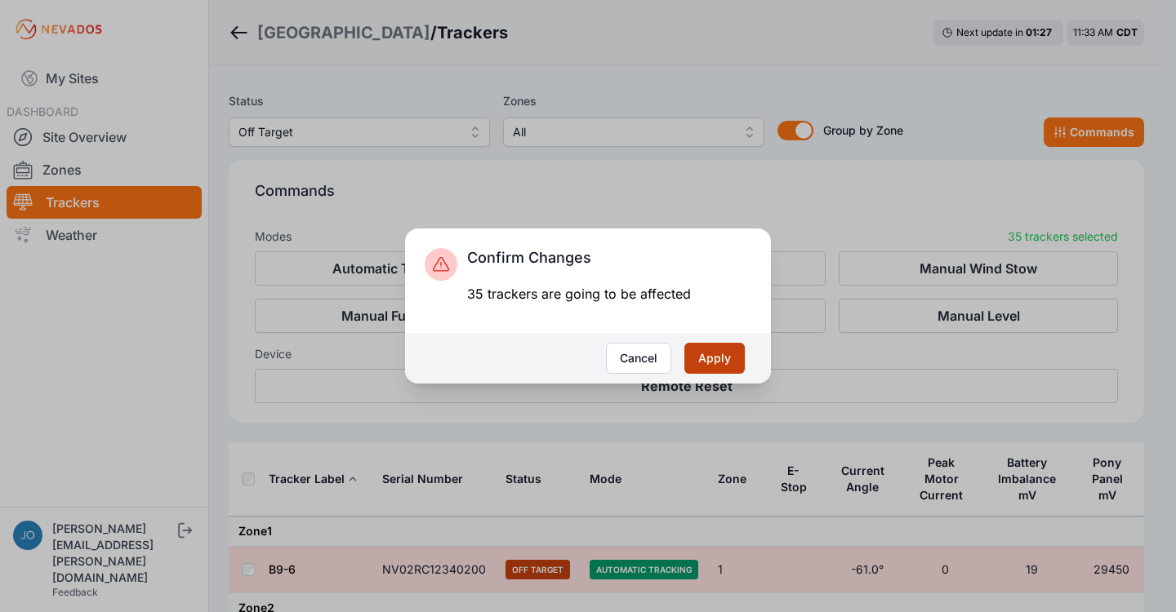
click at [712, 358] on button "Apply" at bounding box center [714, 358] width 60 height 31
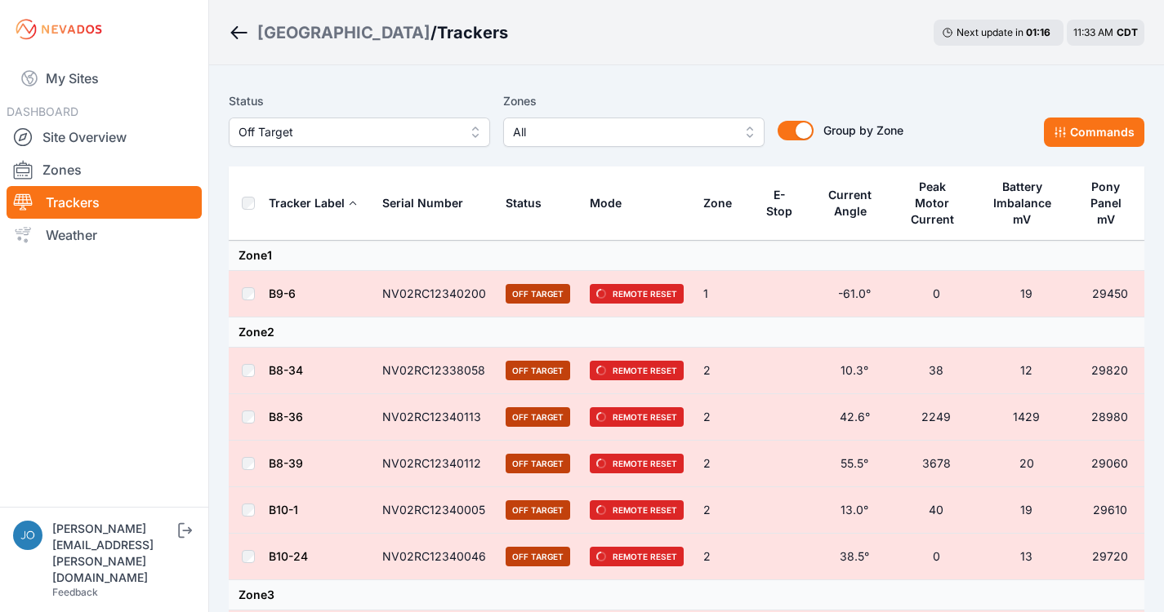
click at [302, 29] on div "[GEOGRAPHIC_DATA]" at bounding box center [343, 32] width 173 height 23
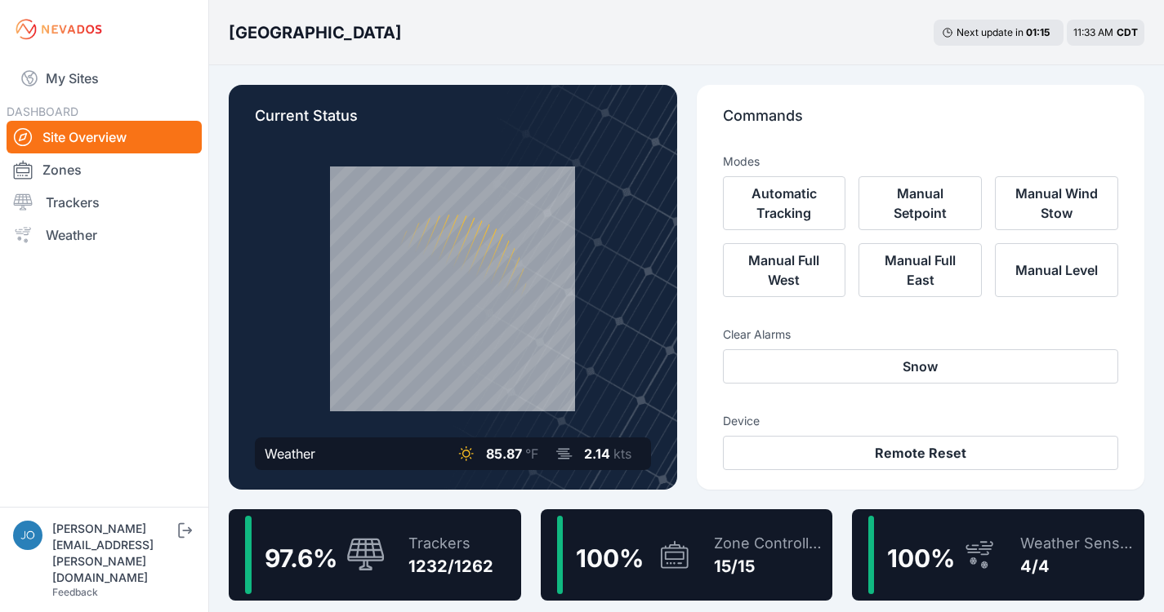
click at [452, 550] on div "Trackers" at bounding box center [450, 543] width 85 height 23
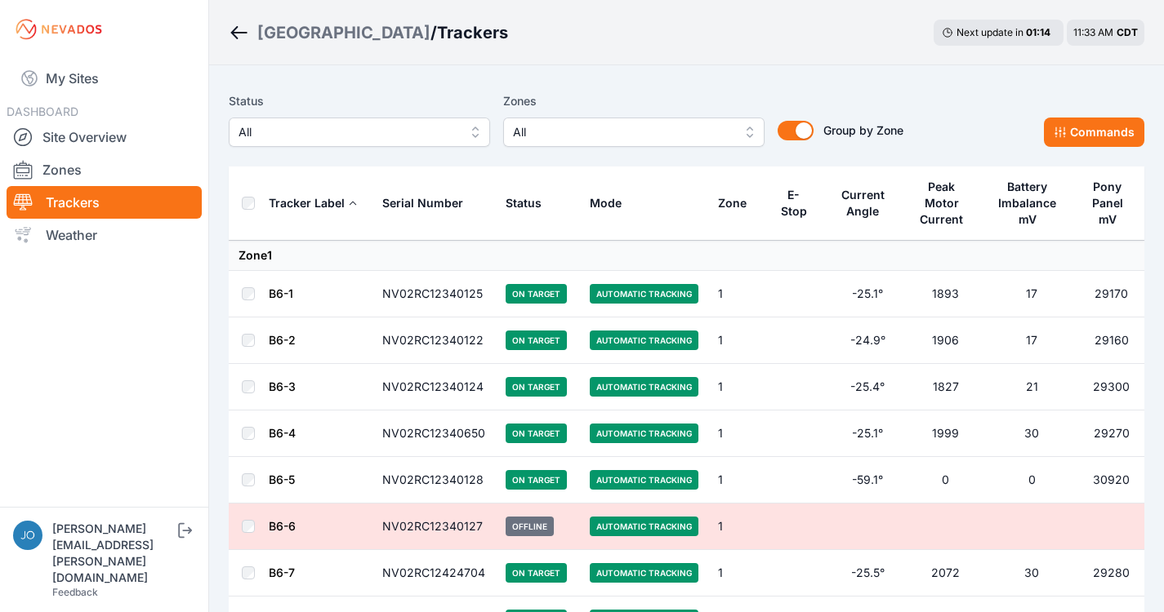
click at [359, 126] on span "All" at bounding box center [347, 132] width 219 height 20
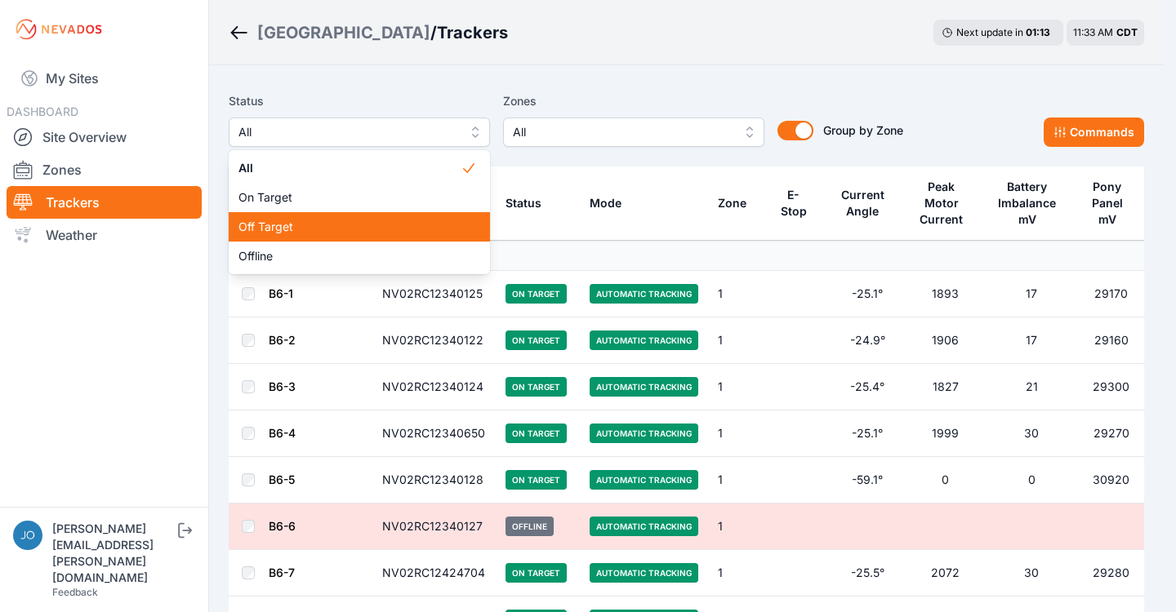
click at [335, 218] on div "Off Target" at bounding box center [359, 226] width 261 height 29
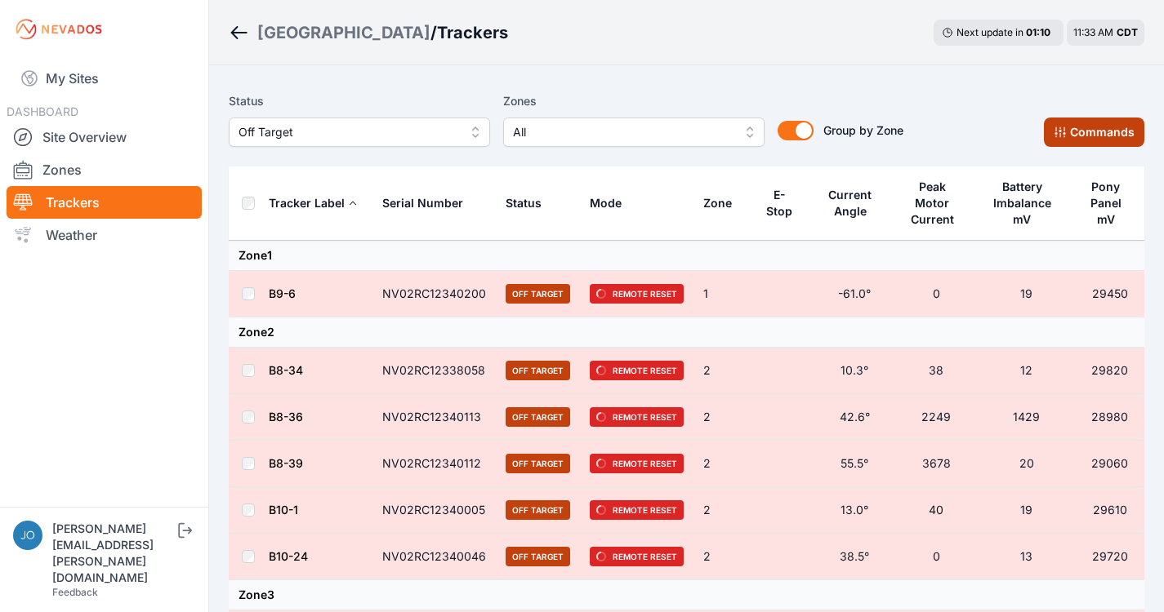
click at [1084, 136] on button "Commands" at bounding box center [1094, 132] width 100 height 29
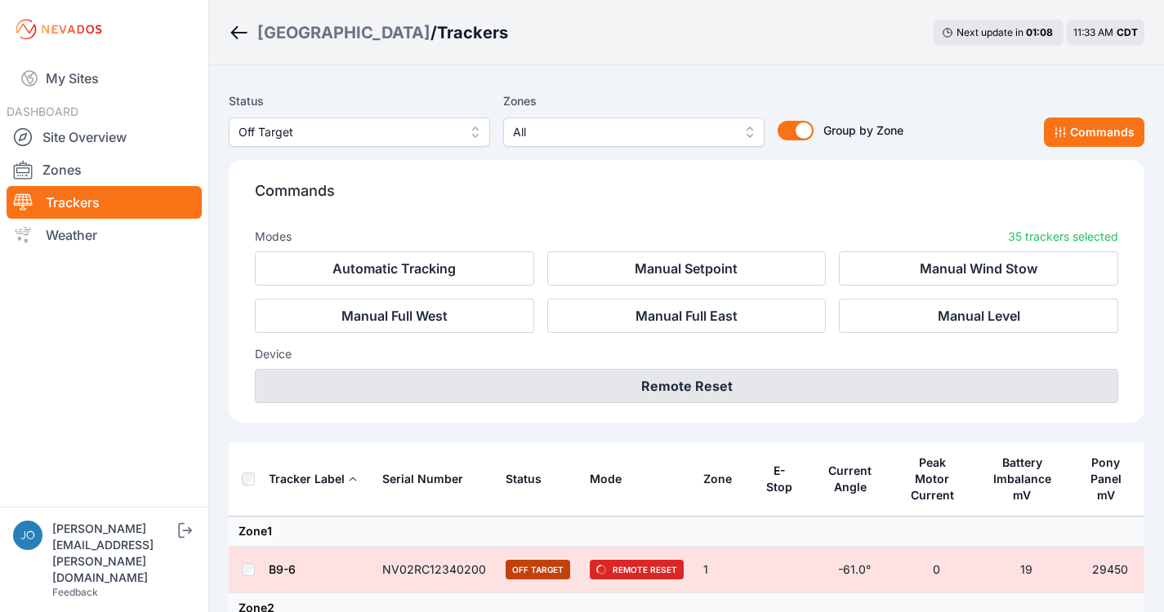
click at [694, 389] on button "Remote Reset" at bounding box center [686, 386] width 863 height 34
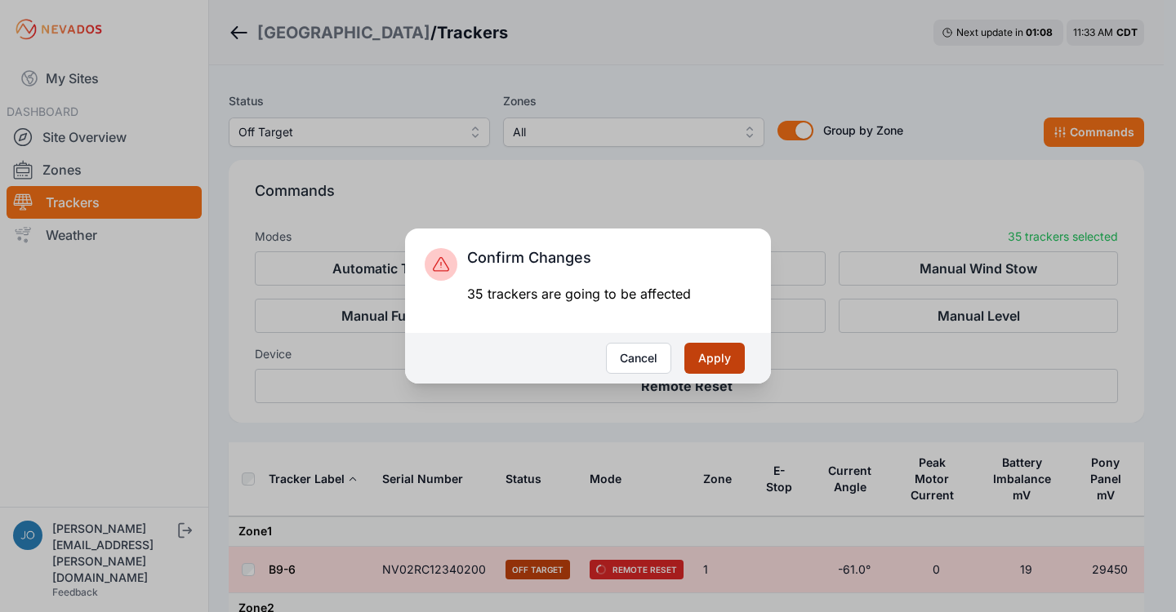
click at [710, 360] on button "Apply" at bounding box center [714, 358] width 60 height 31
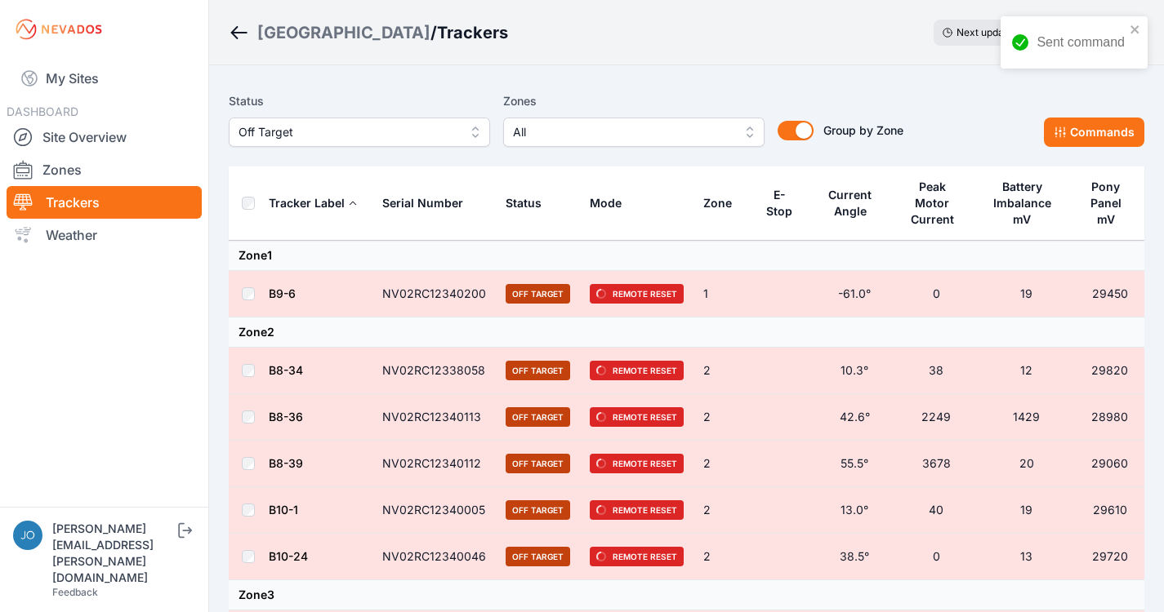
click at [1138, 33] on icon "close" at bounding box center [1134, 29] width 8 height 8
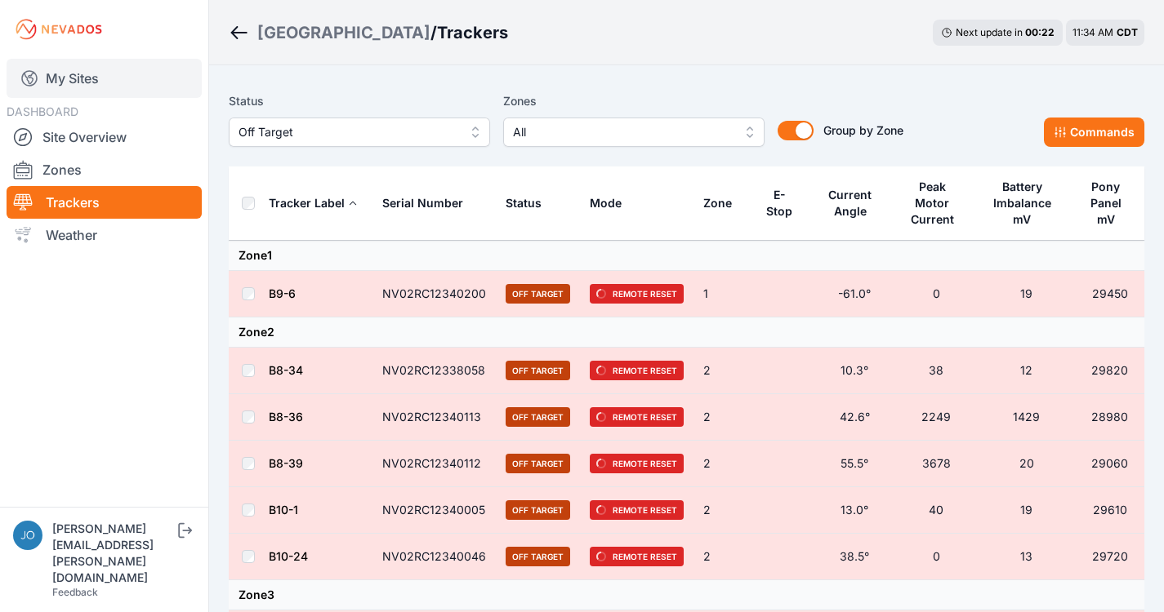
click at [79, 76] on link "My Sites" at bounding box center [104, 78] width 195 height 39
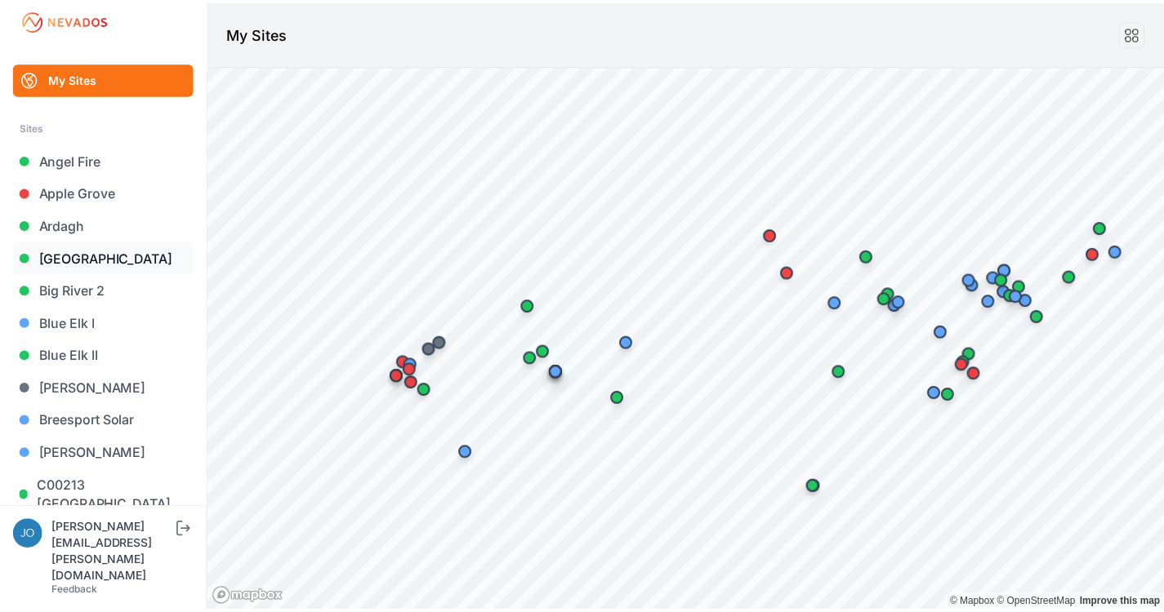
scroll to position [10, 0]
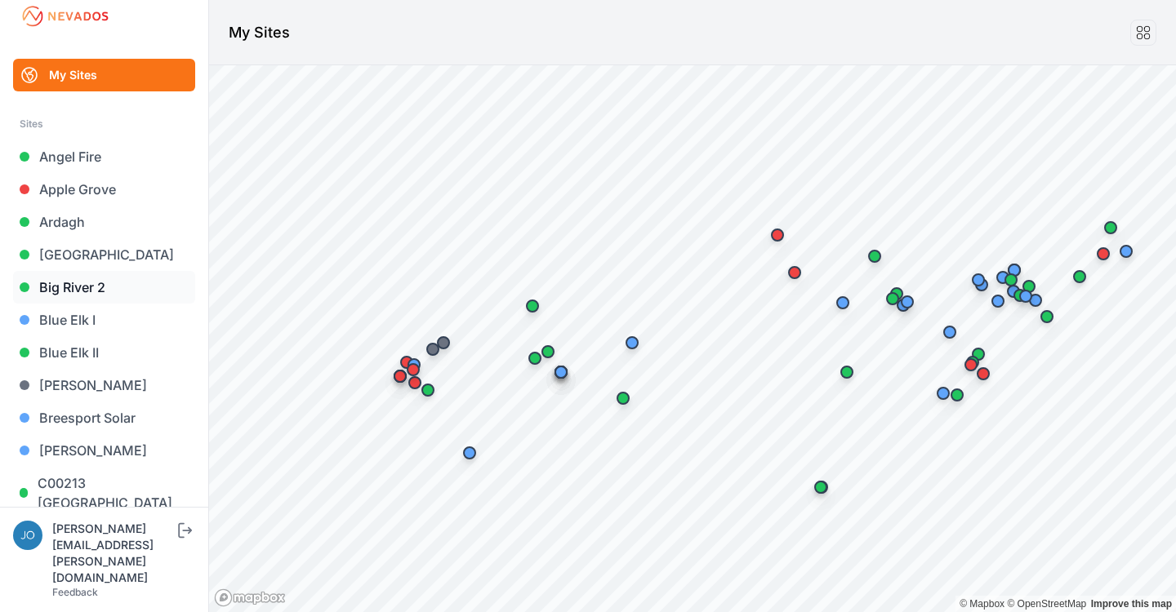
click at [91, 285] on link "Big River 2" at bounding box center [104, 287] width 182 height 33
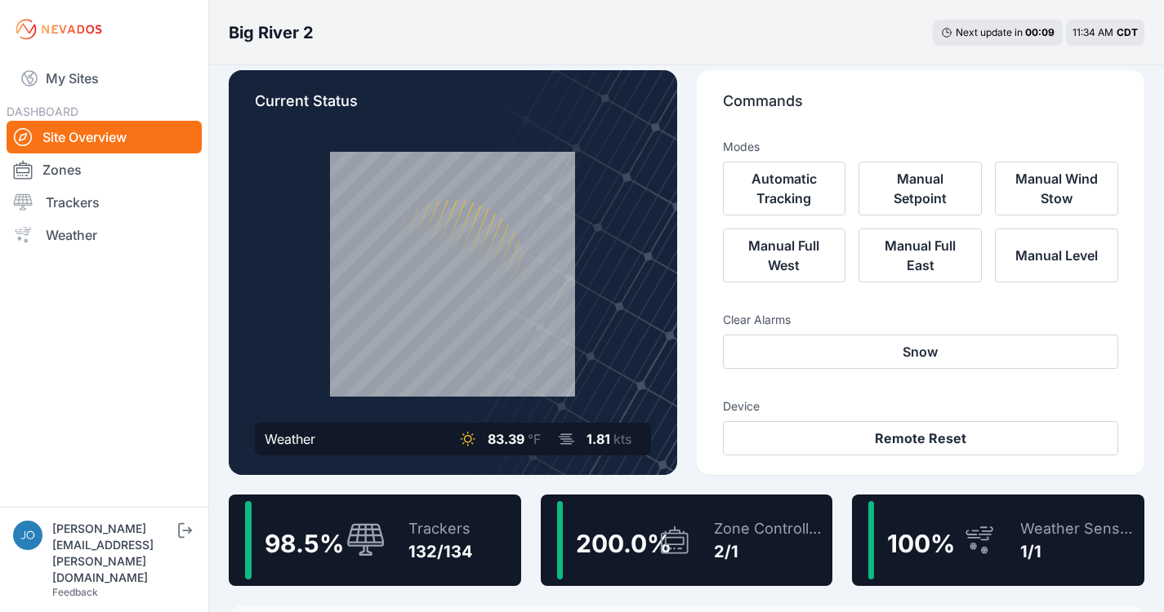
scroll to position [18, 0]
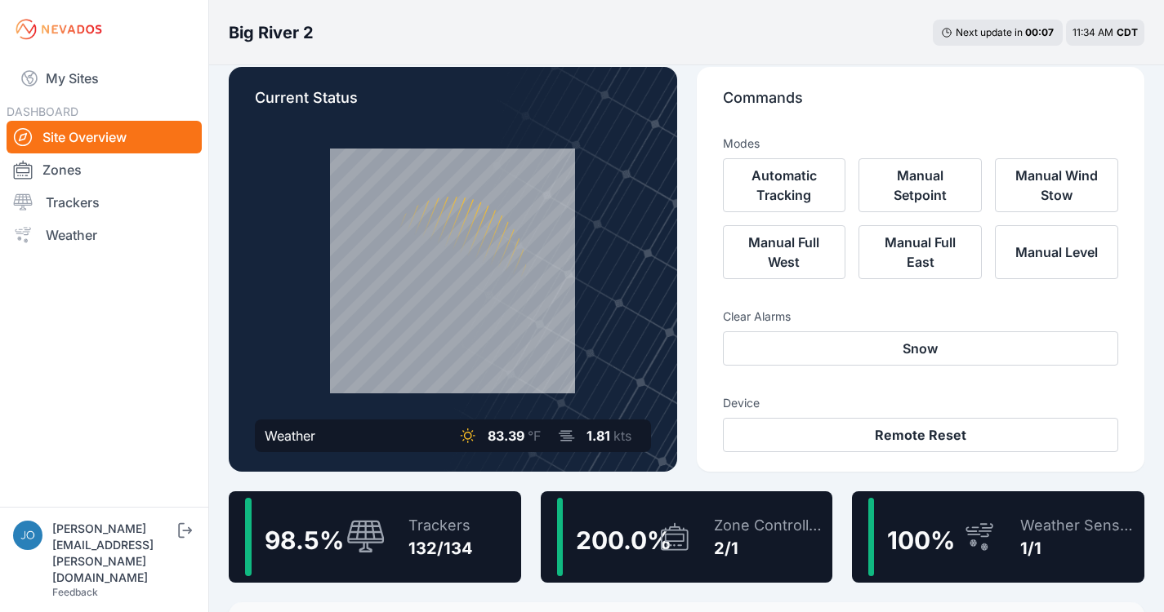
click at [361, 517] on div "98.5 %" at bounding box center [315, 537] width 140 height 78
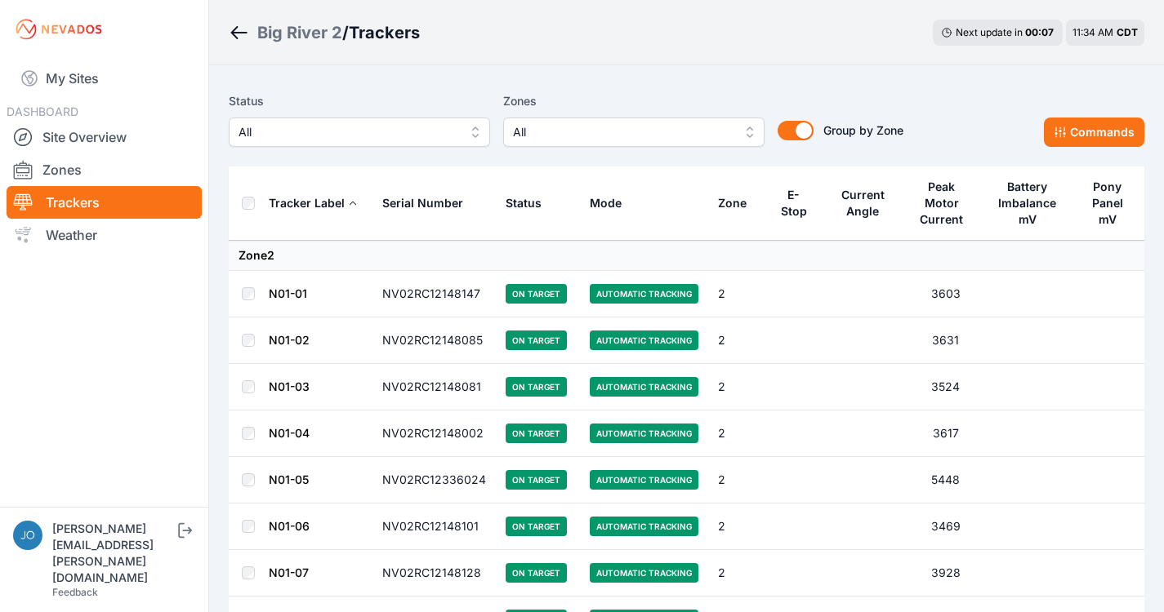
click at [375, 134] on span "All" at bounding box center [347, 132] width 219 height 20
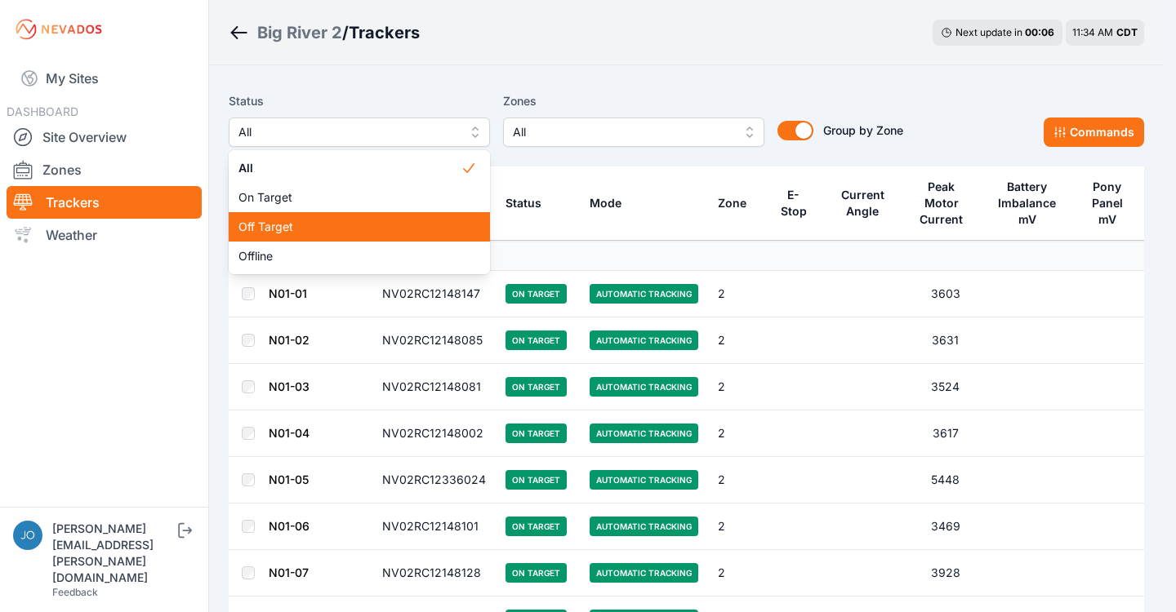
click at [308, 238] on div "Off Target" at bounding box center [359, 226] width 261 height 29
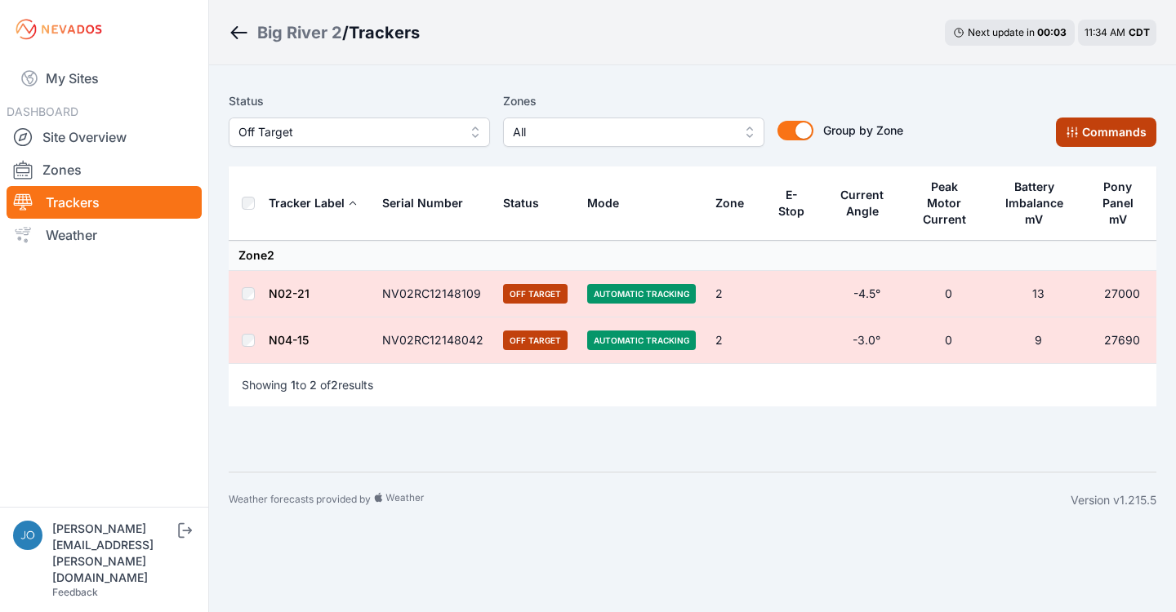
click at [1106, 121] on button "Commands" at bounding box center [1106, 132] width 100 height 29
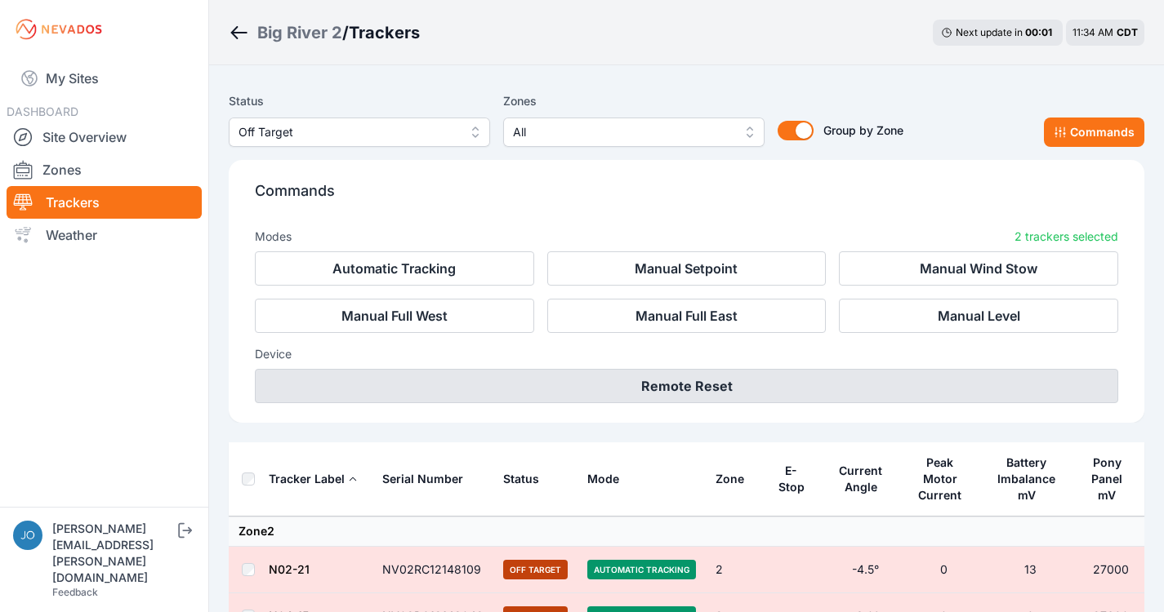
click at [679, 397] on button "Remote Reset" at bounding box center [686, 386] width 863 height 34
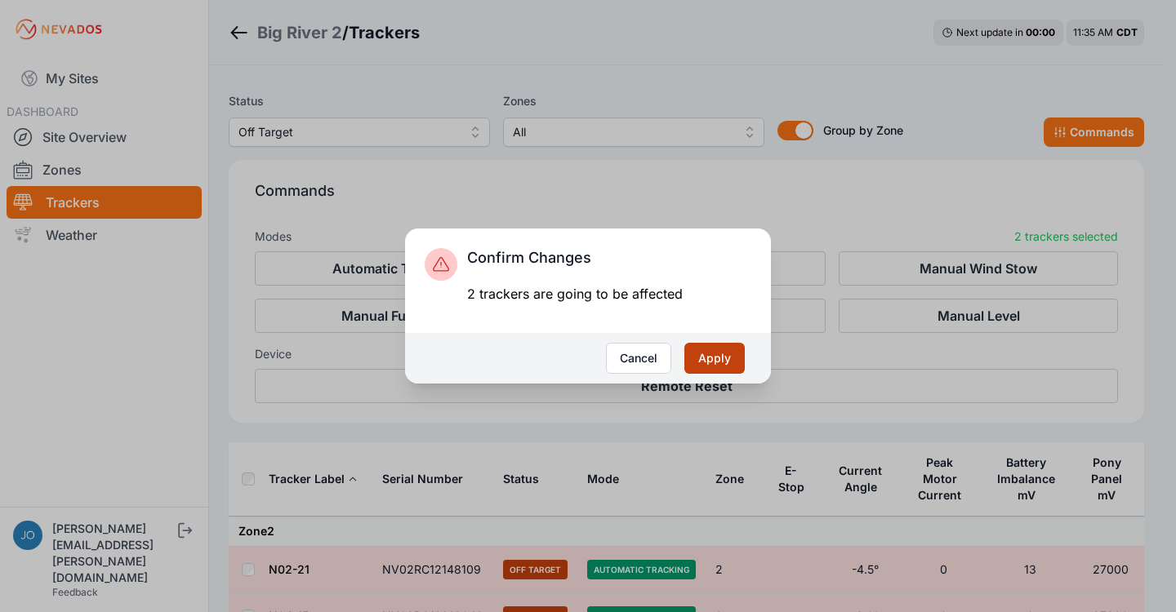
click at [711, 363] on button "Apply" at bounding box center [714, 358] width 60 height 31
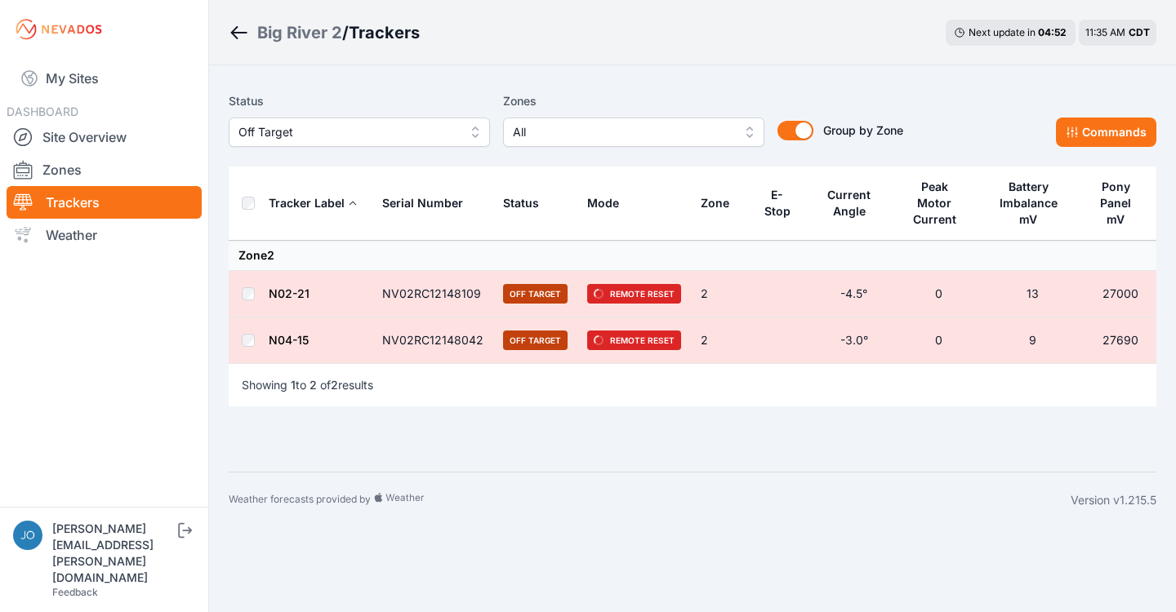
click at [295, 30] on div "Big River 2" at bounding box center [299, 32] width 85 height 23
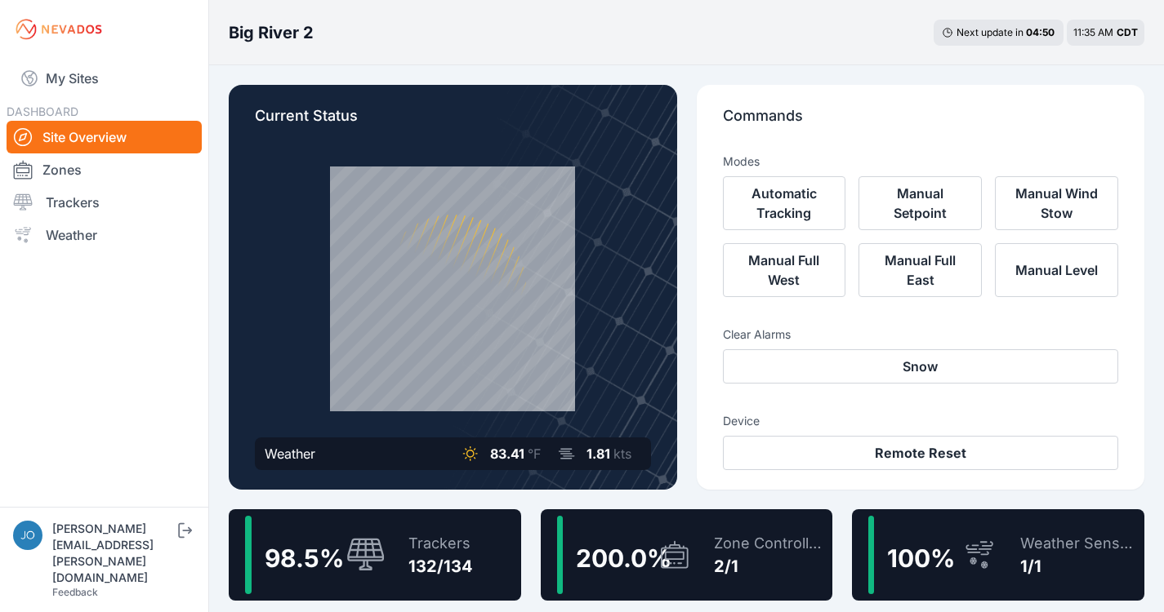
scroll to position [3, 0]
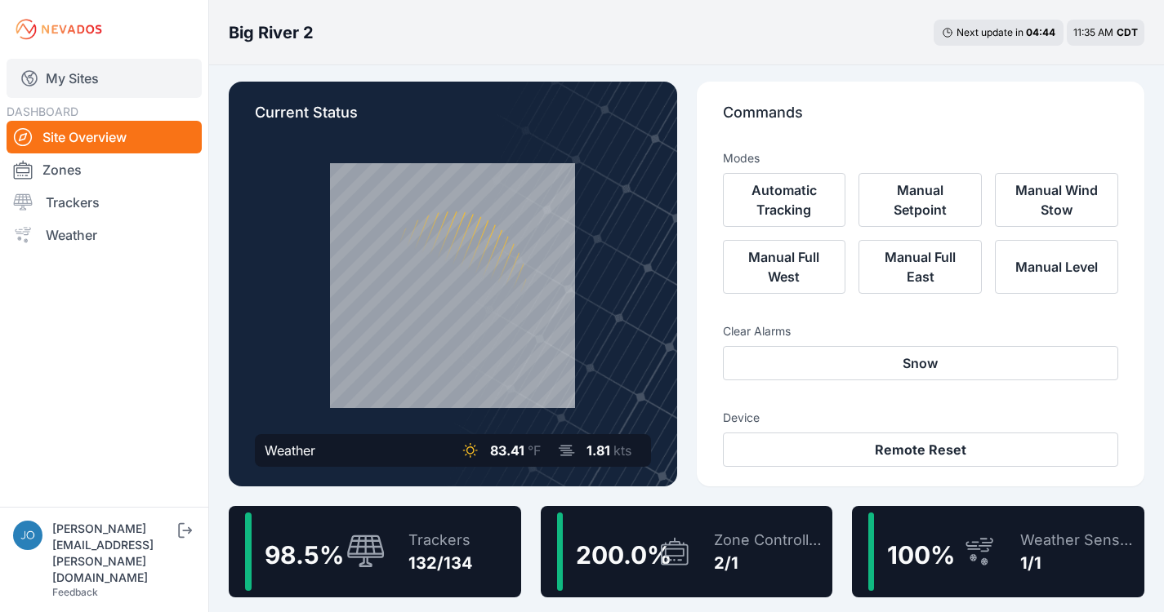
click at [62, 89] on link "My Sites" at bounding box center [104, 78] width 195 height 39
click at [75, 74] on link "My Sites" at bounding box center [104, 78] width 195 height 39
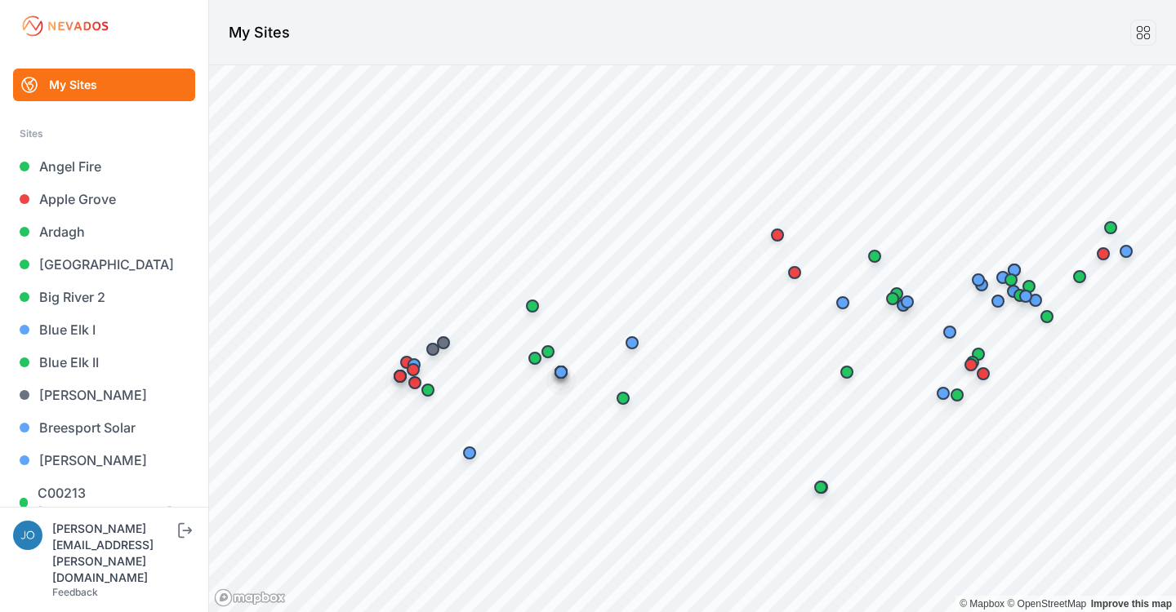
click at [60, 71] on link "My Sites" at bounding box center [104, 85] width 182 height 33
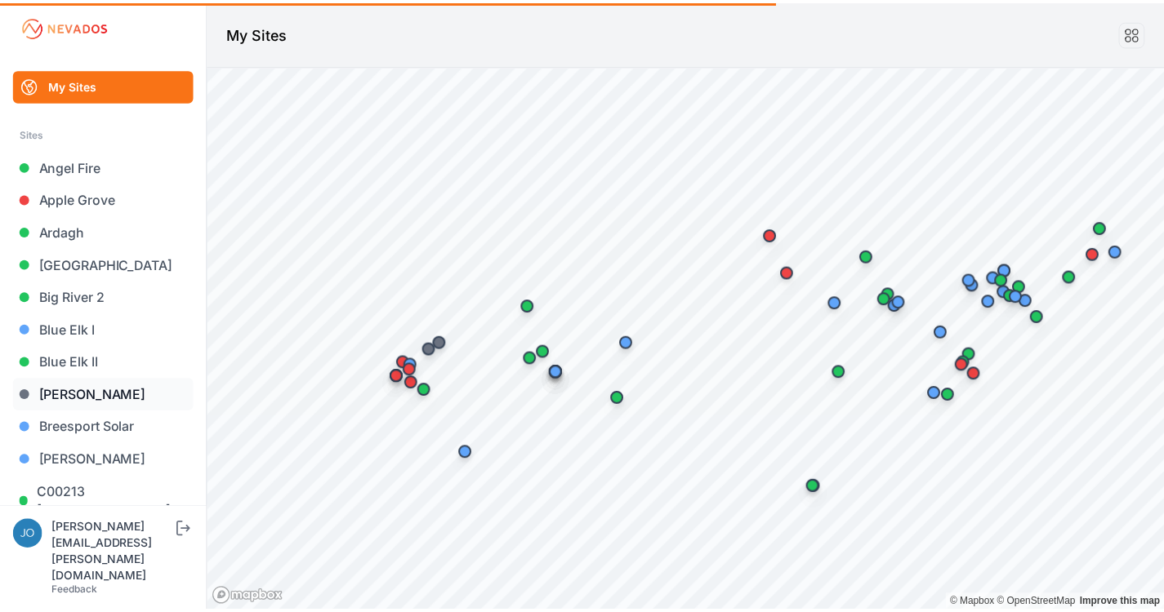
scroll to position [3, 0]
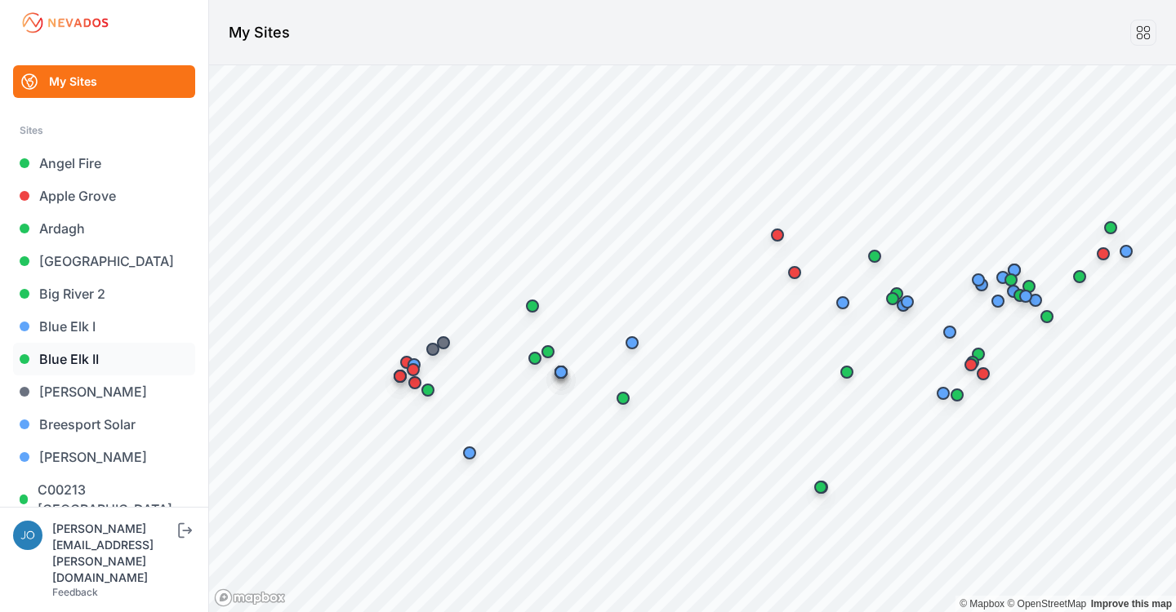
click at [73, 352] on link "Blue Elk II" at bounding box center [104, 359] width 182 height 33
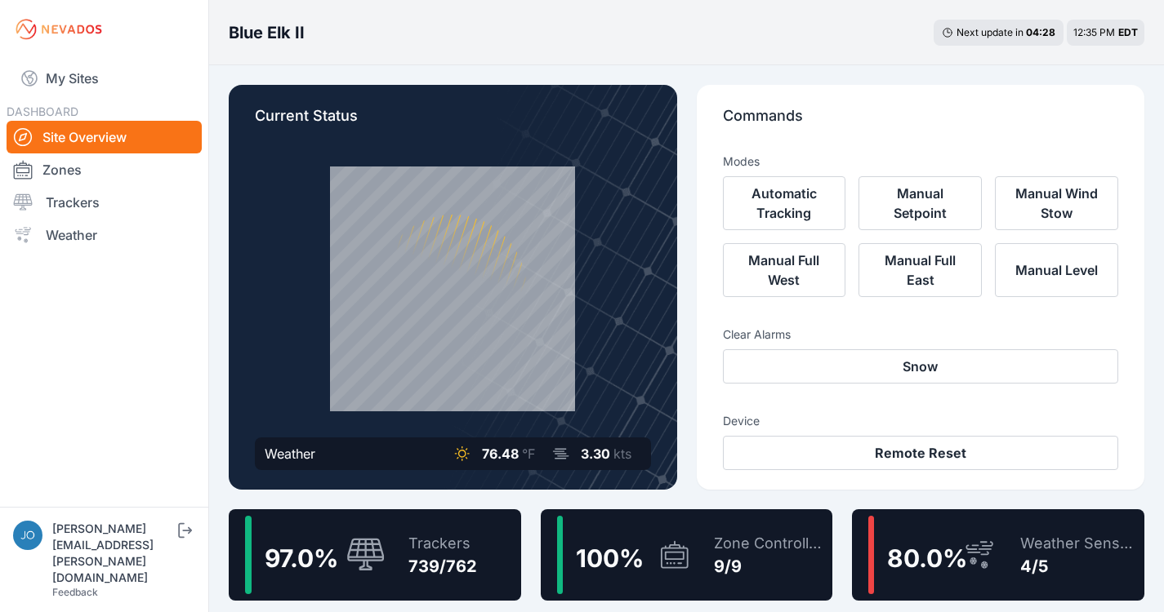
scroll to position [10, 0]
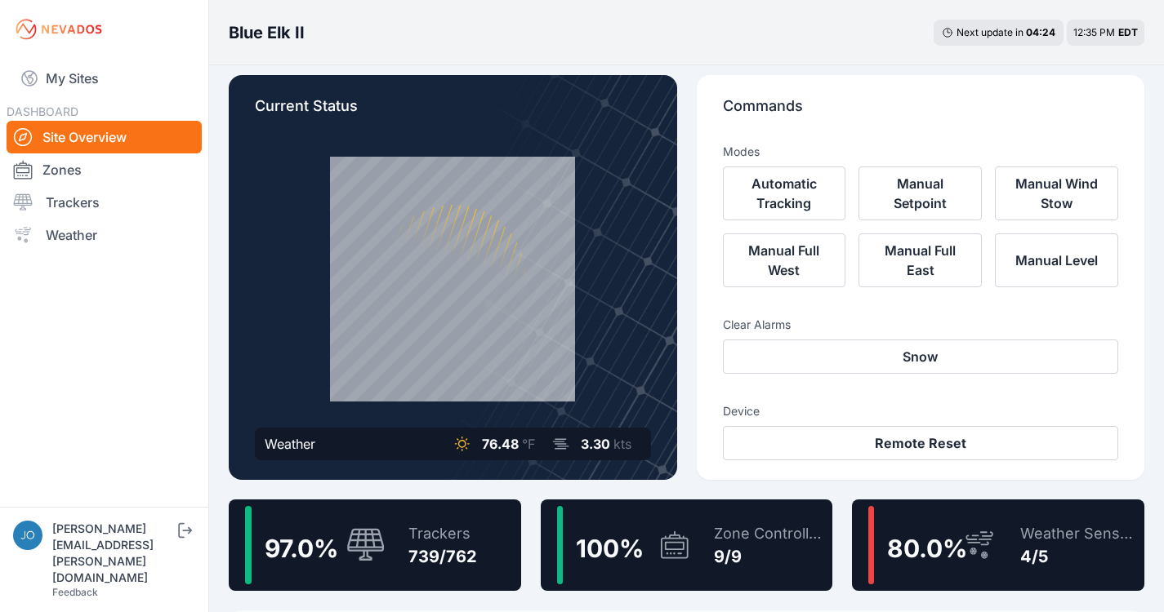
click at [455, 547] on div "739/762" at bounding box center [442, 557] width 69 height 23
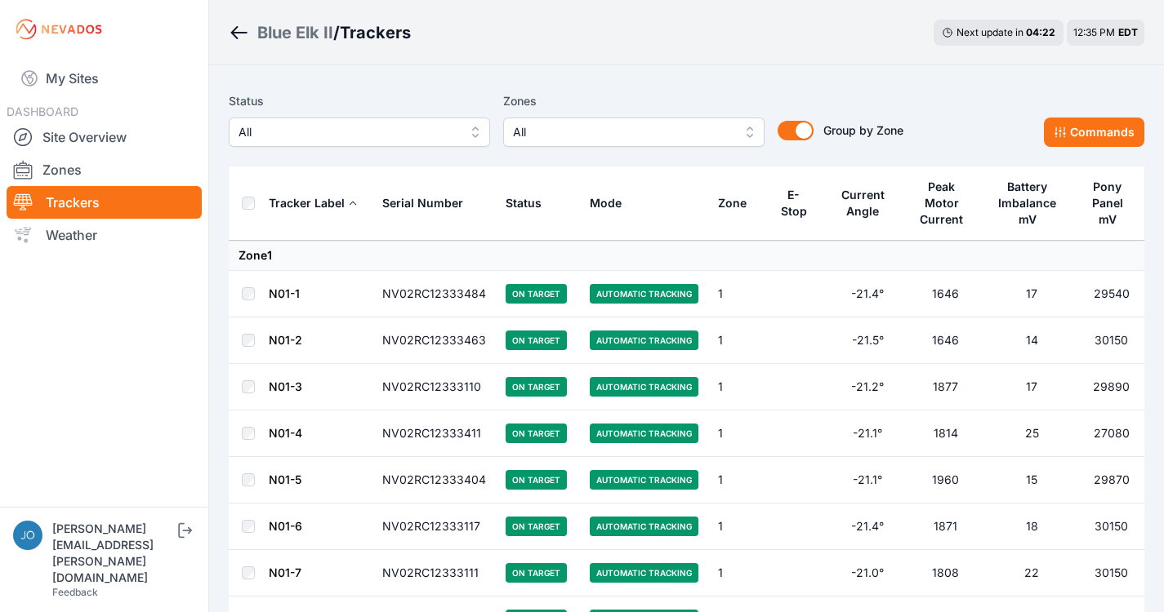
click at [338, 129] on span "All" at bounding box center [347, 132] width 219 height 20
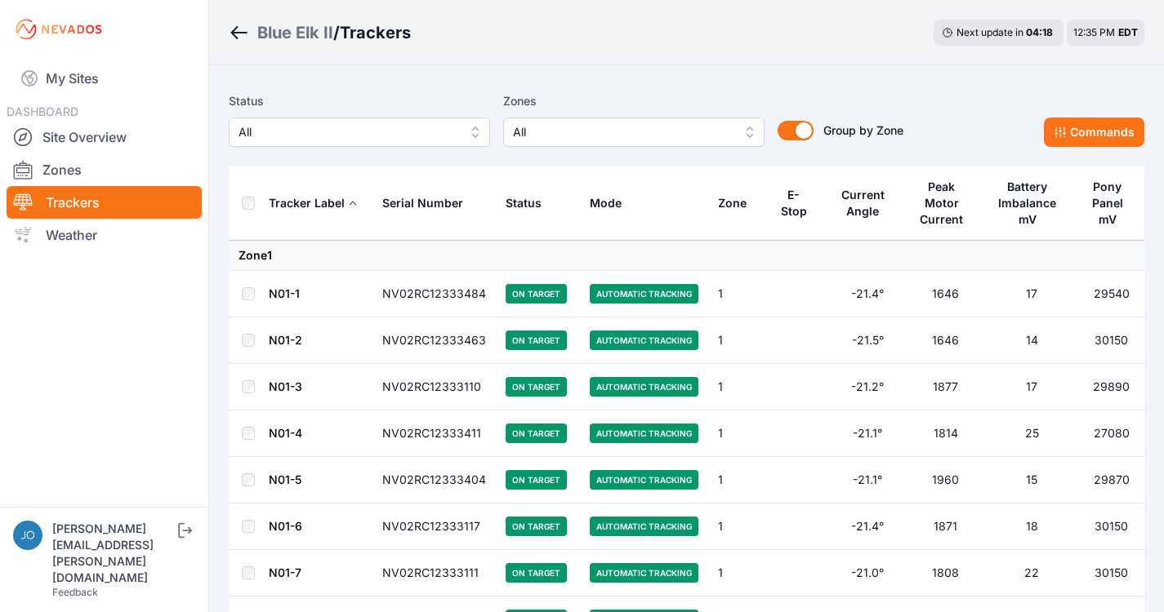
click at [296, 123] on span "All" at bounding box center [347, 132] width 219 height 20
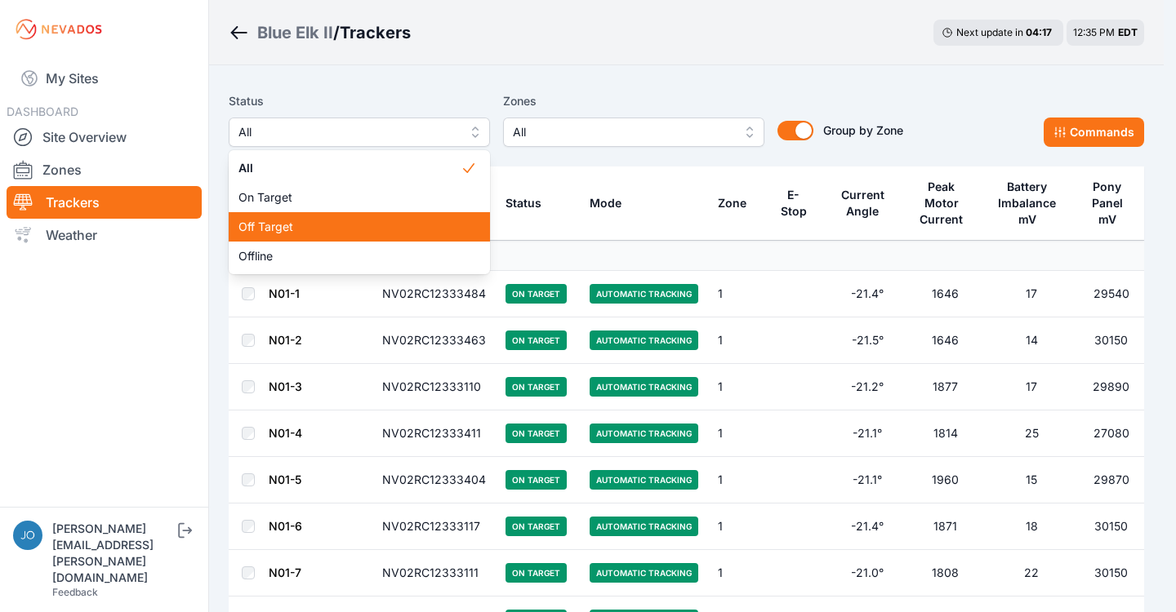
click at [309, 226] on span "Off Target" at bounding box center [349, 227] width 222 height 16
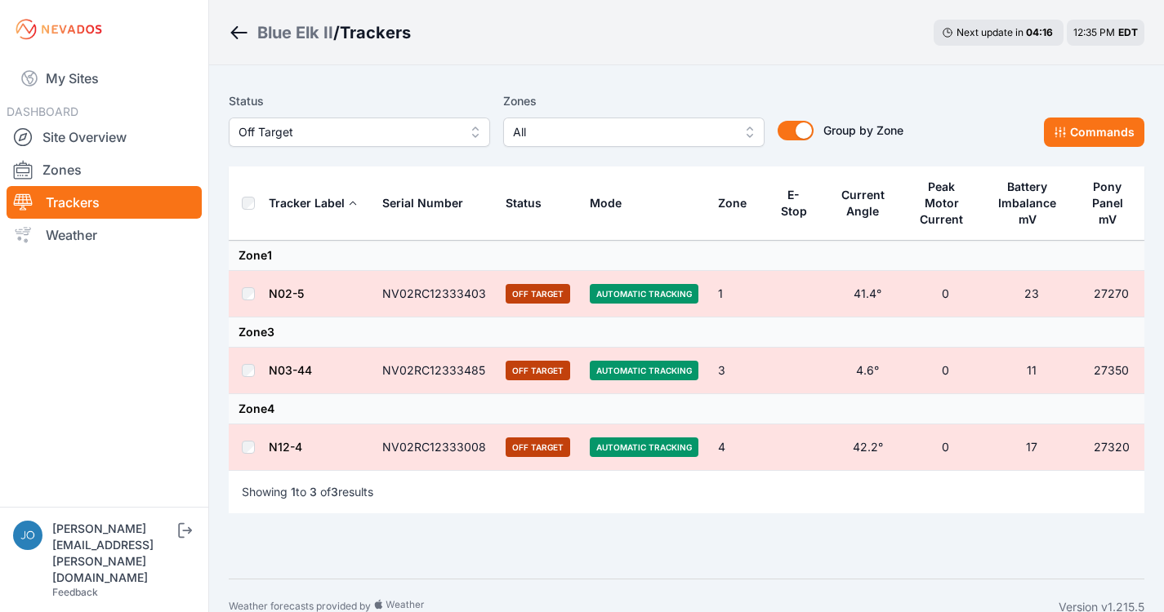
click at [250, 210] on th at bounding box center [248, 204] width 39 height 74
click at [254, 203] on th at bounding box center [248, 204] width 39 height 74
click at [1111, 130] on button "Commands" at bounding box center [1094, 132] width 100 height 29
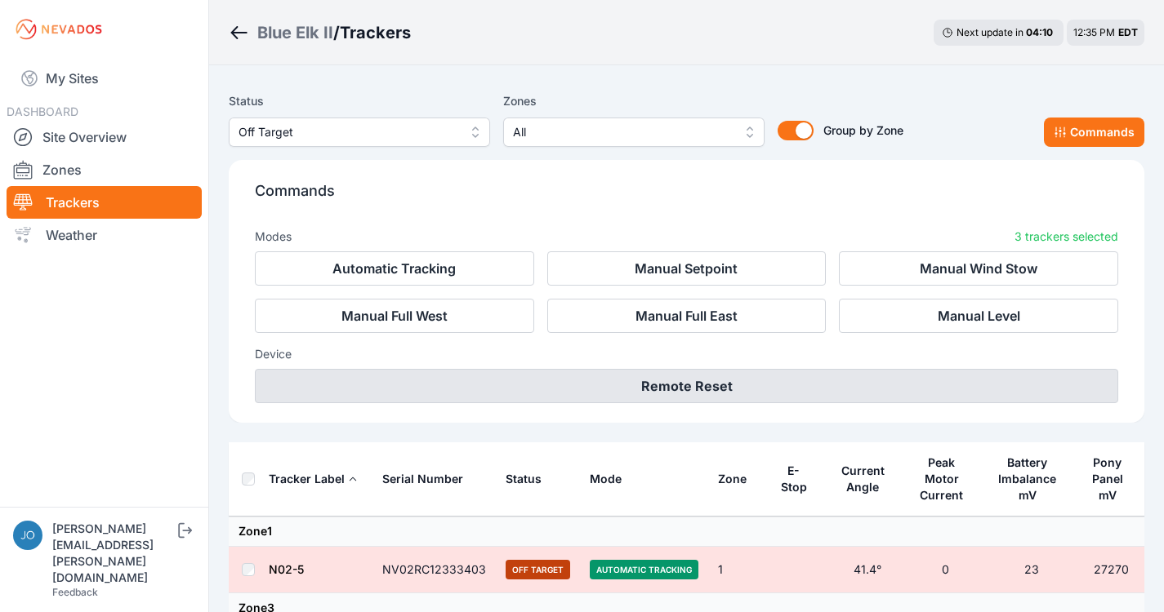
click at [725, 375] on button "Remote Reset" at bounding box center [686, 386] width 863 height 34
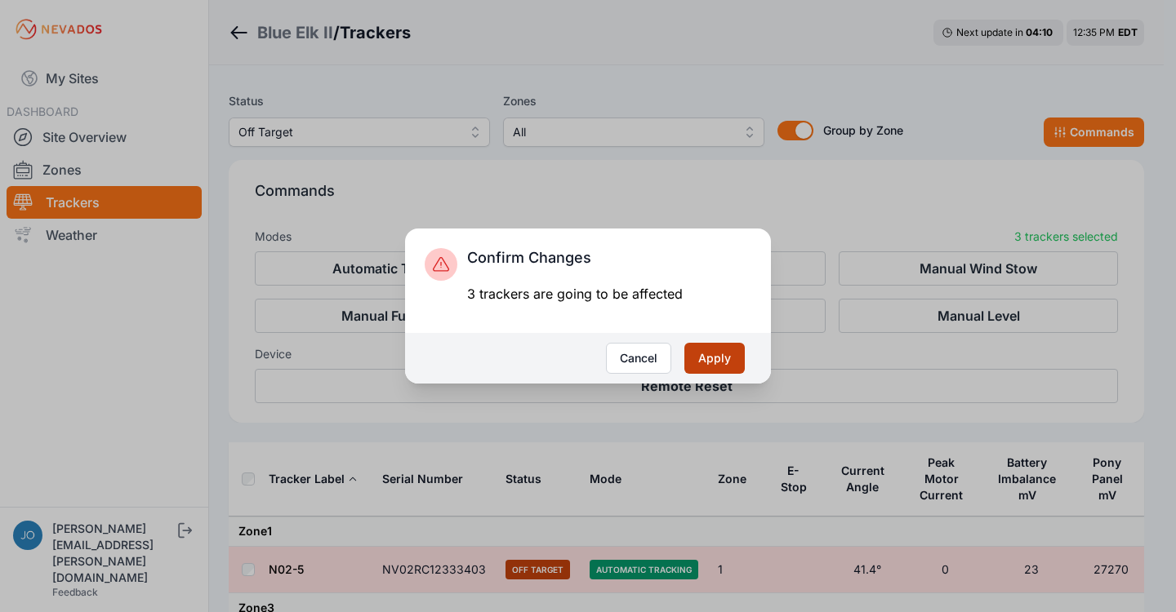
click at [717, 359] on button "Apply" at bounding box center [714, 358] width 60 height 31
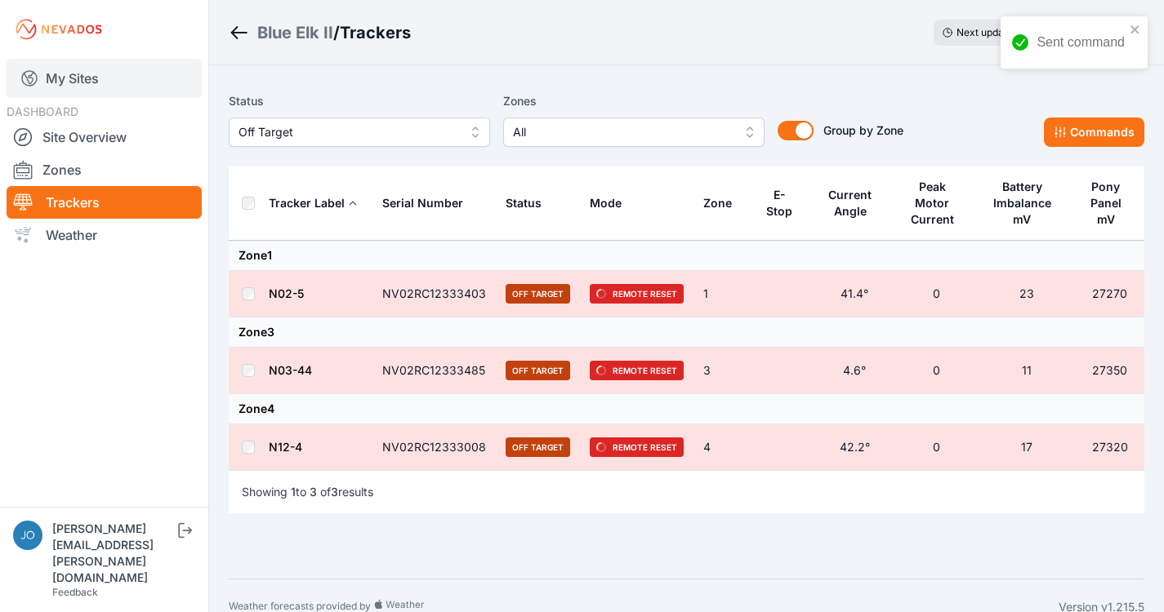
click at [78, 78] on link "My Sites" at bounding box center [104, 78] width 195 height 39
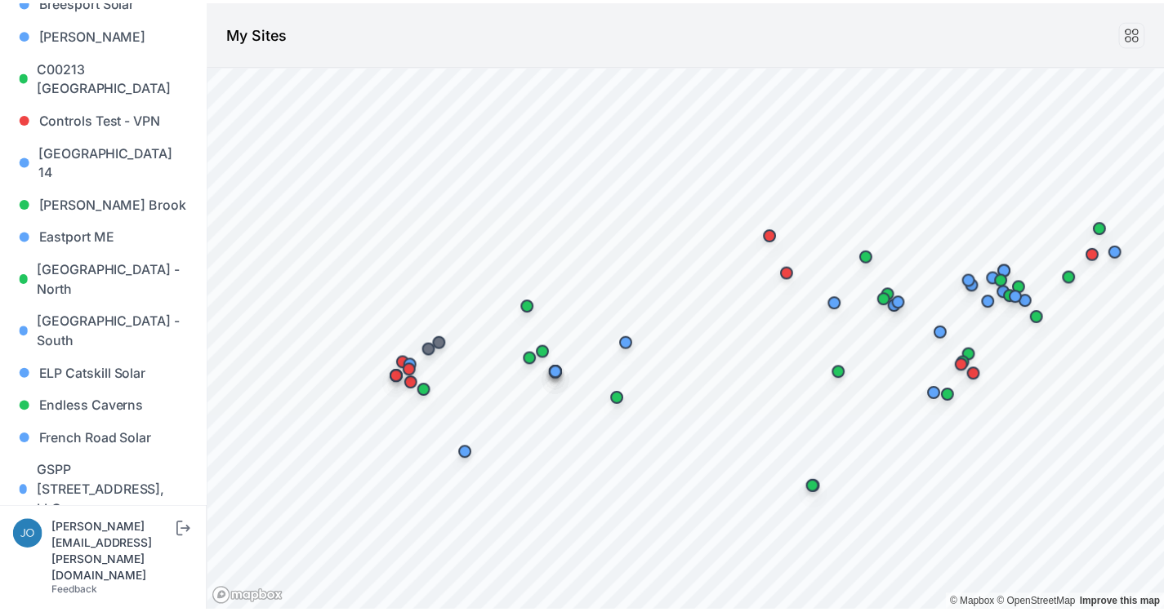
scroll to position [464, 0]
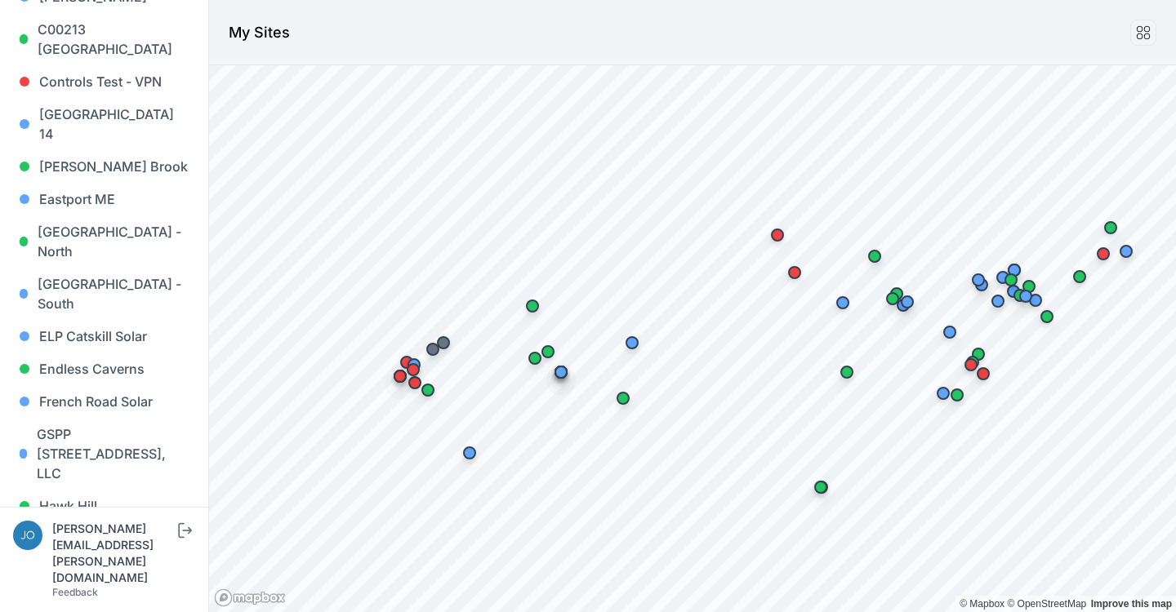
click at [80, 555] on link "Iris" at bounding box center [104, 571] width 182 height 33
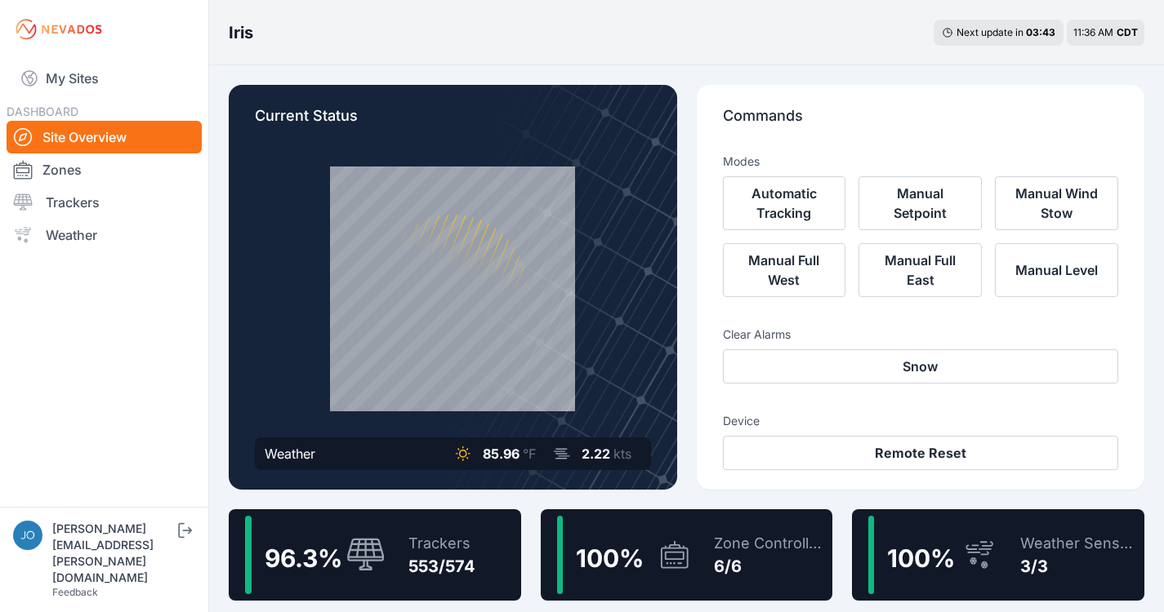
click at [407, 561] on div "Trackers 553/574" at bounding box center [433, 555] width 83 height 78
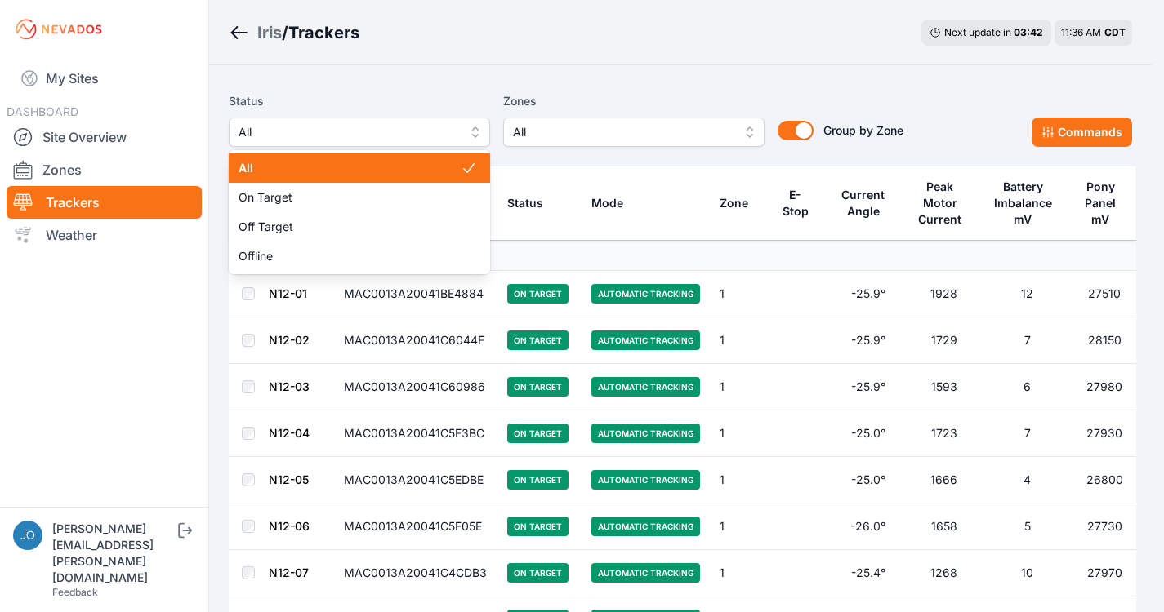
click at [378, 140] on span "All" at bounding box center [347, 132] width 219 height 20
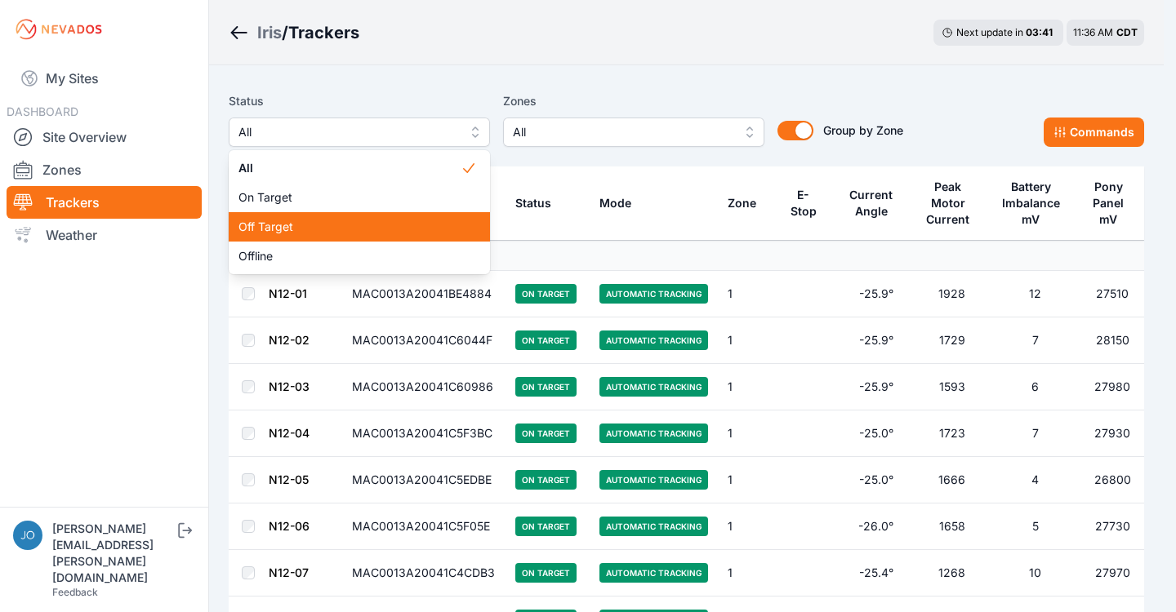
click at [285, 222] on span "Off Target" at bounding box center [349, 227] width 222 height 16
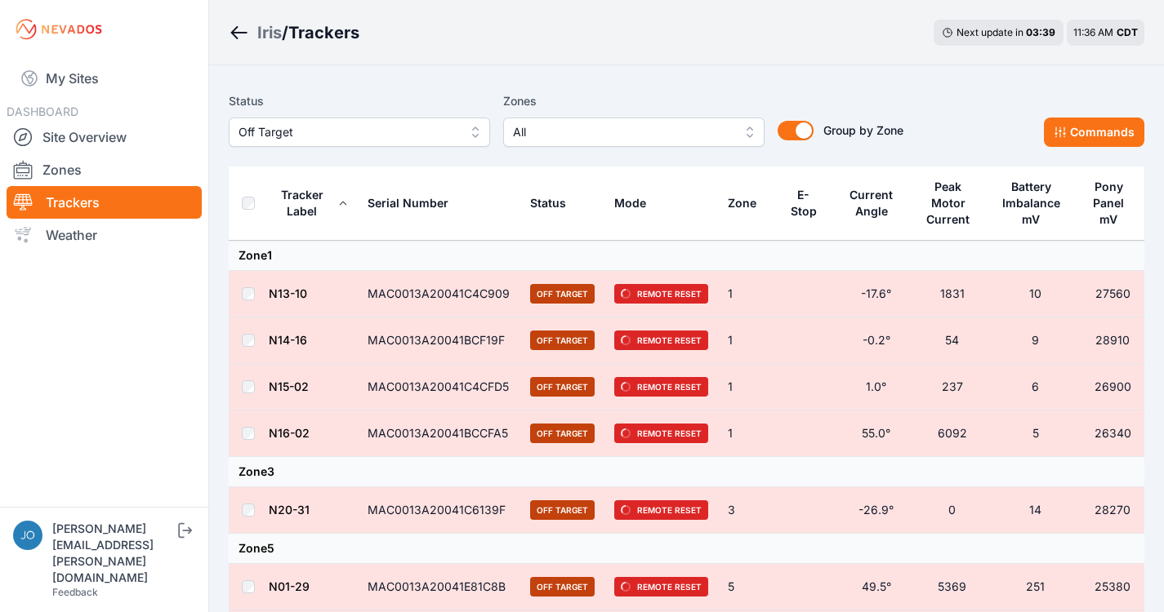
click at [264, 33] on div "Iris" at bounding box center [269, 32] width 24 height 23
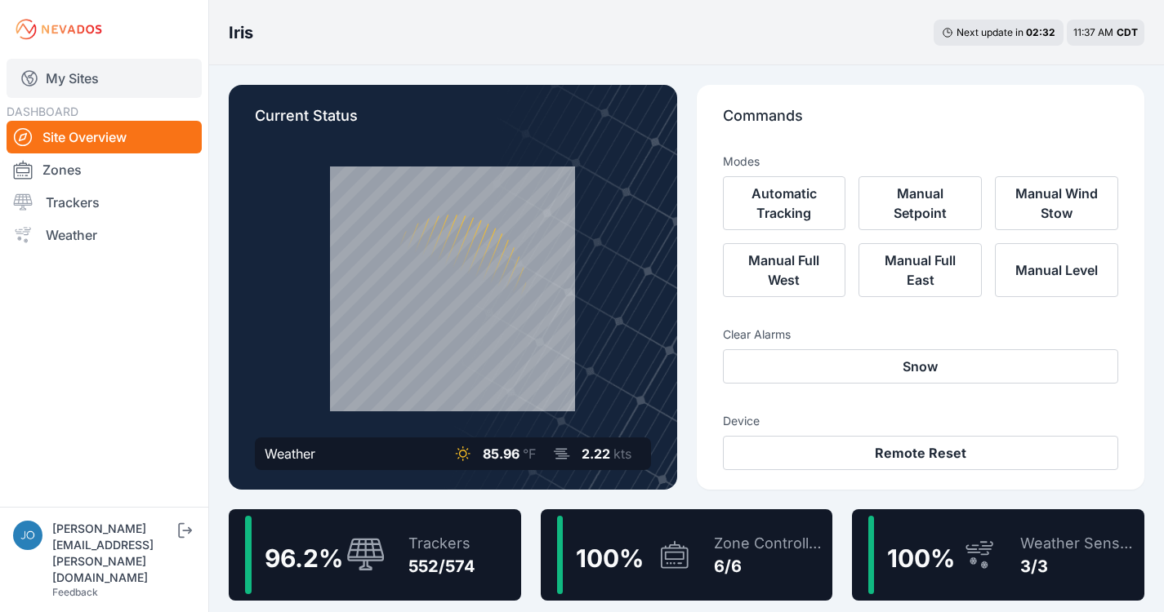
click at [87, 78] on link "My Sites" at bounding box center [104, 78] width 195 height 39
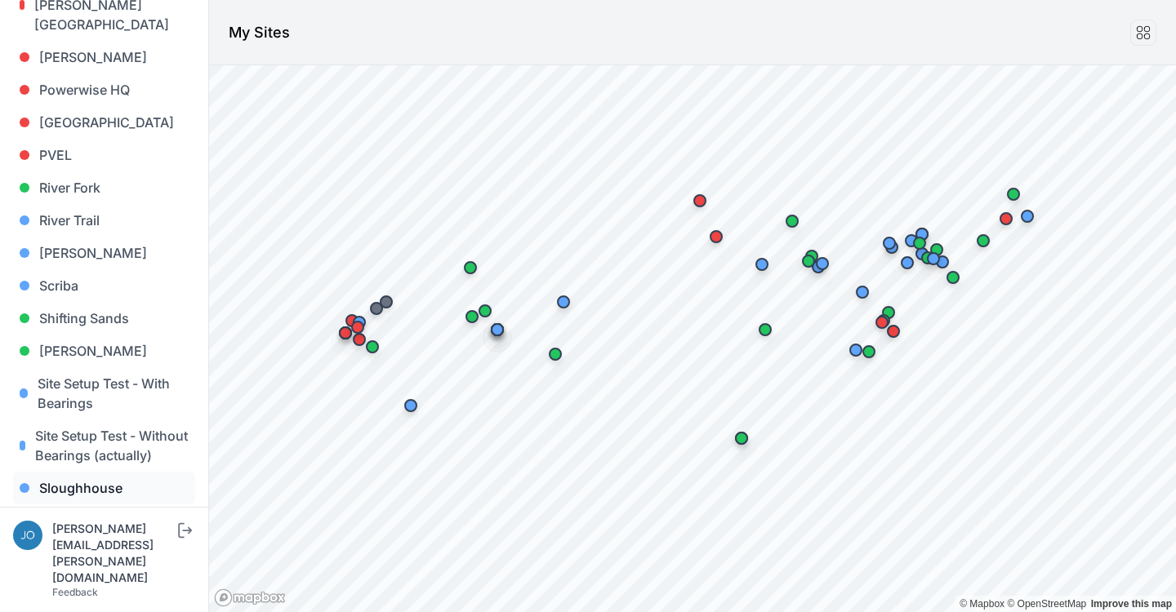
scroll to position [1476, 0]
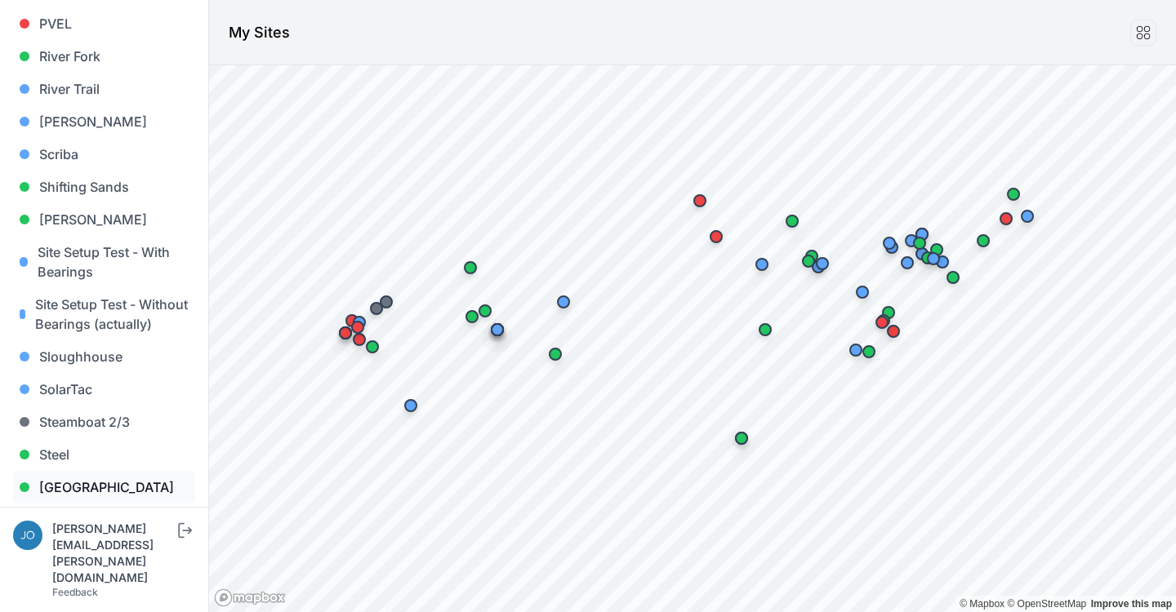
click at [54, 471] on link "[GEOGRAPHIC_DATA]" at bounding box center [104, 487] width 182 height 33
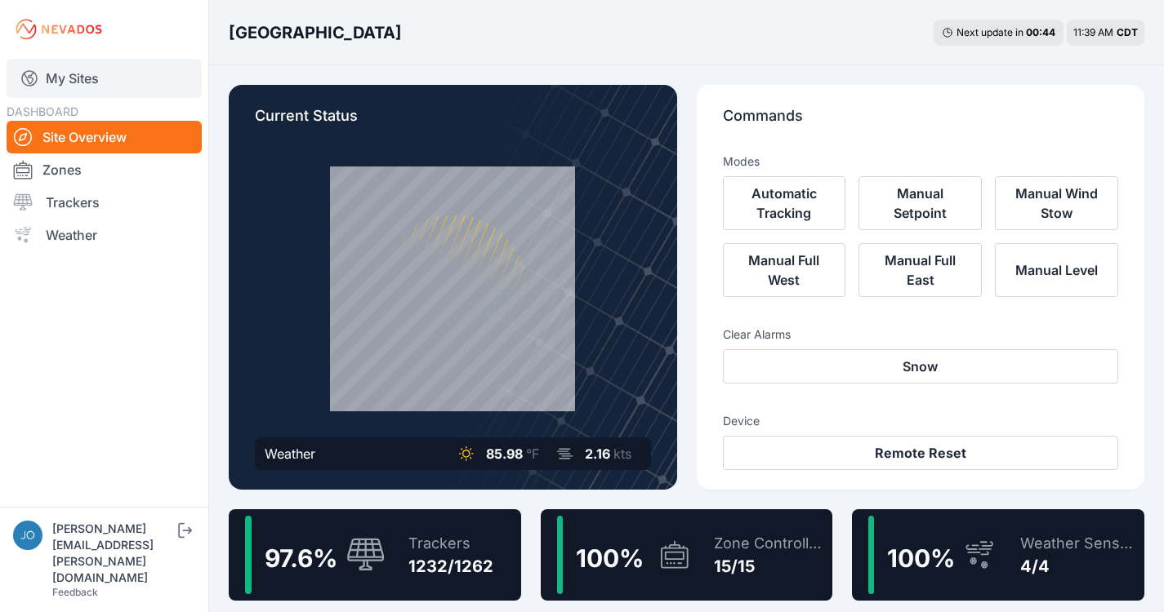
click at [95, 81] on link "My Sites" at bounding box center [104, 78] width 195 height 39
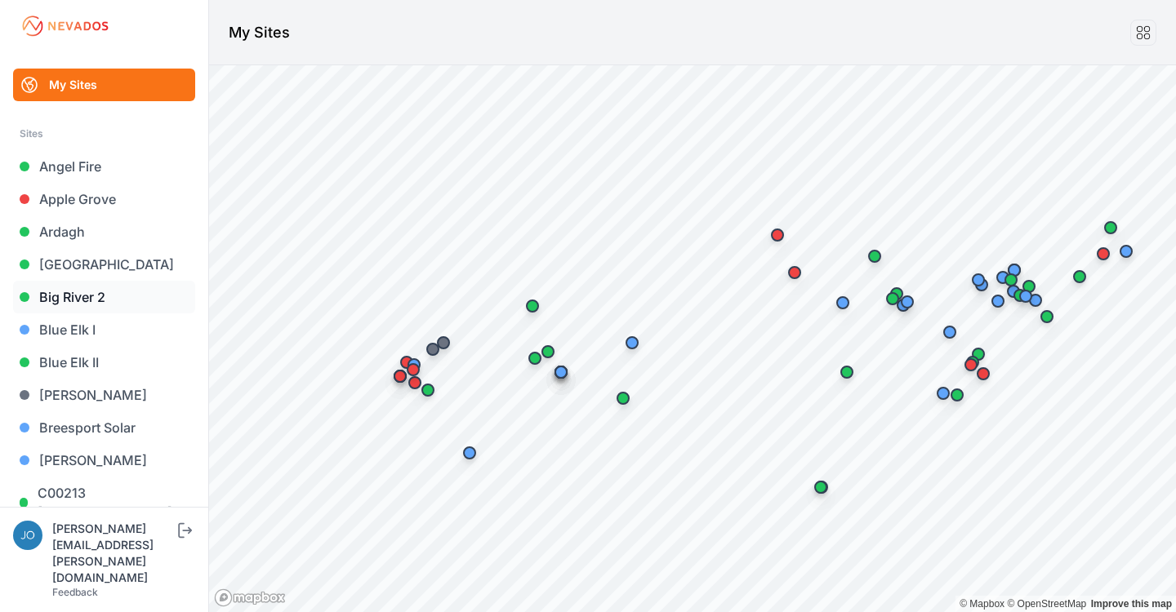
click at [66, 296] on link "Big River 2" at bounding box center [104, 297] width 182 height 33
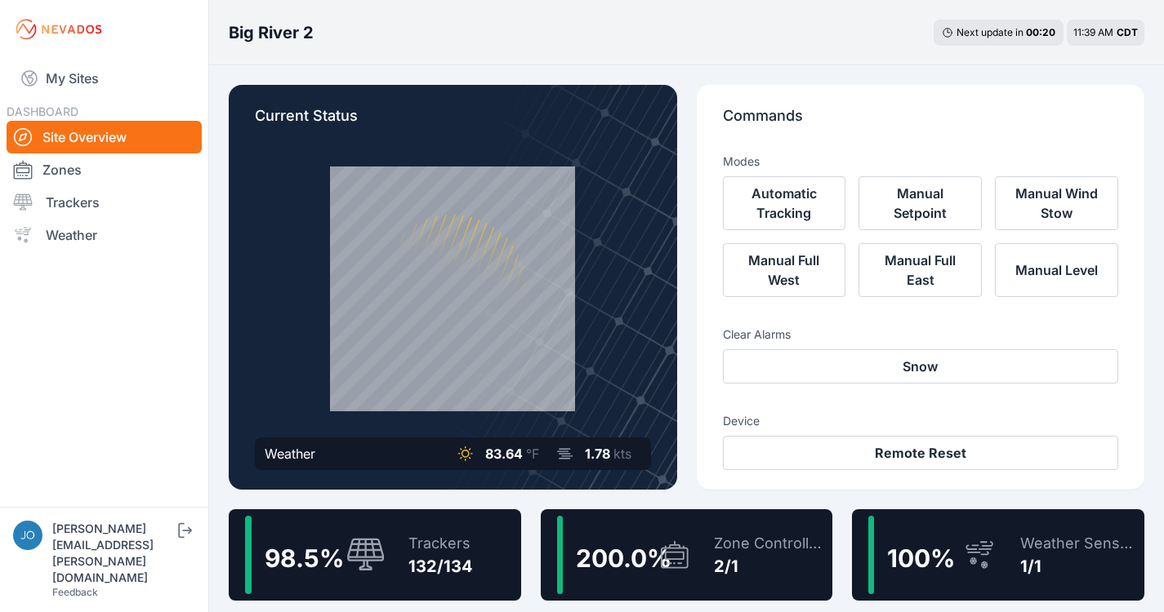
click at [430, 519] on div "Trackers 132/134" at bounding box center [432, 555] width 81 height 78
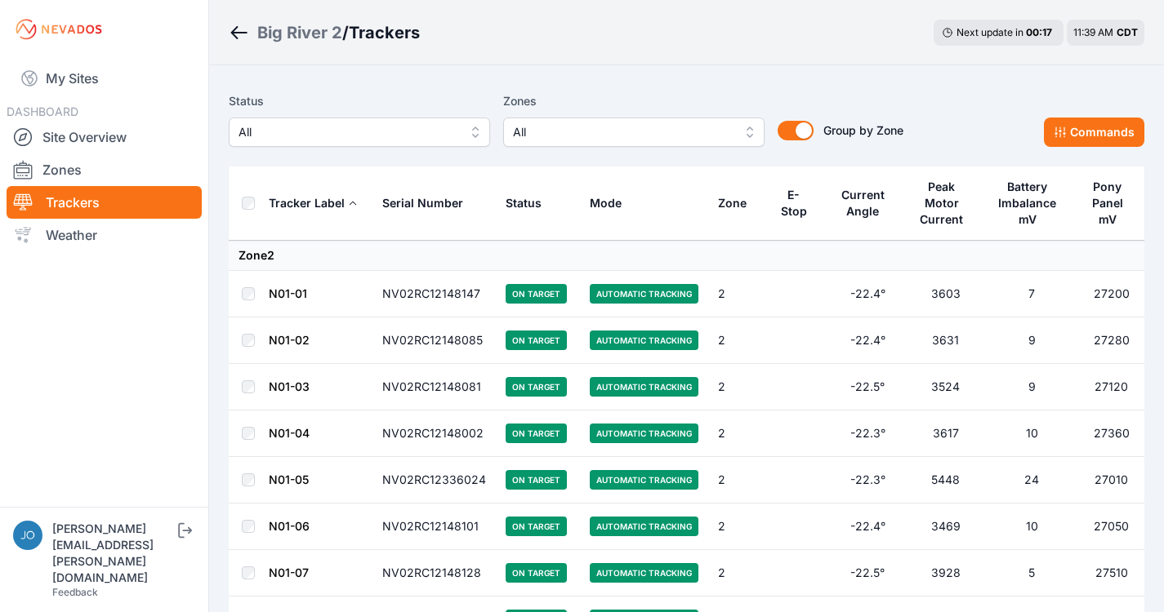
click at [280, 33] on div "Big River 2" at bounding box center [299, 32] width 85 height 23
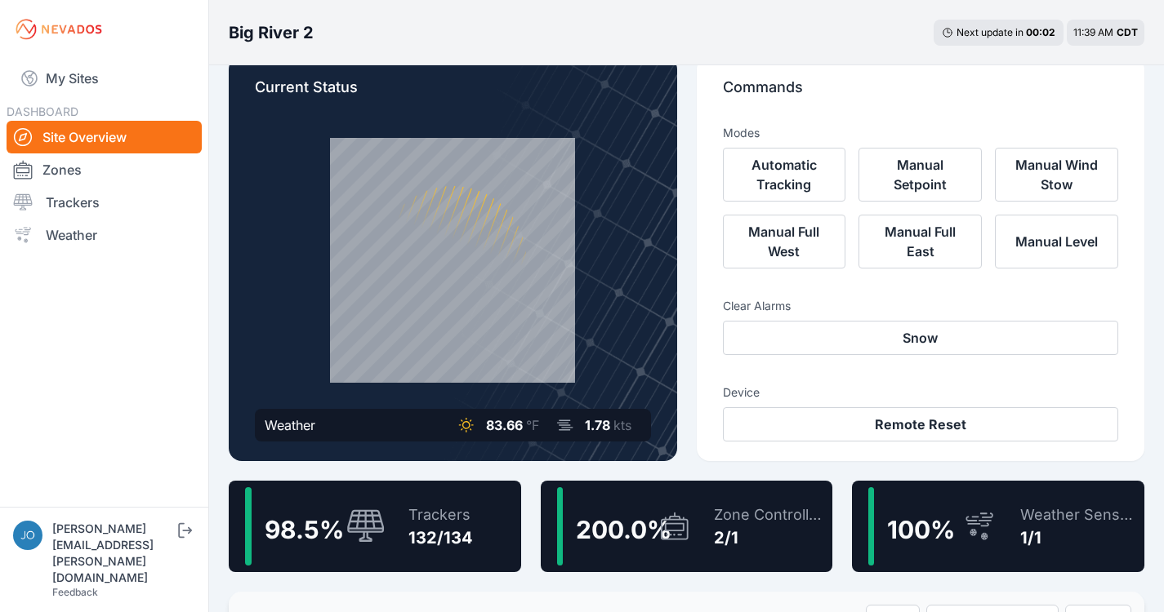
scroll to position [56, 0]
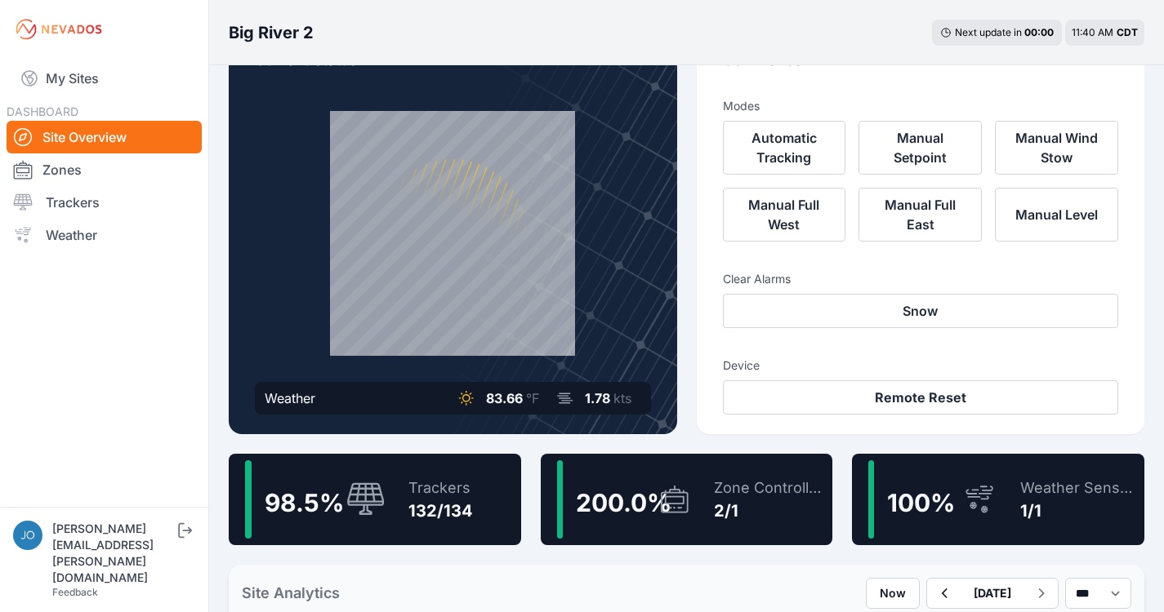
click at [380, 528] on div "98.5 %" at bounding box center [315, 500] width 140 height 78
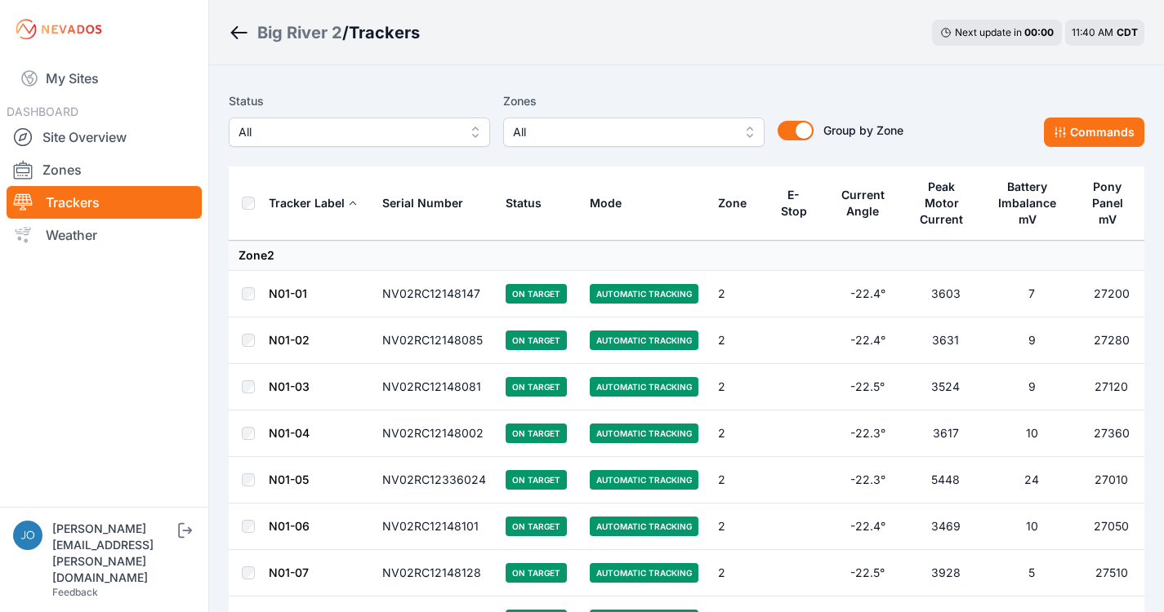
click at [331, 140] on span "All" at bounding box center [347, 132] width 219 height 20
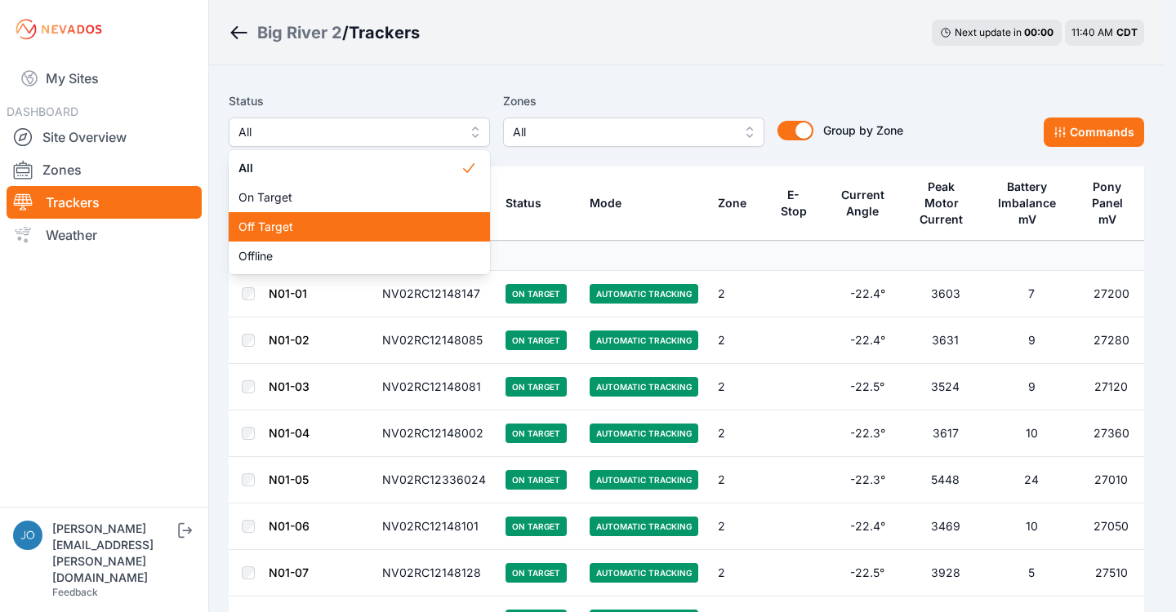
click at [311, 233] on span "Off Target" at bounding box center [349, 227] width 222 height 16
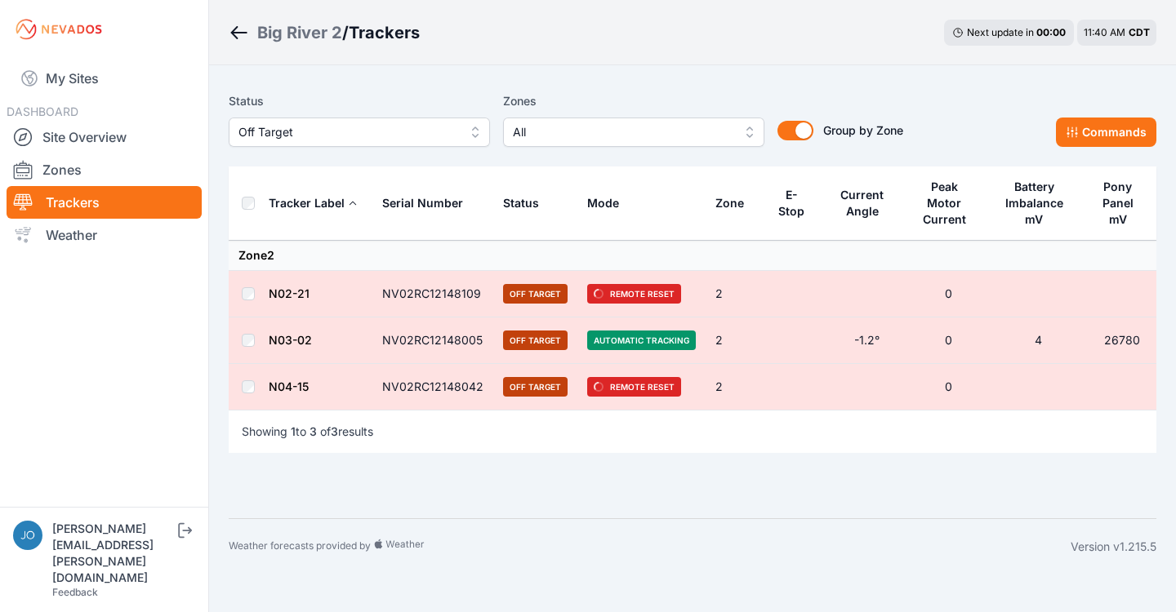
click at [256, 199] on th at bounding box center [248, 204] width 39 height 74
click at [1131, 140] on button "Commands" at bounding box center [1106, 132] width 100 height 29
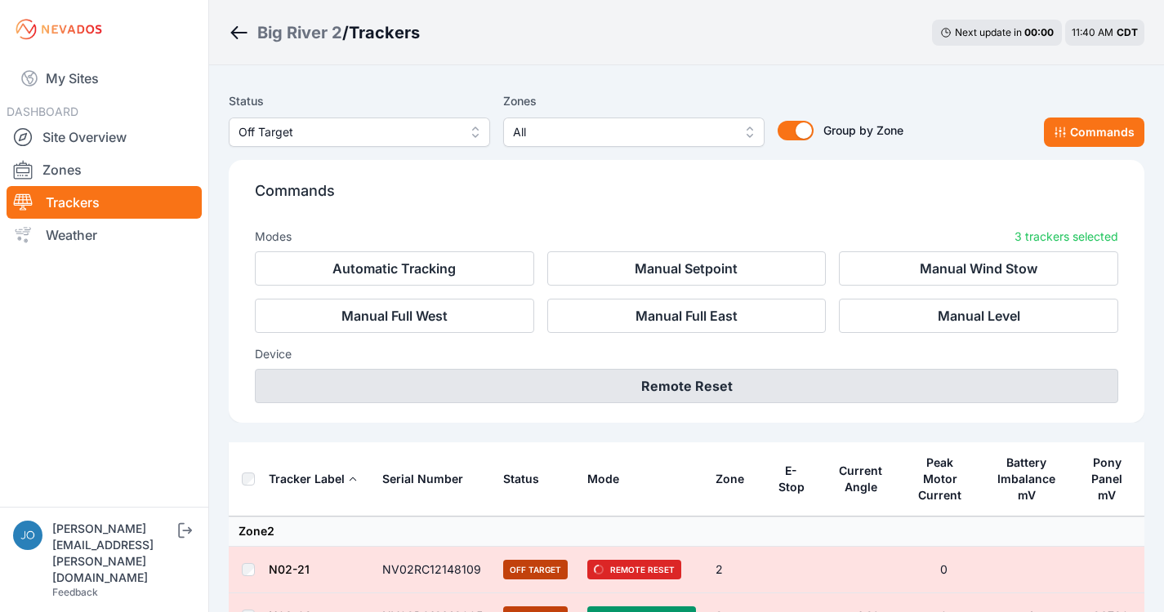
click at [817, 381] on button "Remote Reset" at bounding box center [686, 386] width 863 height 34
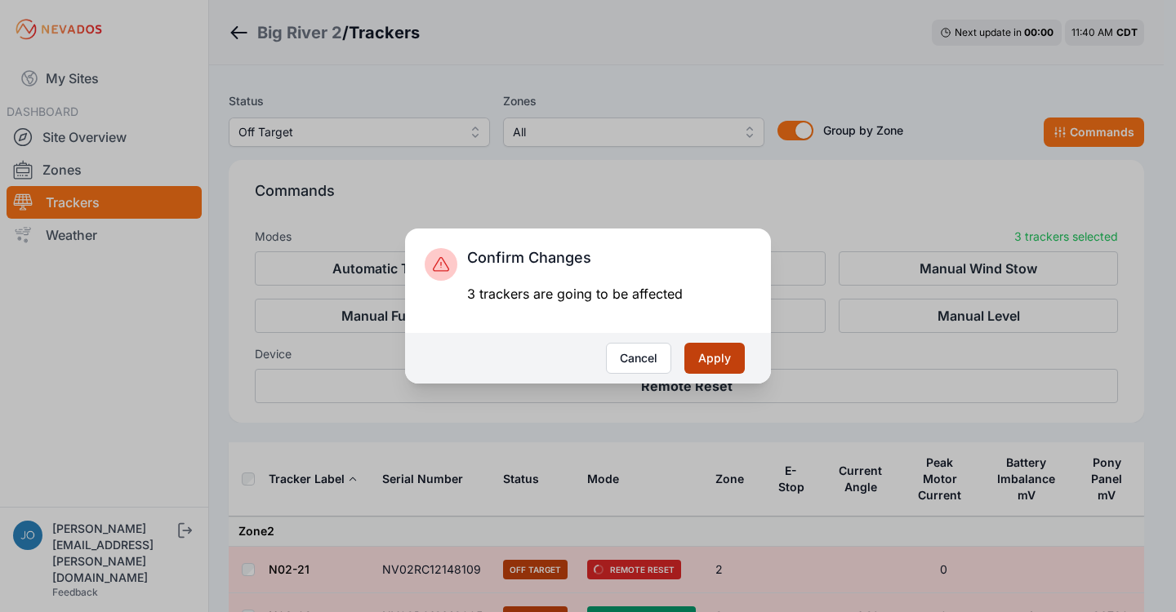
click at [719, 362] on button "Apply" at bounding box center [714, 358] width 60 height 31
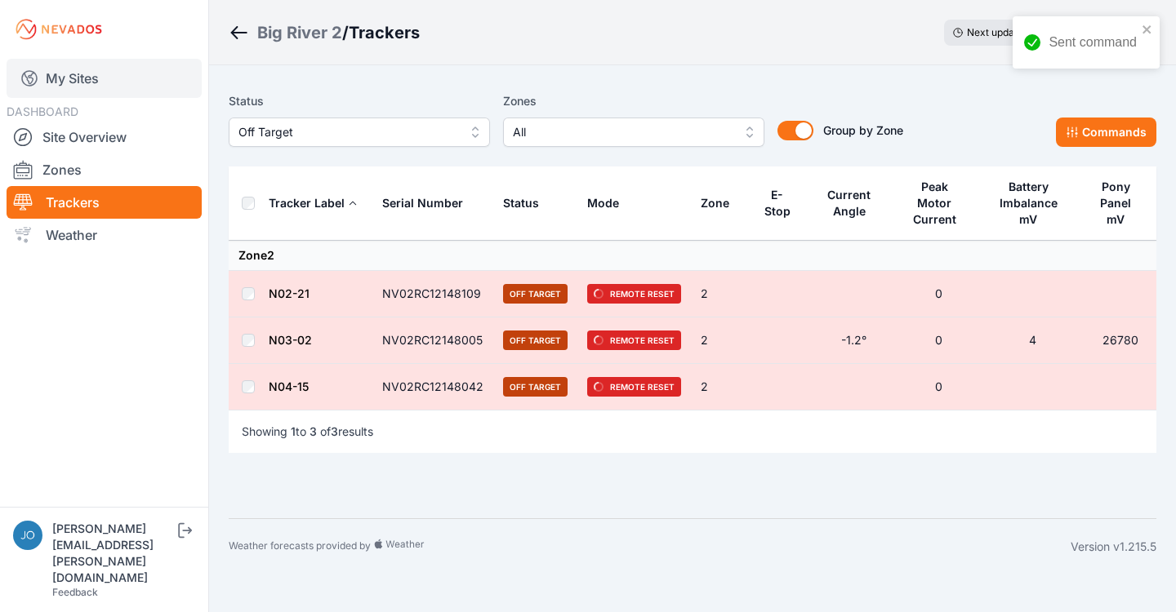
click at [97, 79] on link "My Sites" at bounding box center [104, 78] width 195 height 39
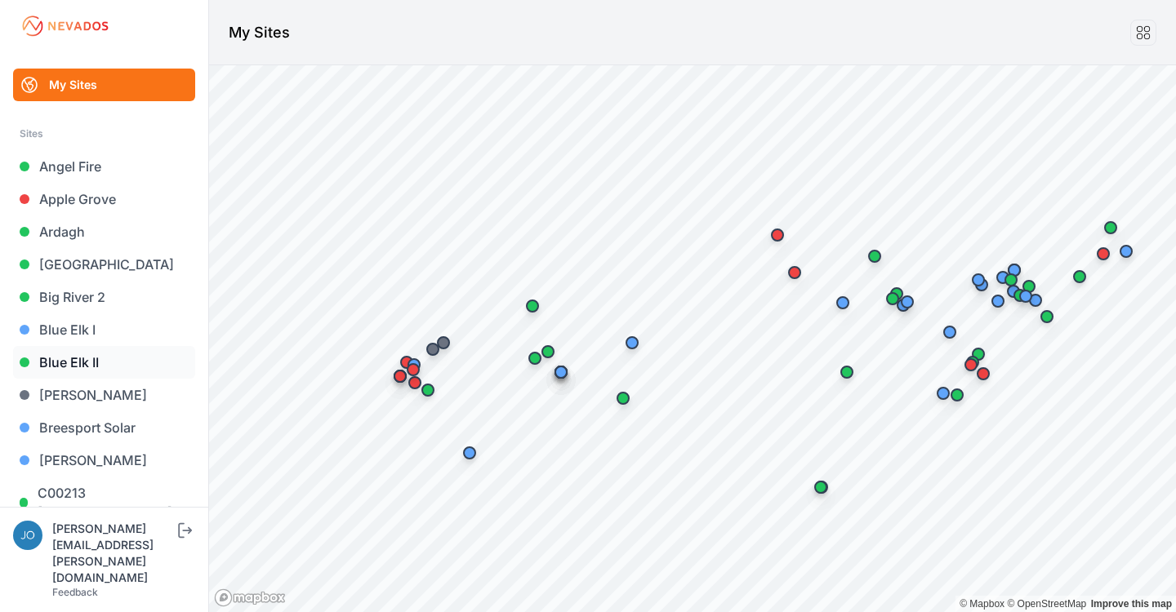
click at [86, 364] on link "Blue Elk II" at bounding box center [104, 362] width 182 height 33
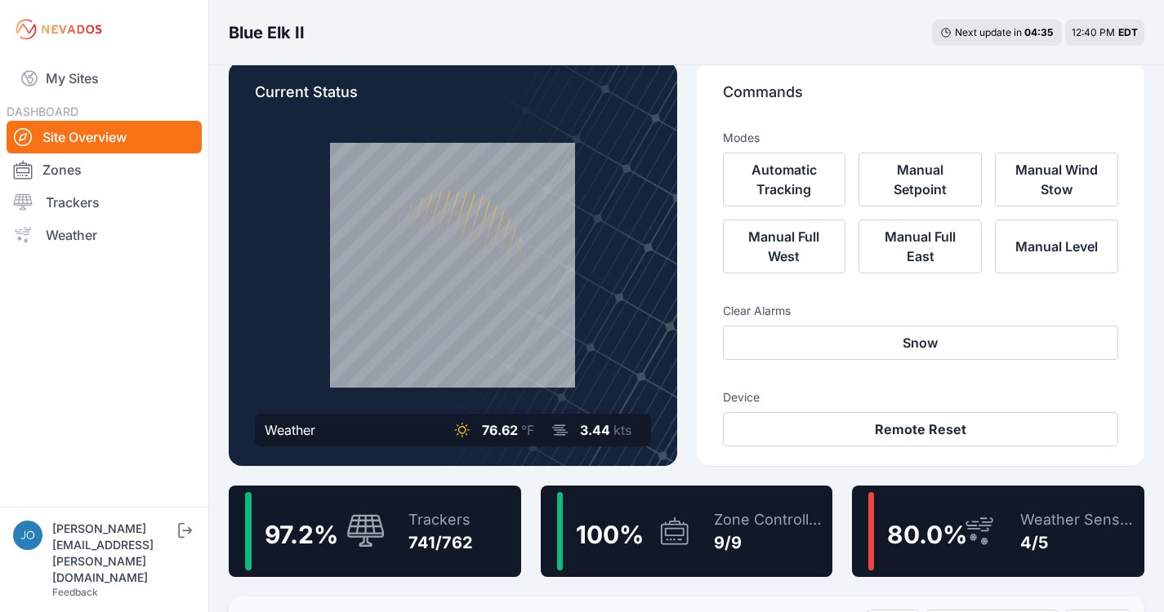
scroll to position [58, 0]
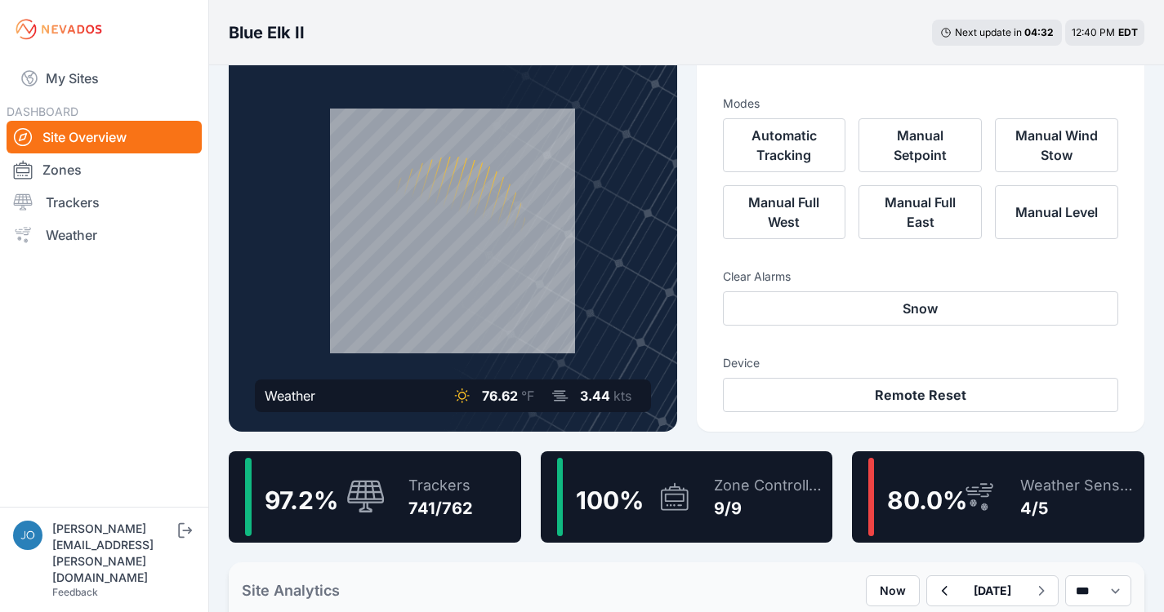
click at [486, 522] on div "97.2 % Trackers 741/762" at bounding box center [375, 497] width 292 height 91
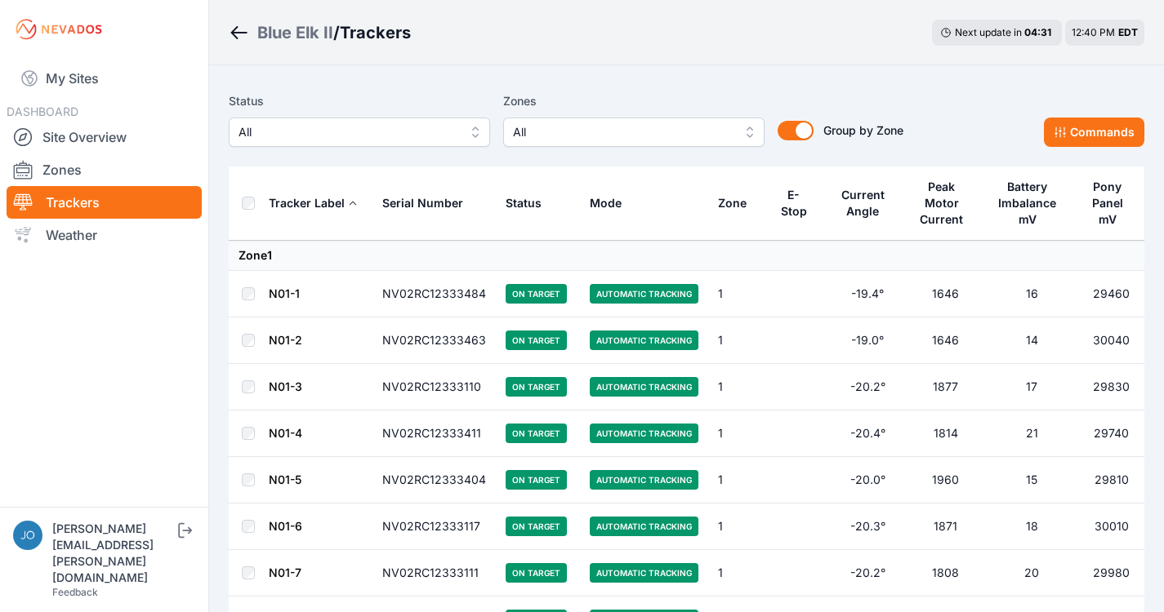
click at [364, 142] on button "All" at bounding box center [359, 132] width 261 height 29
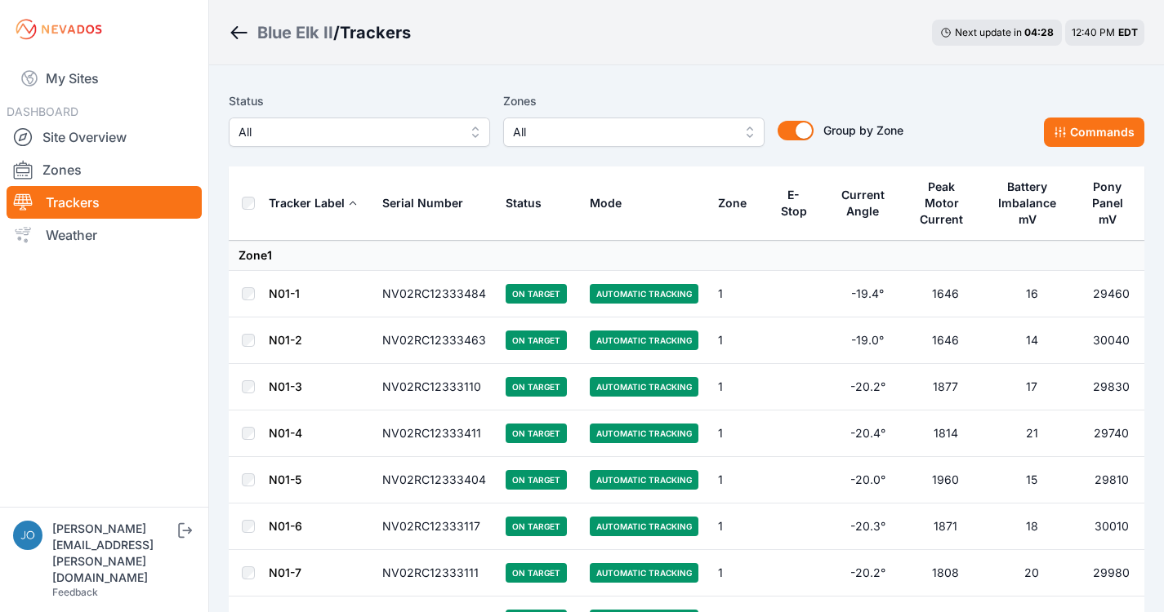
click at [307, 31] on div "Blue Elk II" at bounding box center [295, 32] width 76 height 23
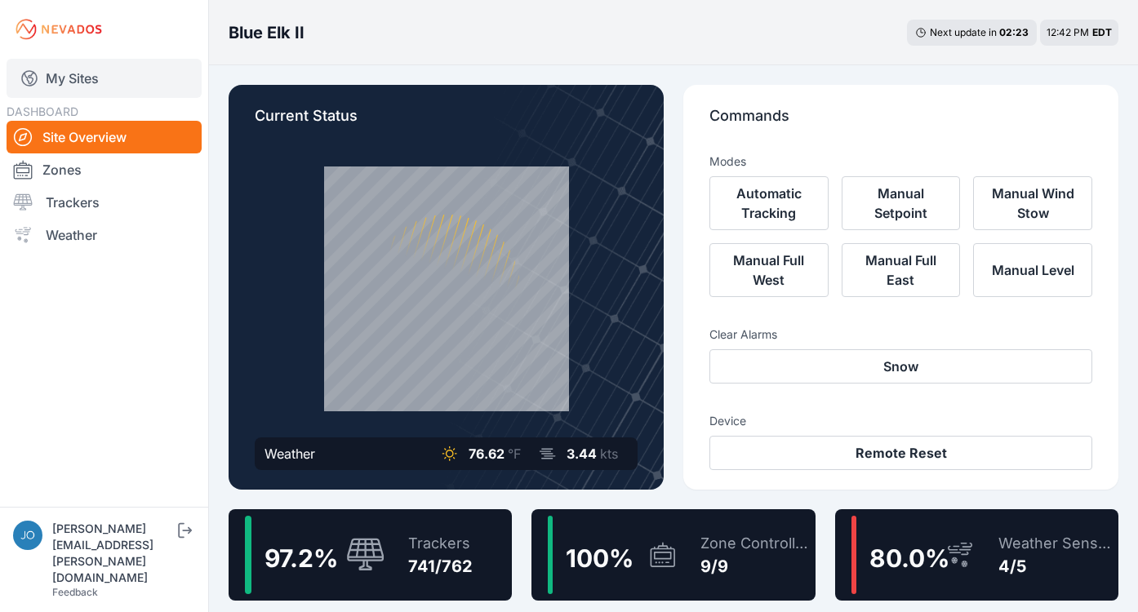
click at [104, 82] on link "My Sites" at bounding box center [104, 78] width 195 height 39
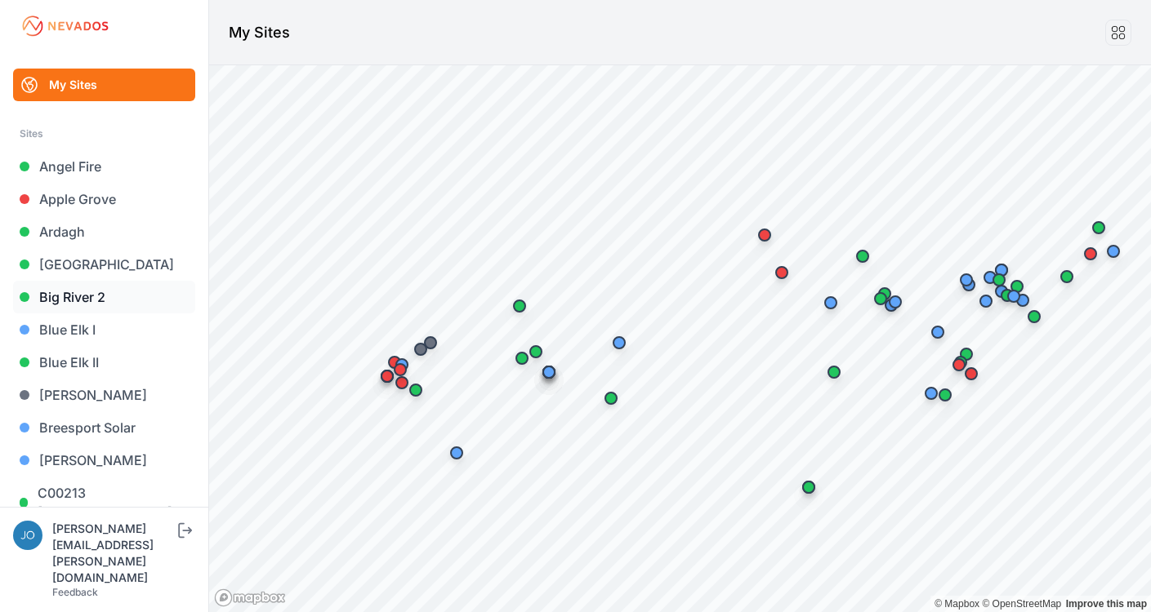
click at [96, 302] on link "Big River 2" at bounding box center [104, 297] width 182 height 33
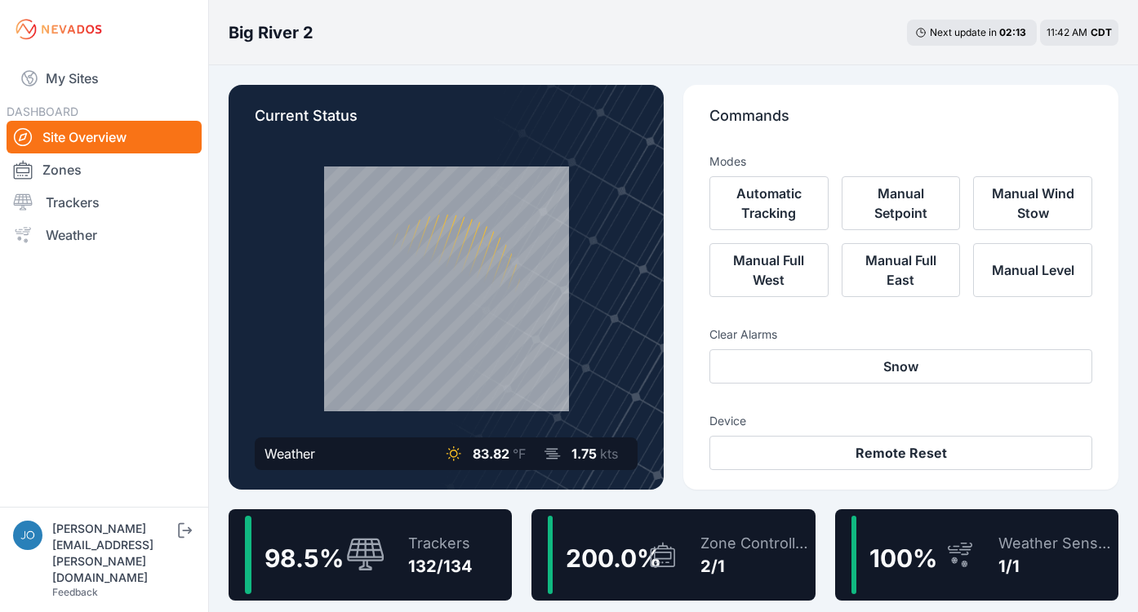
click at [479, 540] on div "98.5 % Trackers 132/134" at bounding box center [370, 555] width 283 height 91
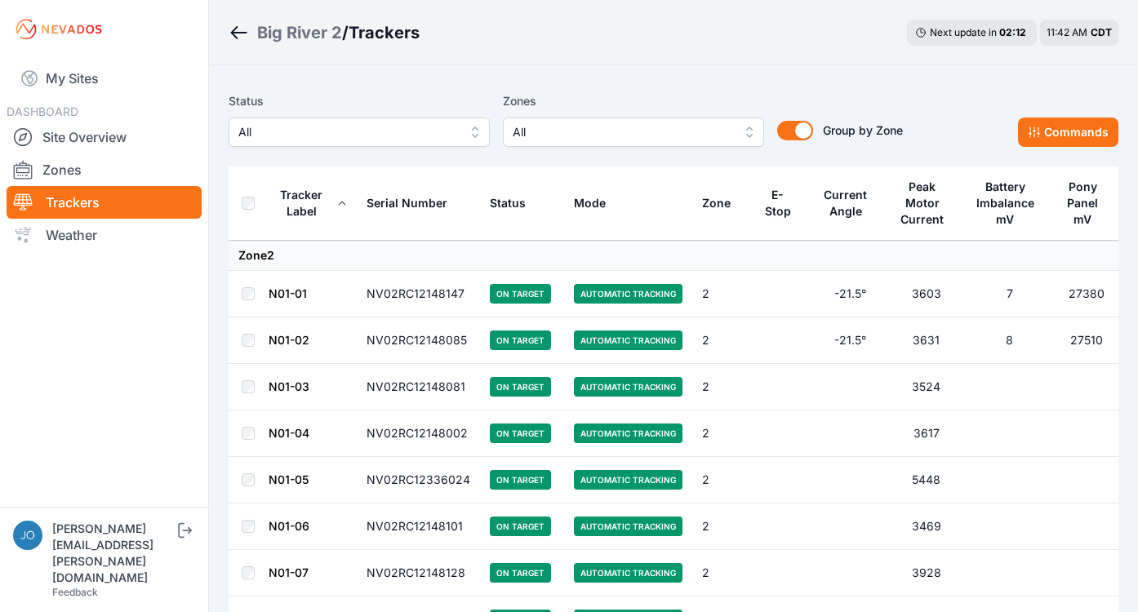
click at [287, 24] on div "Big River 2" at bounding box center [299, 32] width 85 height 23
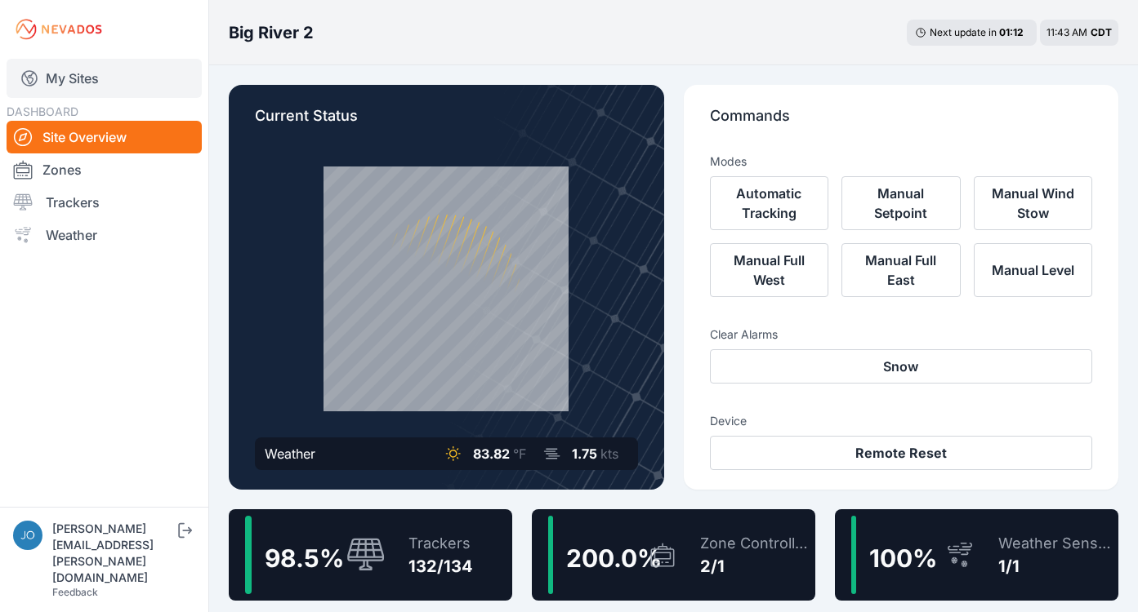
click at [60, 73] on link "My Sites" at bounding box center [104, 78] width 195 height 39
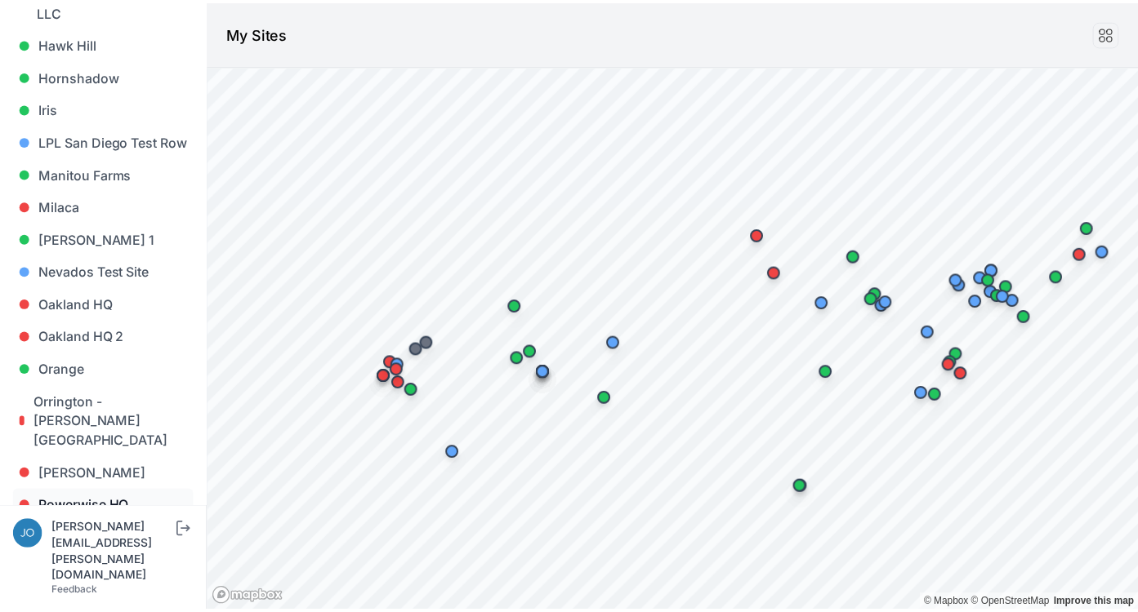
scroll to position [1007, 0]
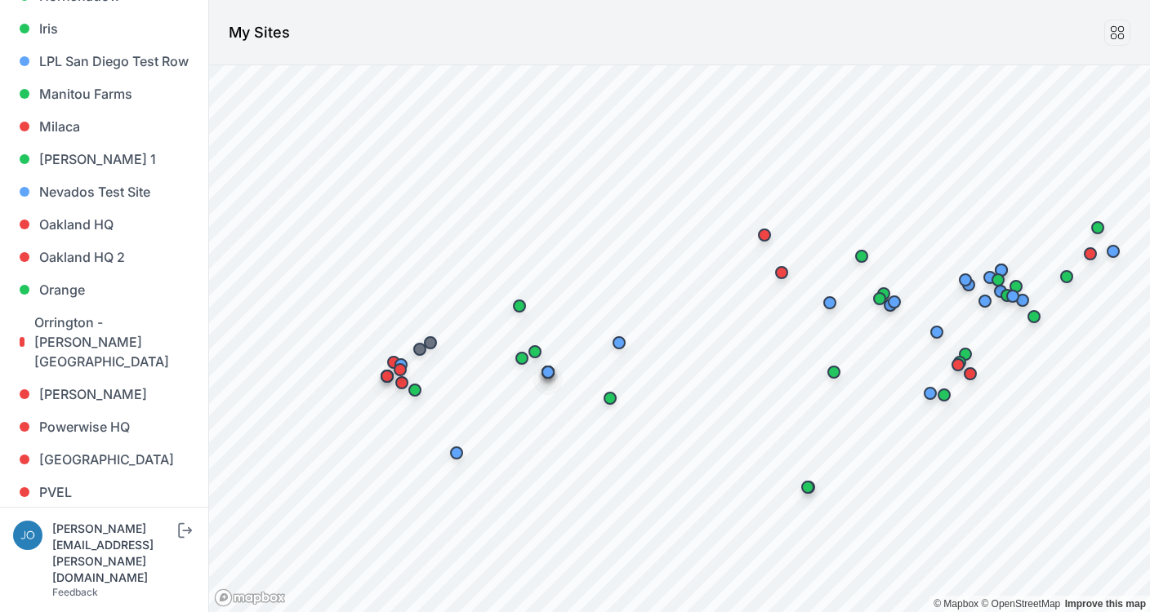
click at [107, 509] on link "River Fork" at bounding box center [104, 525] width 182 height 33
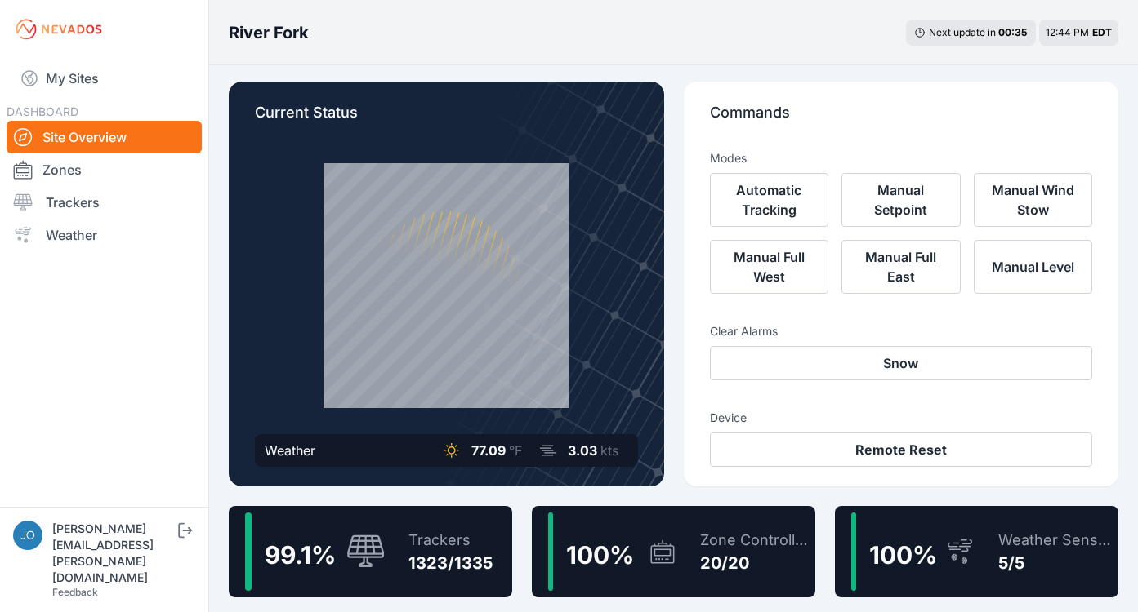
scroll to position [7, 0]
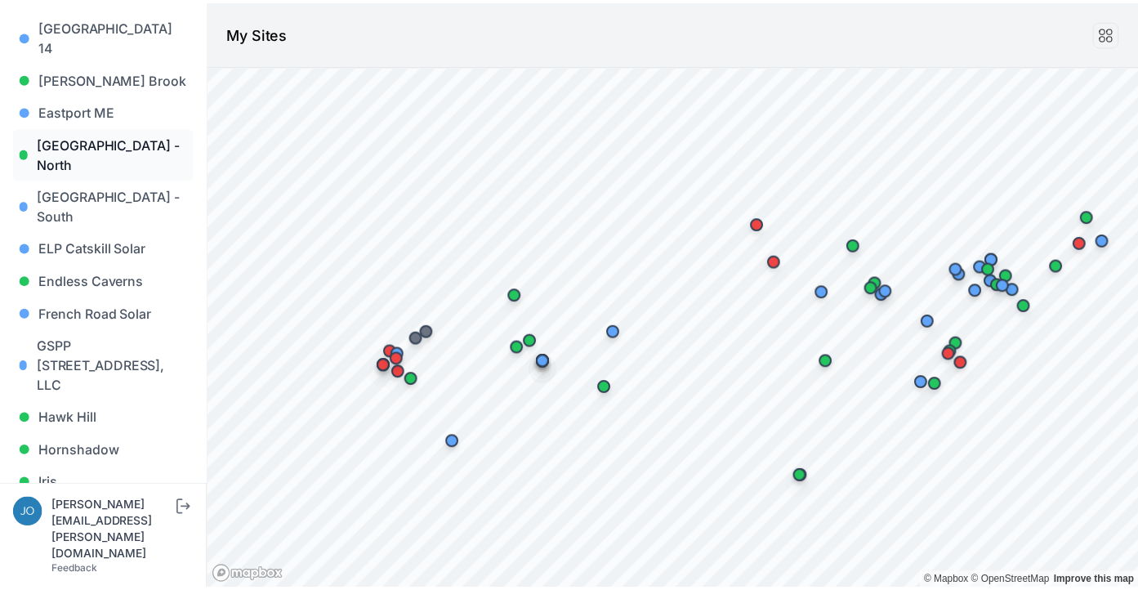
scroll to position [628, 0]
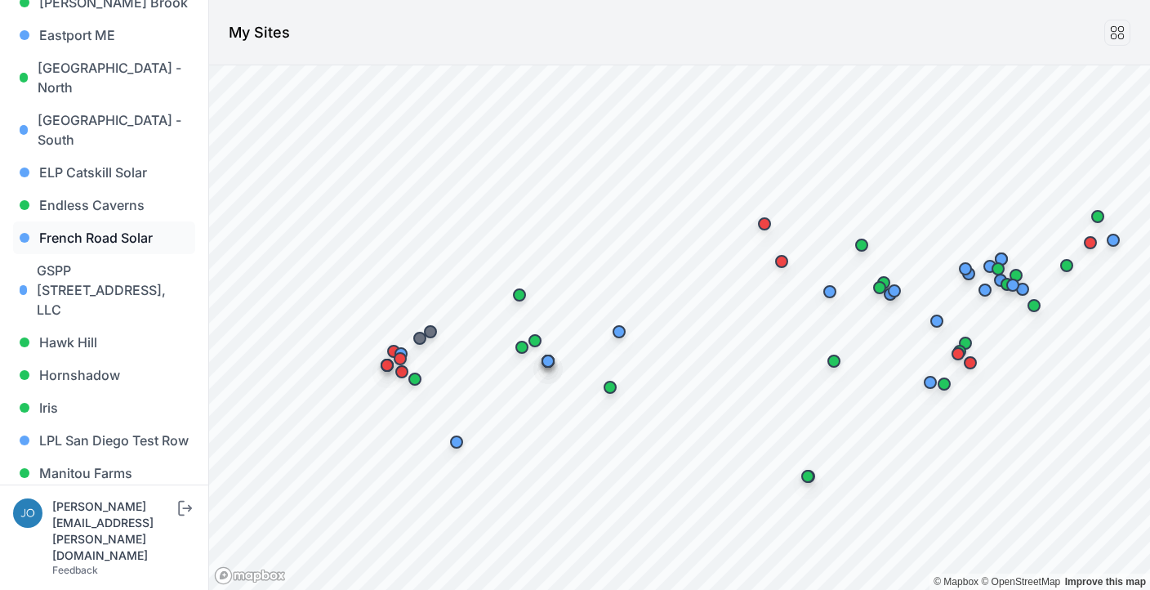
click at [115, 221] on link "French Road Solar" at bounding box center [104, 237] width 182 height 33
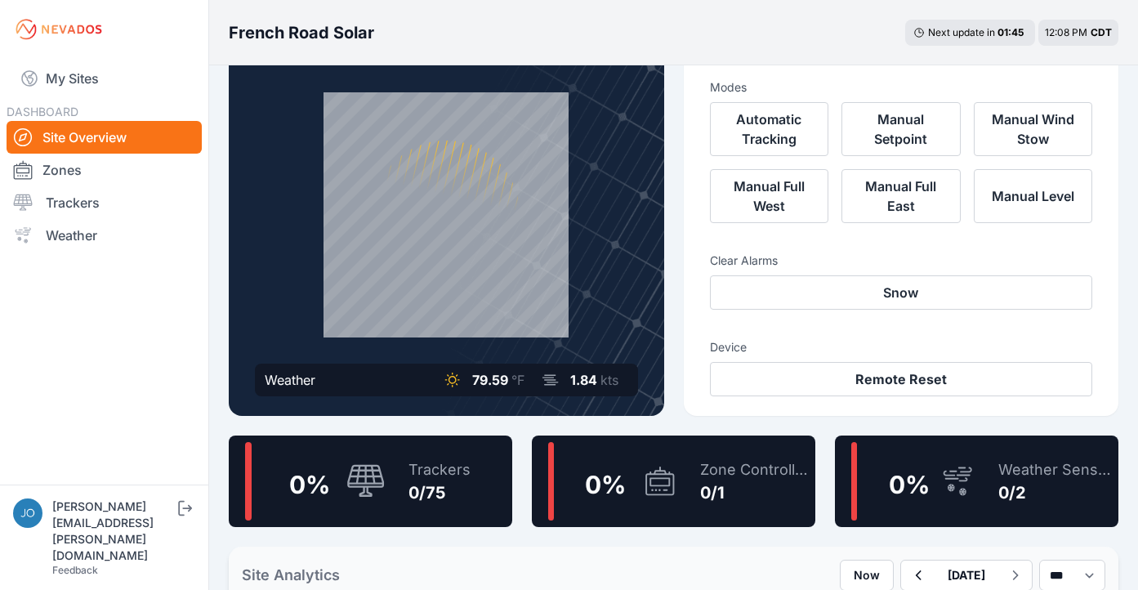
scroll to position [123, 0]
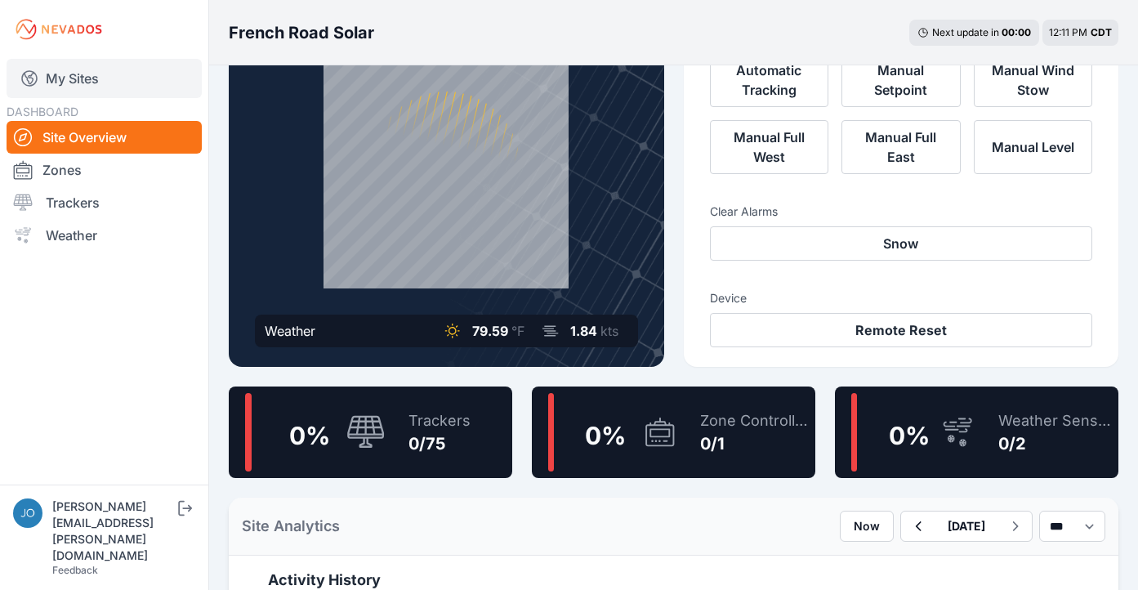
click at [72, 82] on link "My Sites" at bounding box center [104, 78] width 195 height 39
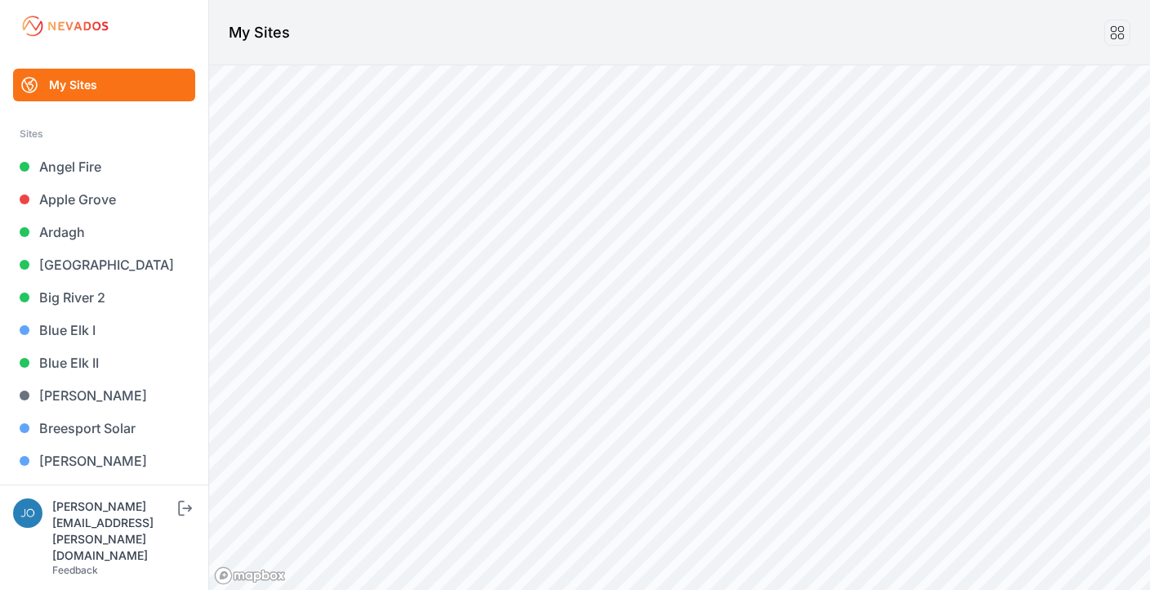
click at [70, 75] on link "My Sites" at bounding box center [104, 85] width 182 height 33
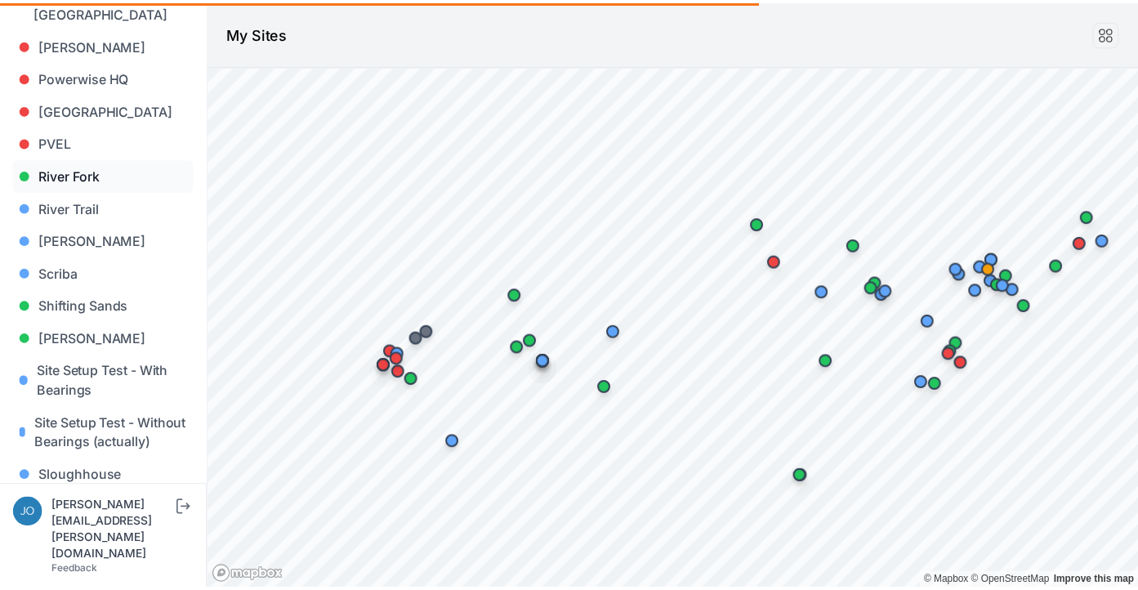
scroll to position [1701, 0]
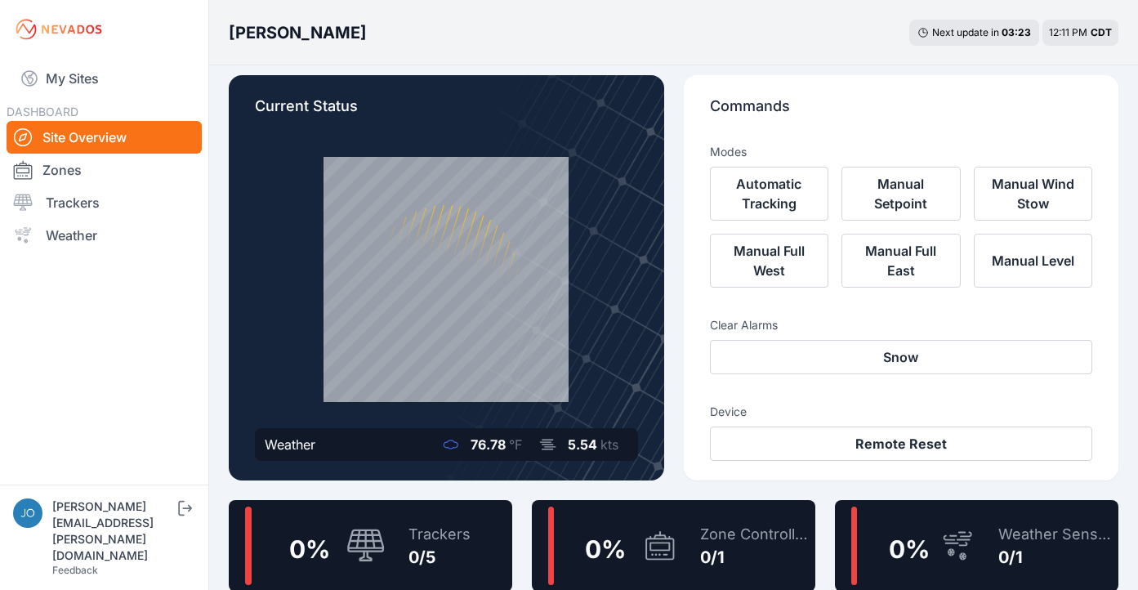
scroll to position [13, 0]
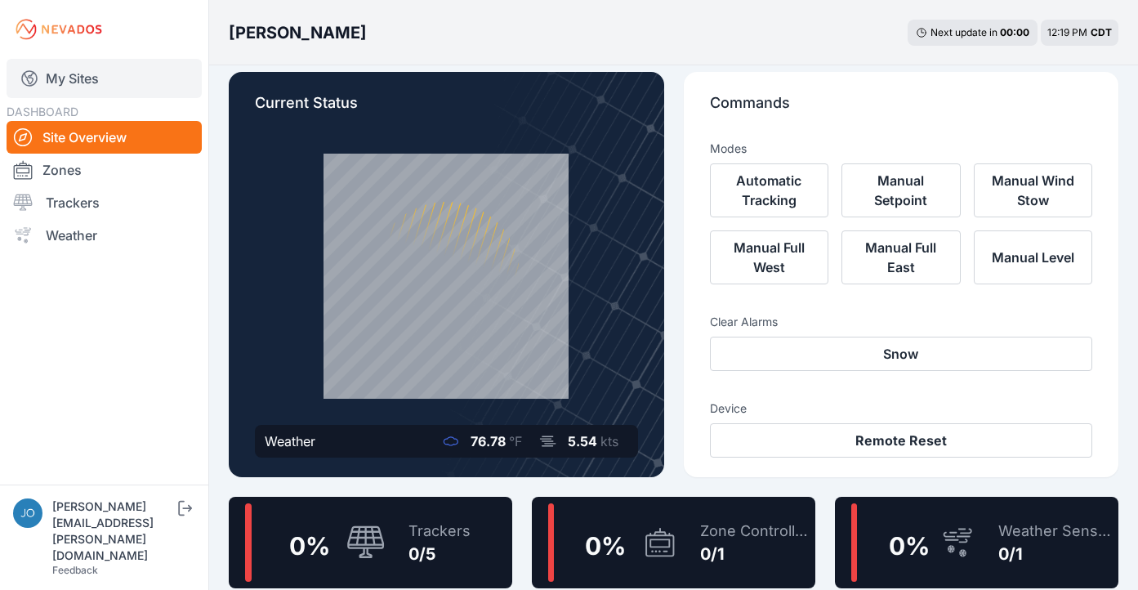
click at [82, 76] on link "My Sites" at bounding box center [104, 78] width 195 height 39
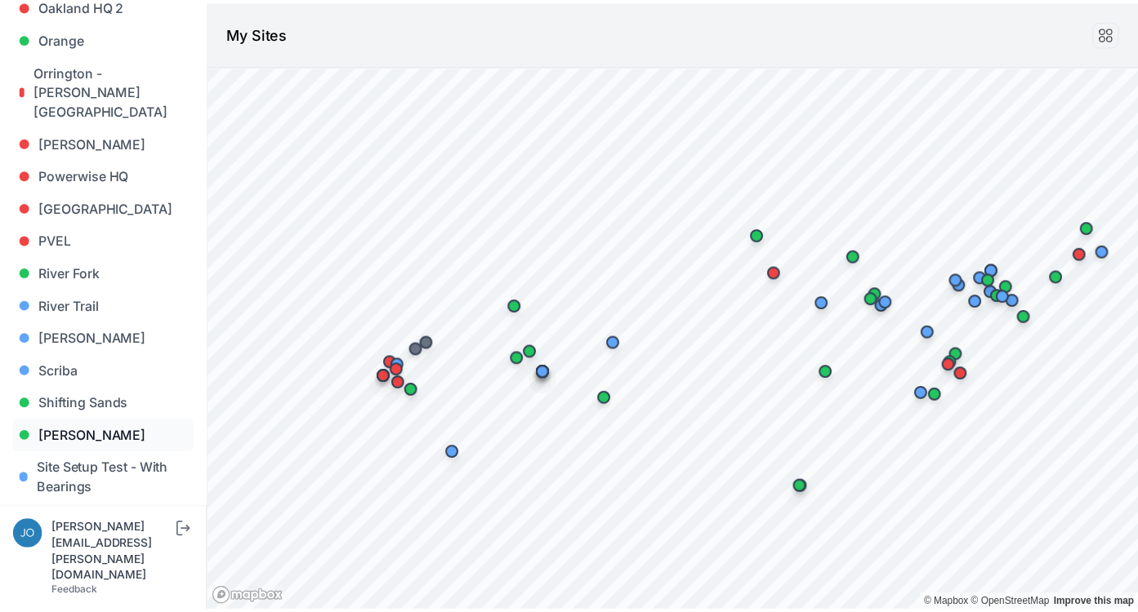
scroll to position [1093, 0]
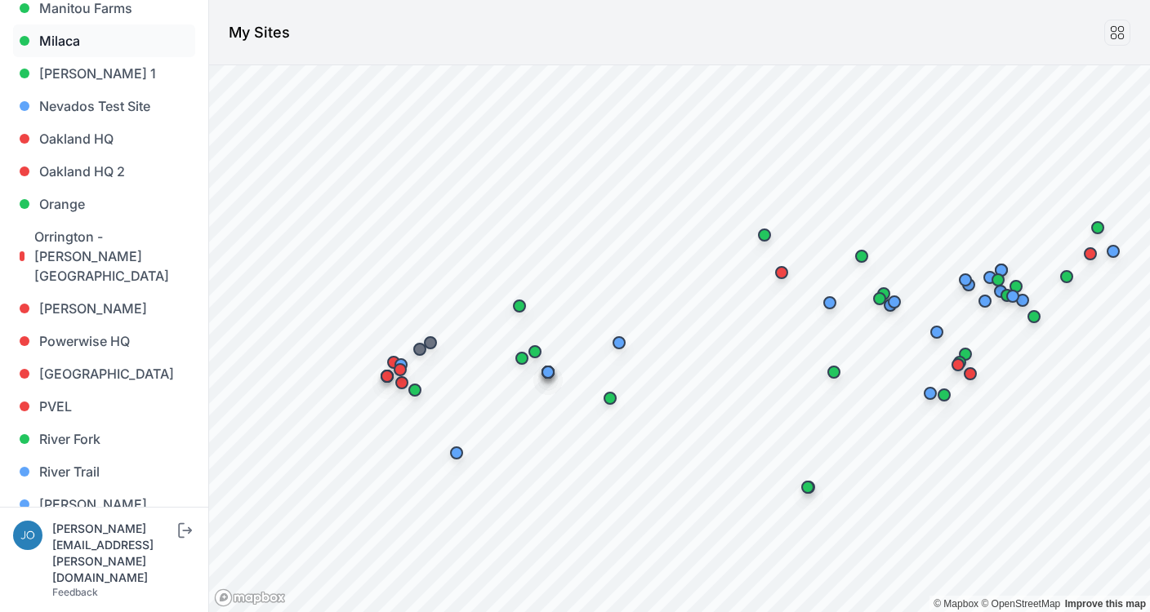
click at [69, 24] on link "Milaca" at bounding box center [104, 40] width 182 height 33
